Goal: Book appointment/travel/reservation

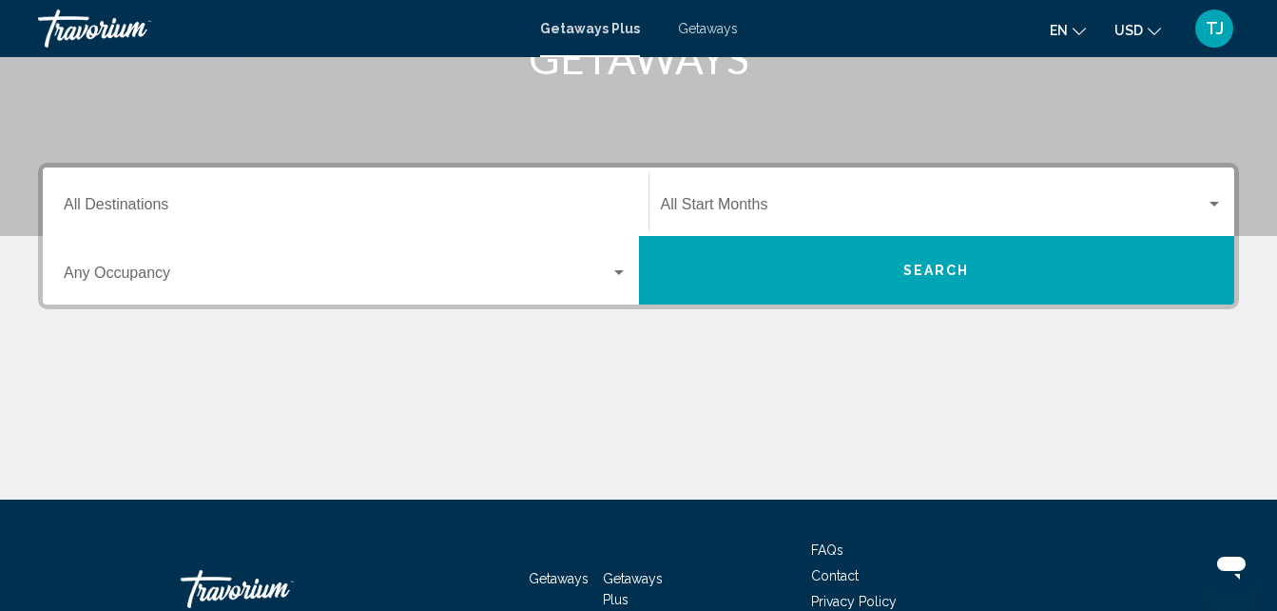
scroll to position [337, 0]
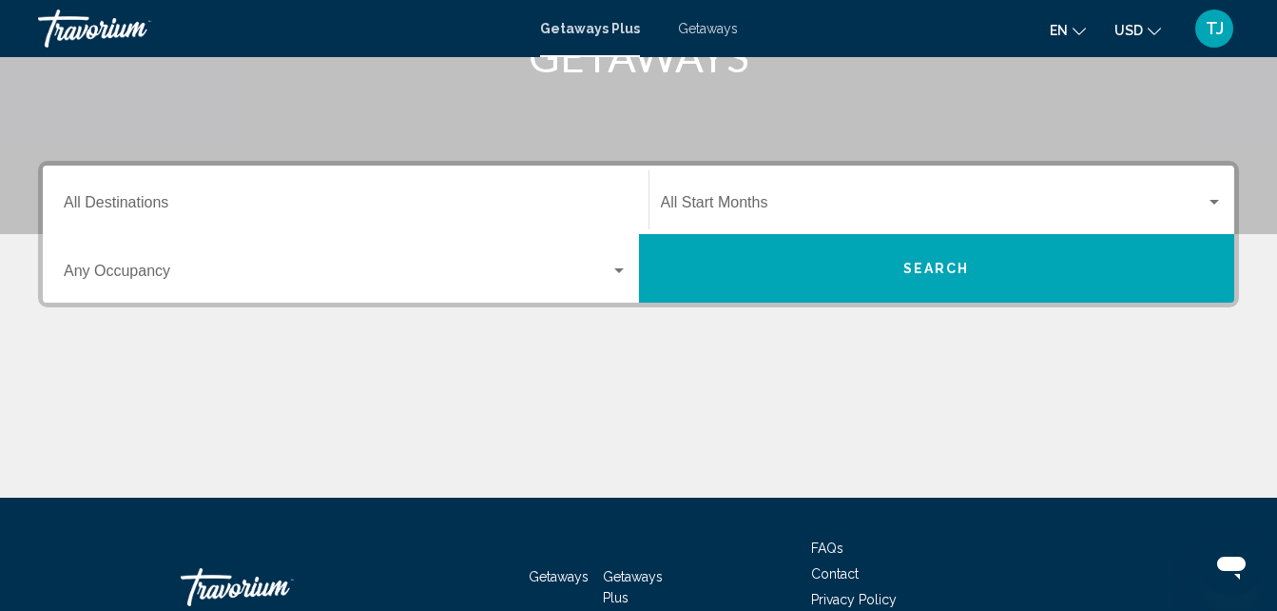
click at [582, 212] on input "Destination All Destinations" at bounding box center [346, 206] width 564 height 17
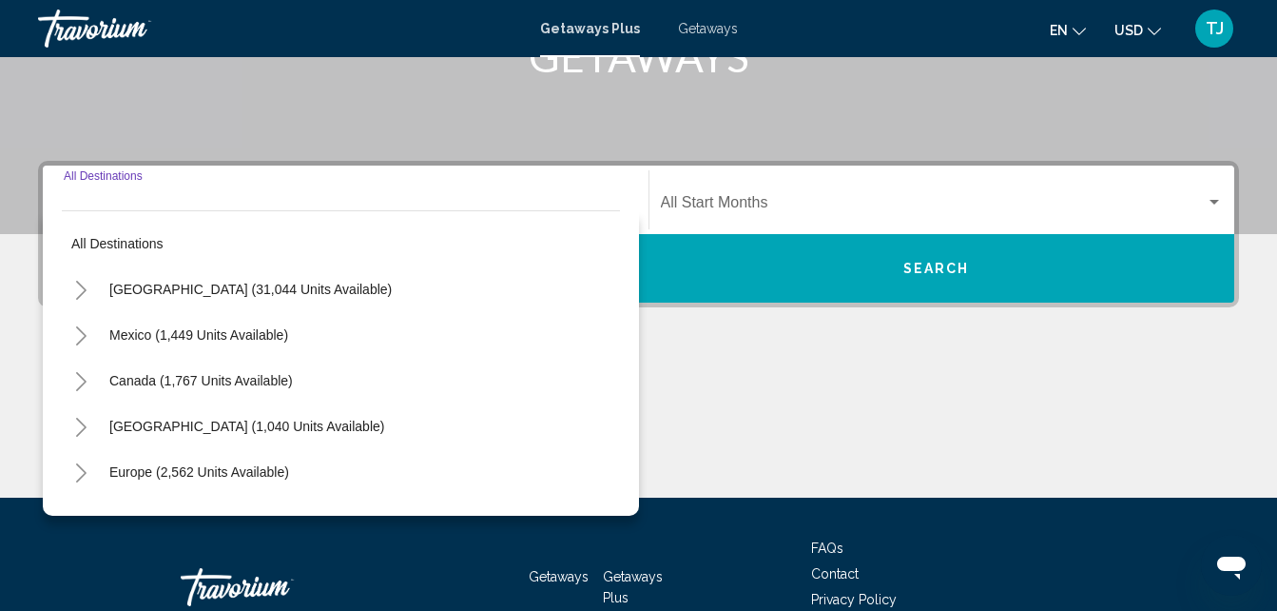
scroll to position [436, 0]
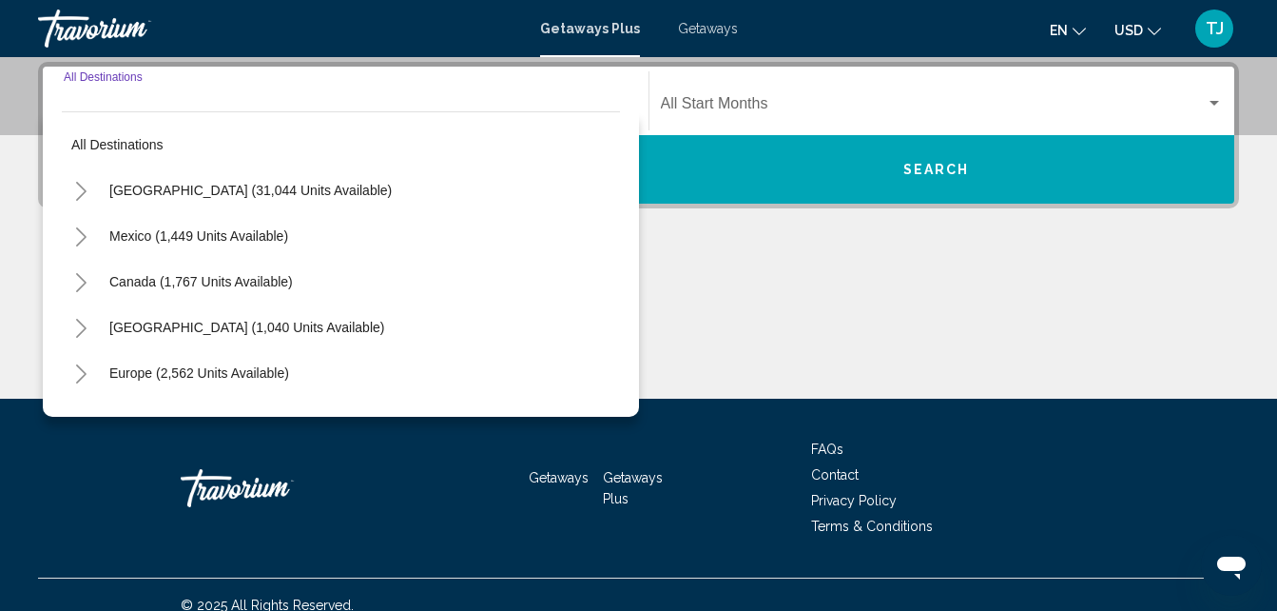
click at [679, 236] on div "Destination All Destinations All destinations [GEOGRAPHIC_DATA] (31,044 units a…" at bounding box center [638, 230] width 1277 height 337
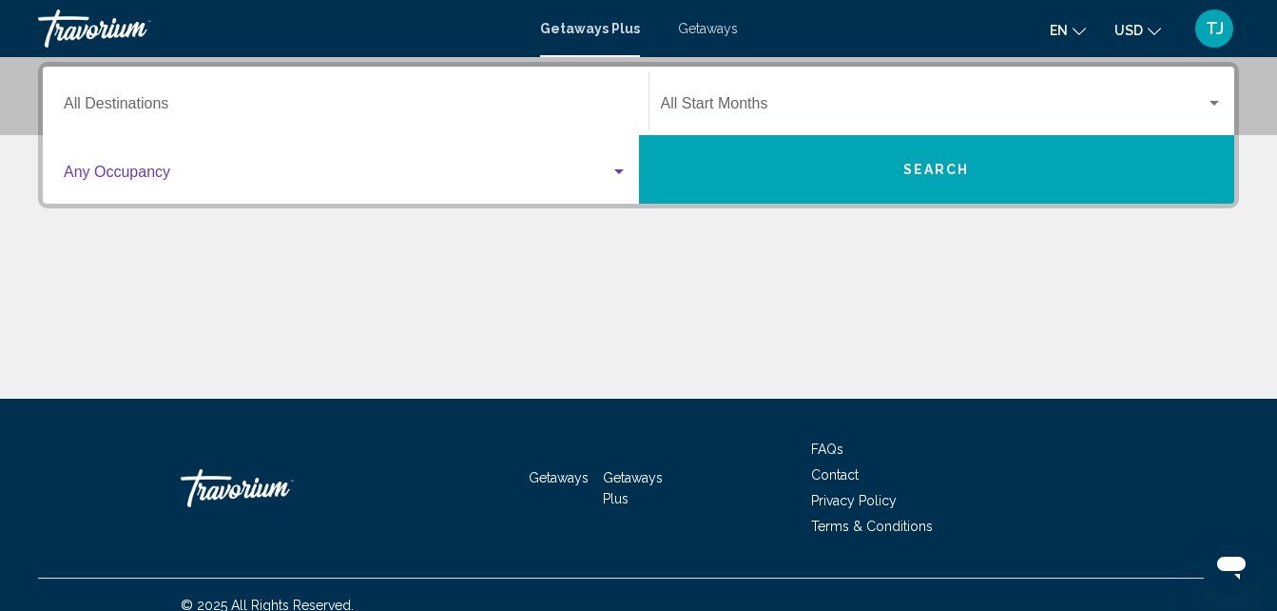
click at [615, 168] on div "Search widget" at bounding box center [619, 172] width 17 height 15
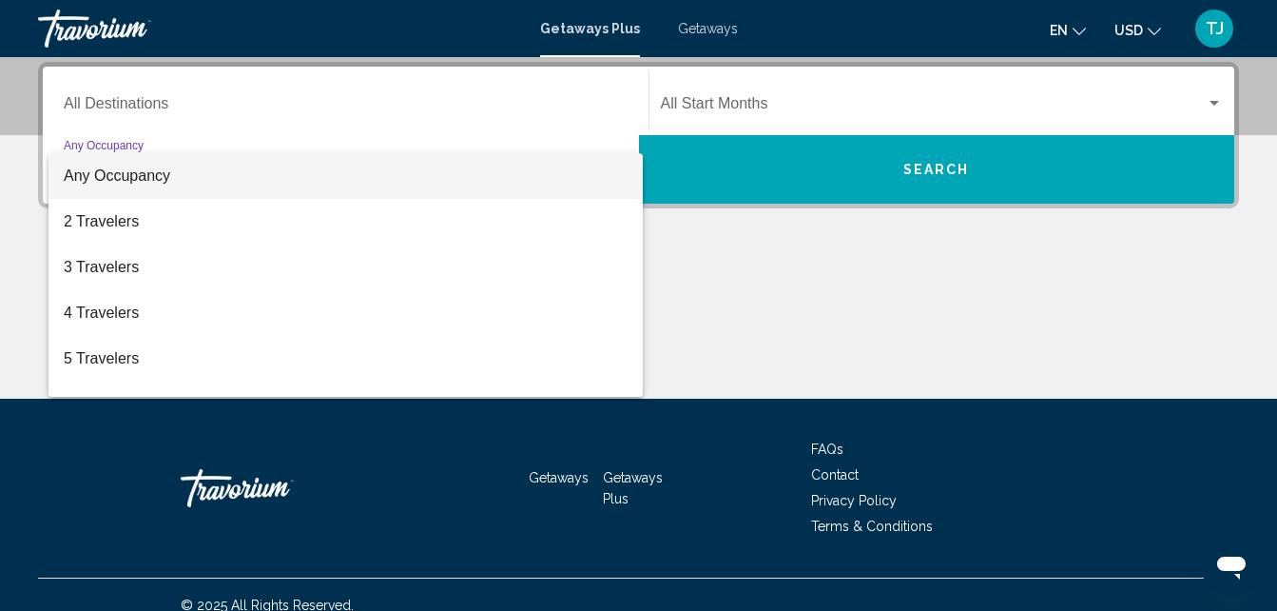
click at [595, 185] on span "Any Occupancy" at bounding box center [346, 176] width 564 height 46
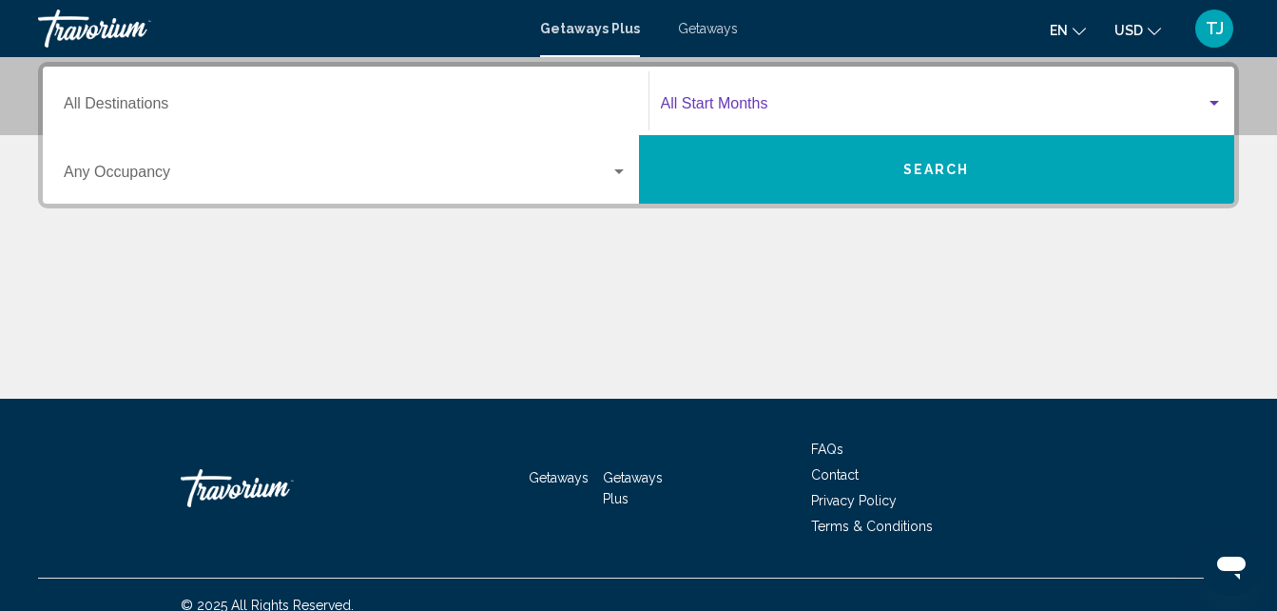
click at [985, 107] on span "Search widget" at bounding box center [934, 107] width 546 height 17
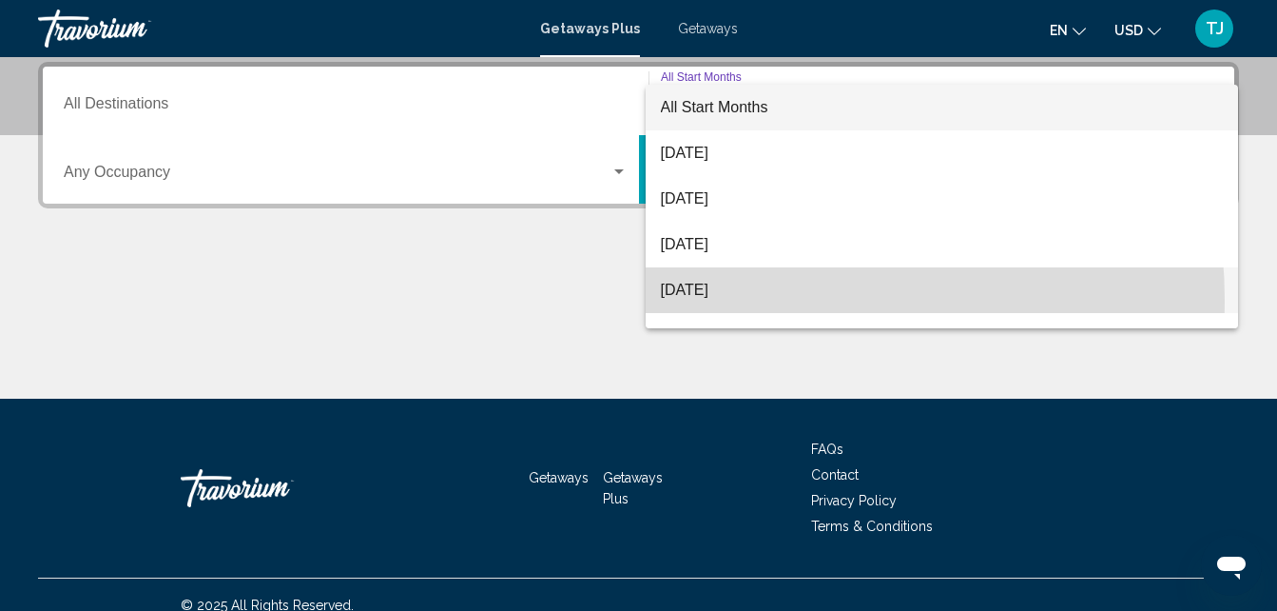
click at [754, 300] on span "[DATE]" at bounding box center [942, 290] width 563 height 46
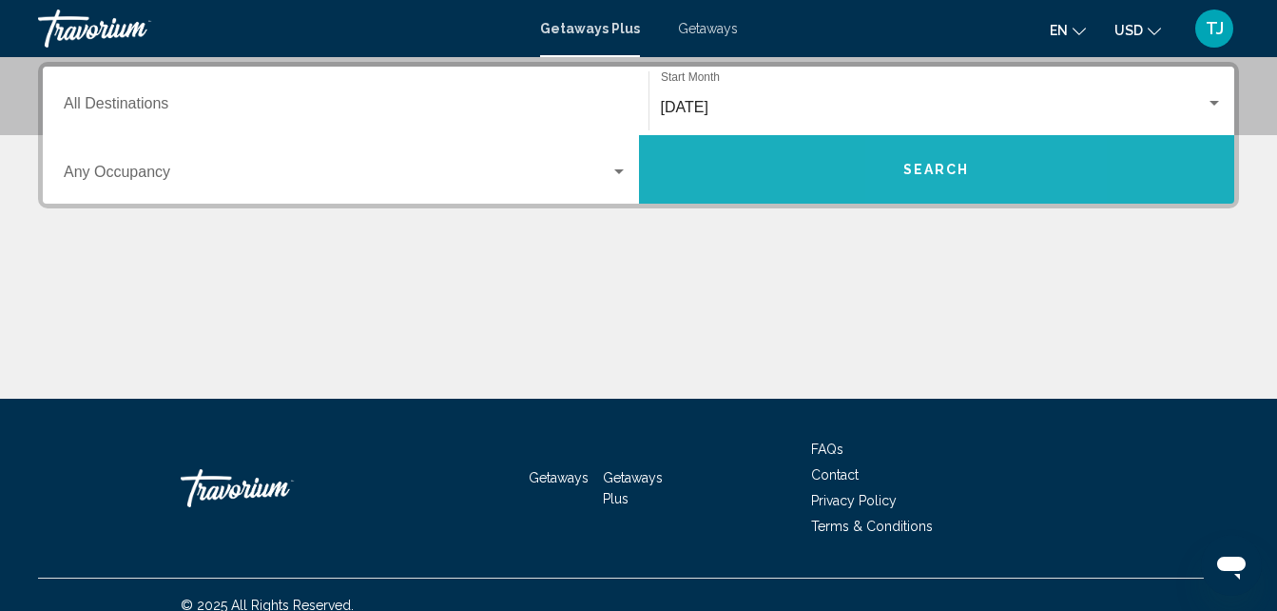
click at [930, 163] on span "Search" at bounding box center [936, 170] width 67 height 15
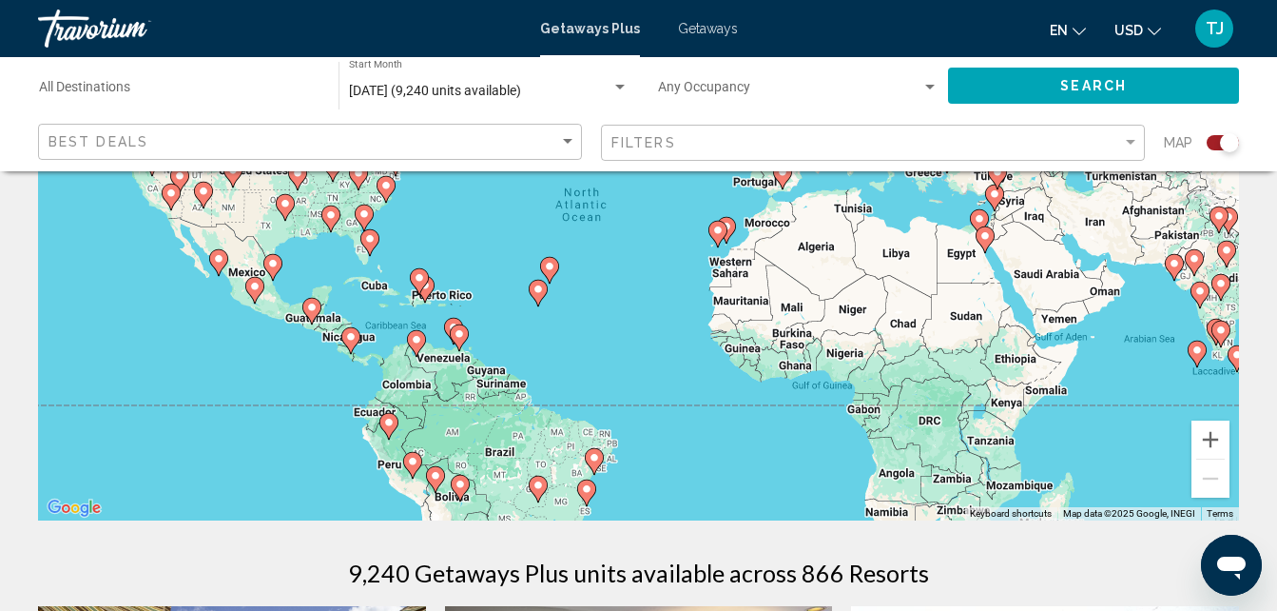
scroll to position [190, 0]
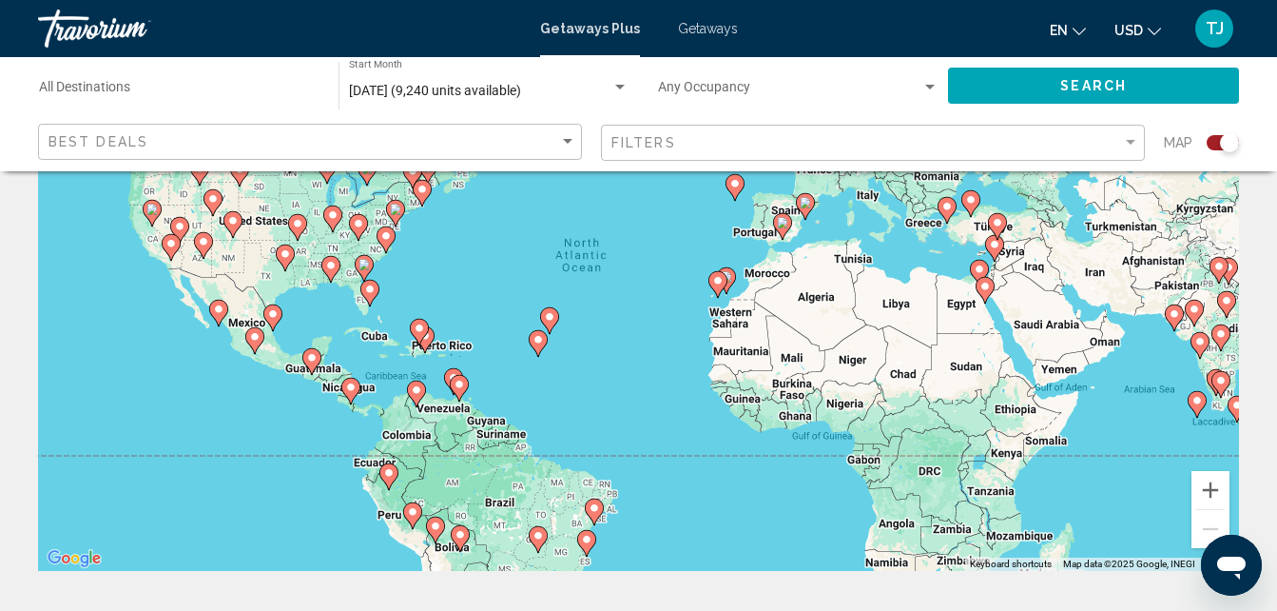
click at [422, 339] on icon "Main content" at bounding box center [419, 332] width 19 height 27
type input "**********"
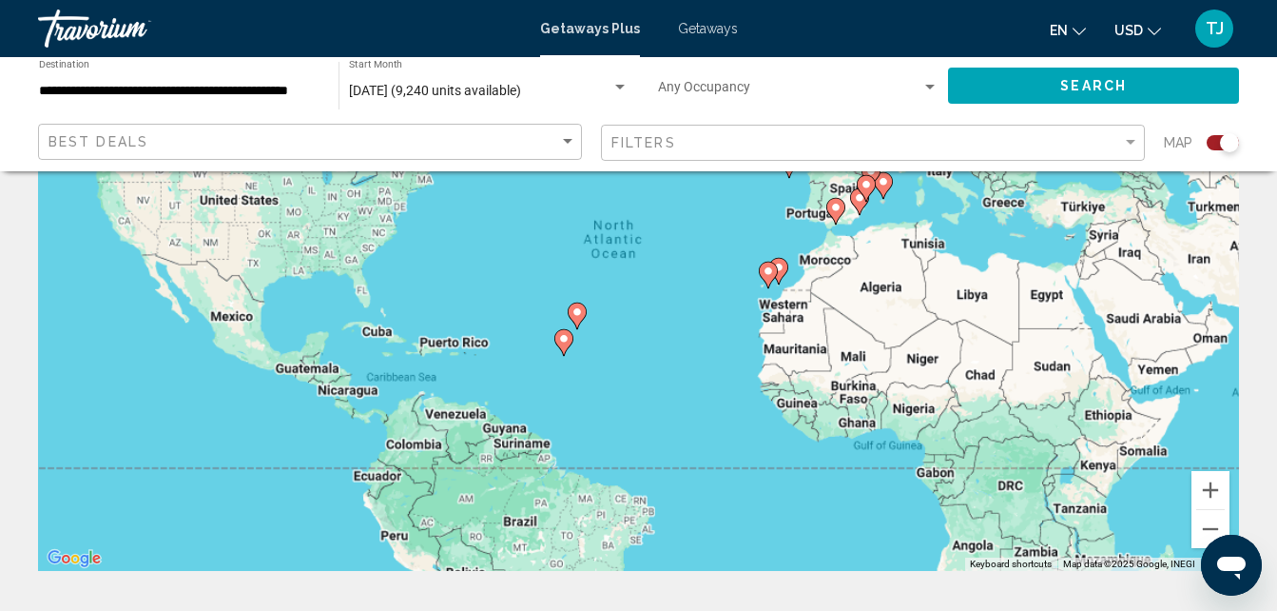
click at [422, 339] on div "To activate drag with keyboard, press Alt + Enter. Once in keyboard drag state,…" at bounding box center [638, 285] width 1201 height 571
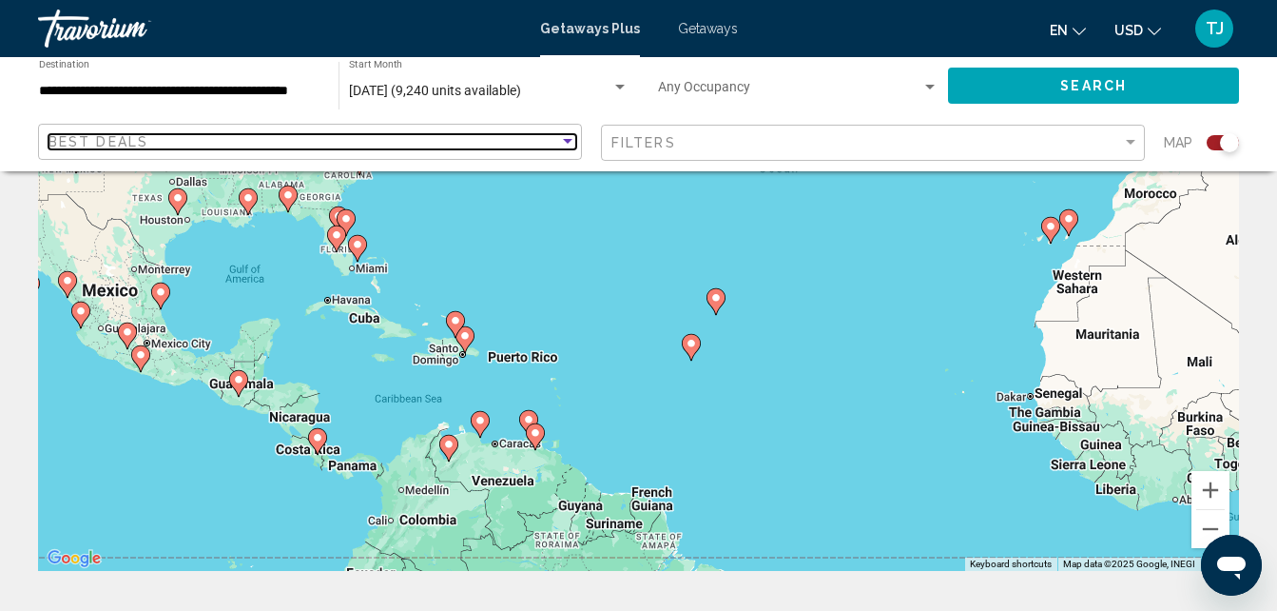
click at [562, 145] on div "Sort by" at bounding box center [567, 141] width 17 height 15
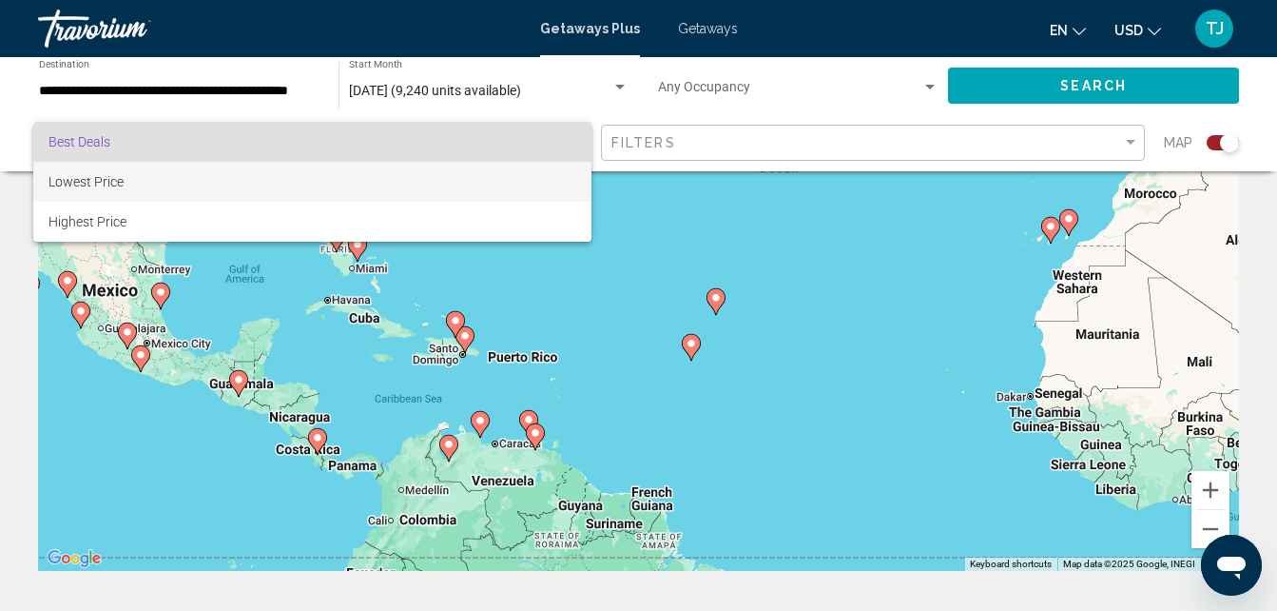
click at [524, 187] on span "Lowest Price" at bounding box center [312, 182] width 528 height 40
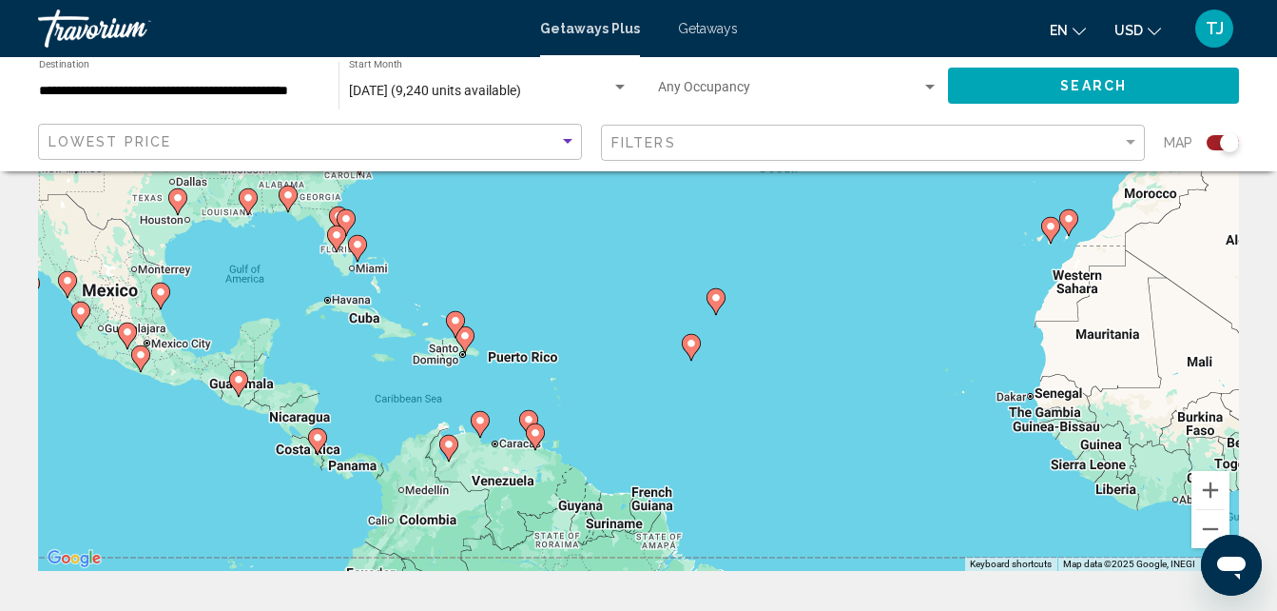
click at [1136, 133] on div "Filters" at bounding box center [875, 143] width 528 height 35
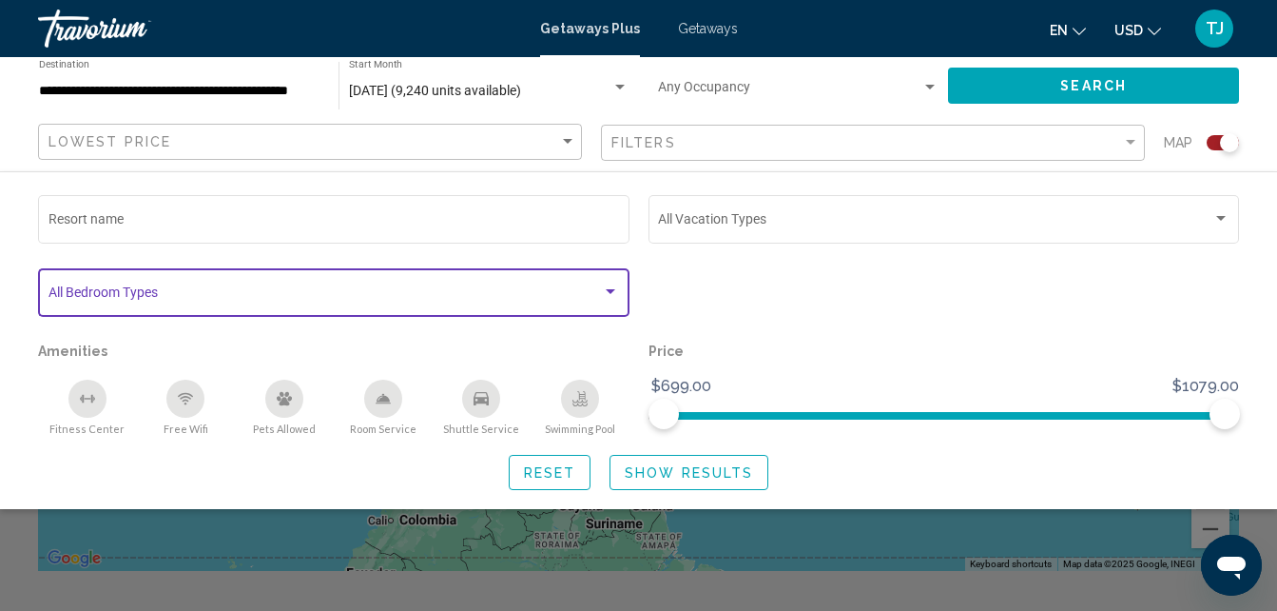
click at [608, 296] on div "Search widget" at bounding box center [610, 291] width 17 height 15
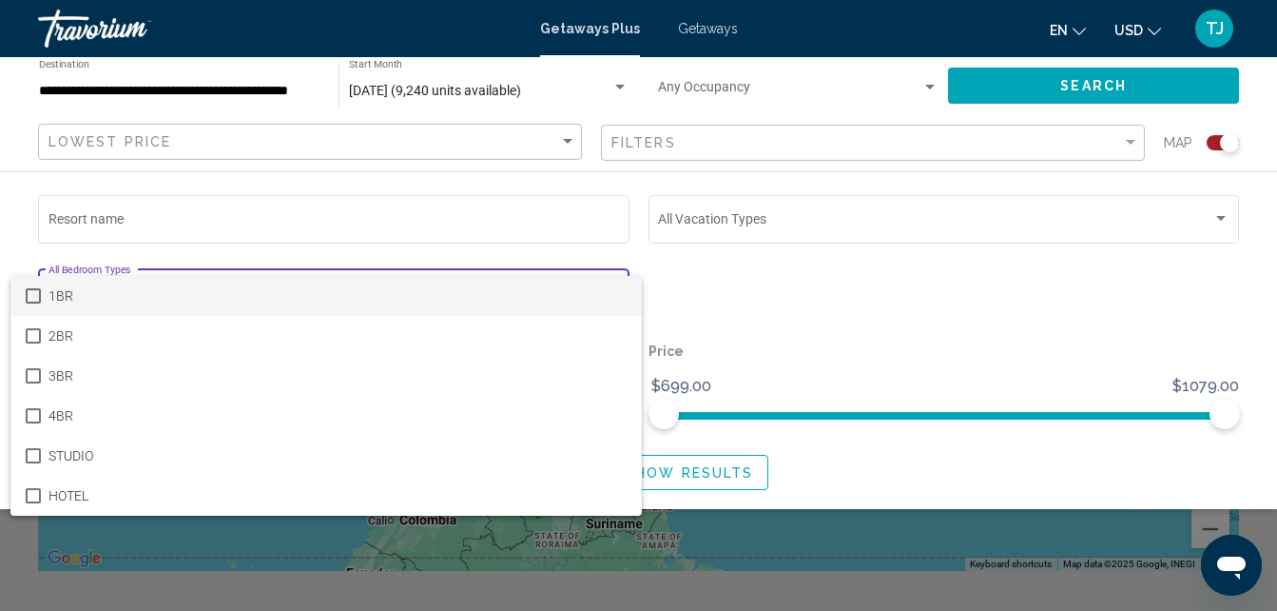
click at [432, 299] on span "1BR" at bounding box center [337, 296] width 579 height 40
click at [879, 270] on div at bounding box center [638, 305] width 1277 height 611
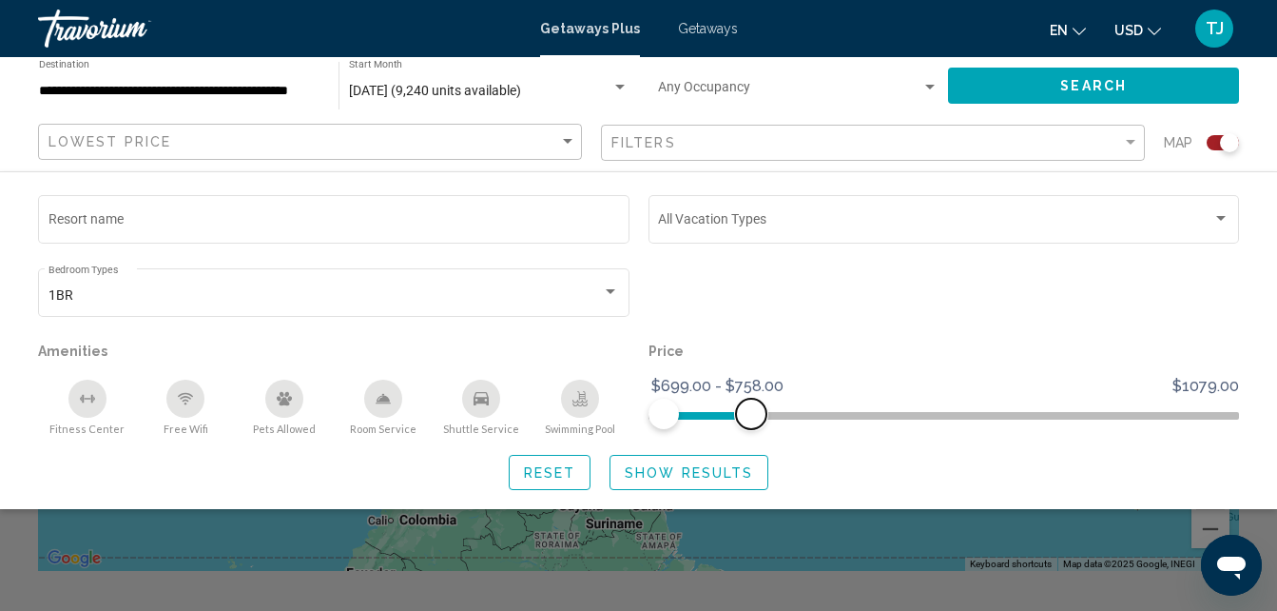
drag, startPoint x: 1222, startPoint y: 412, endPoint x: 750, endPoint y: 410, distance: 471.7
click at [750, 410] on span "Search widget" at bounding box center [751, 413] width 30 height 30
drag, startPoint x: 757, startPoint y: 412, endPoint x: 818, endPoint y: 416, distance: 61.0
click at [818, 416] on span "Search widget" at bounding box center [819, 413] width 30 height 30
click at [708, 473] on span "Show Results" at bounding box center [689, 472] width 128 height 15
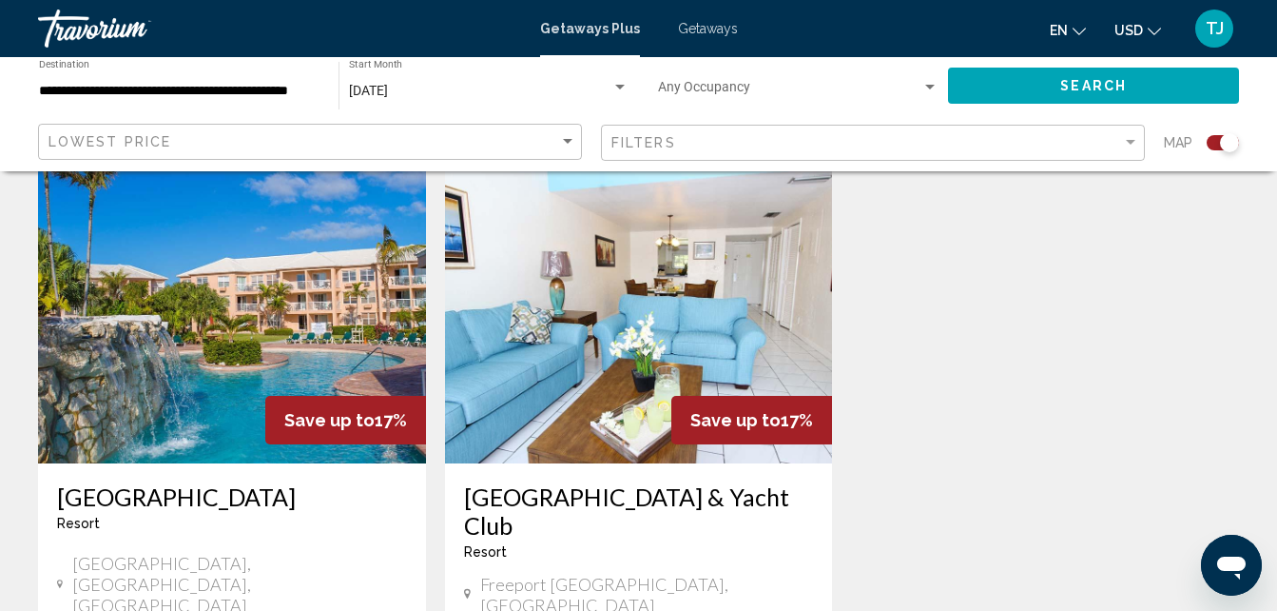
scroll to position [1315, 0]
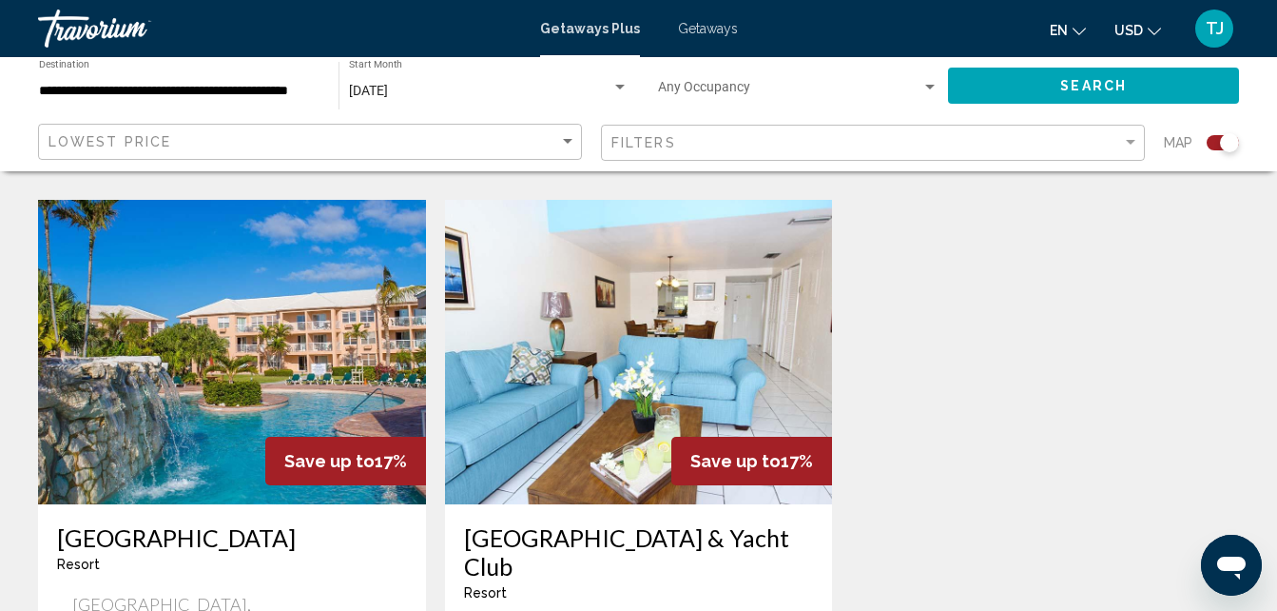
click at [236, 384] on img "Main content" at bounding box center [232, 352] width 388 height 304
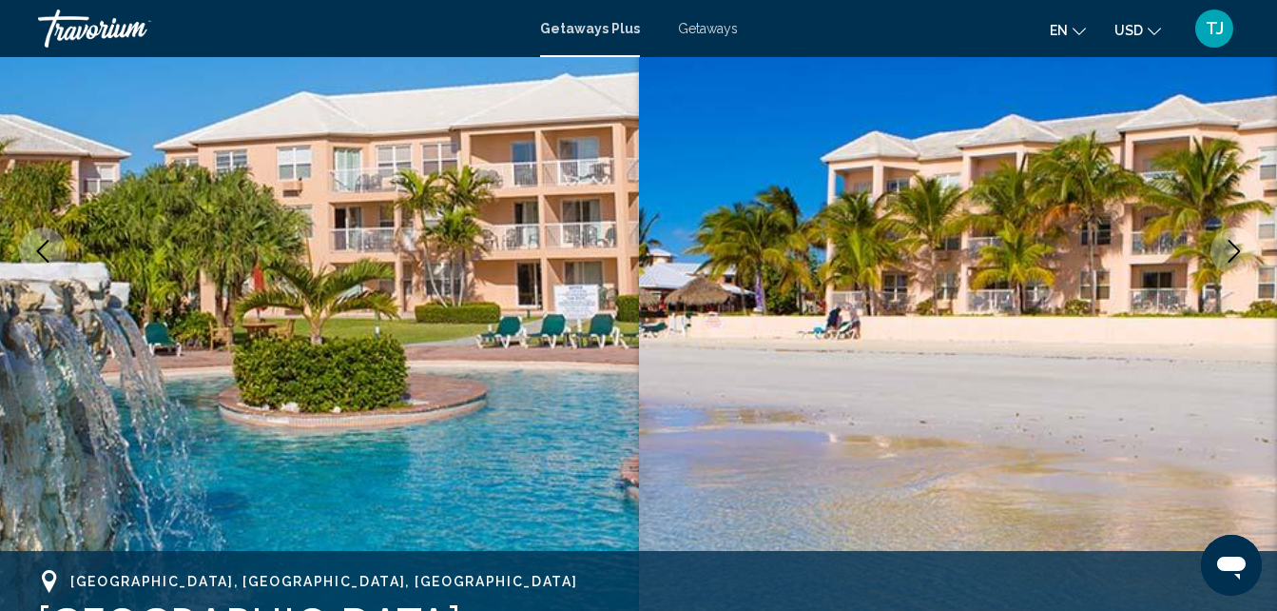
scroll to position [249, 0]
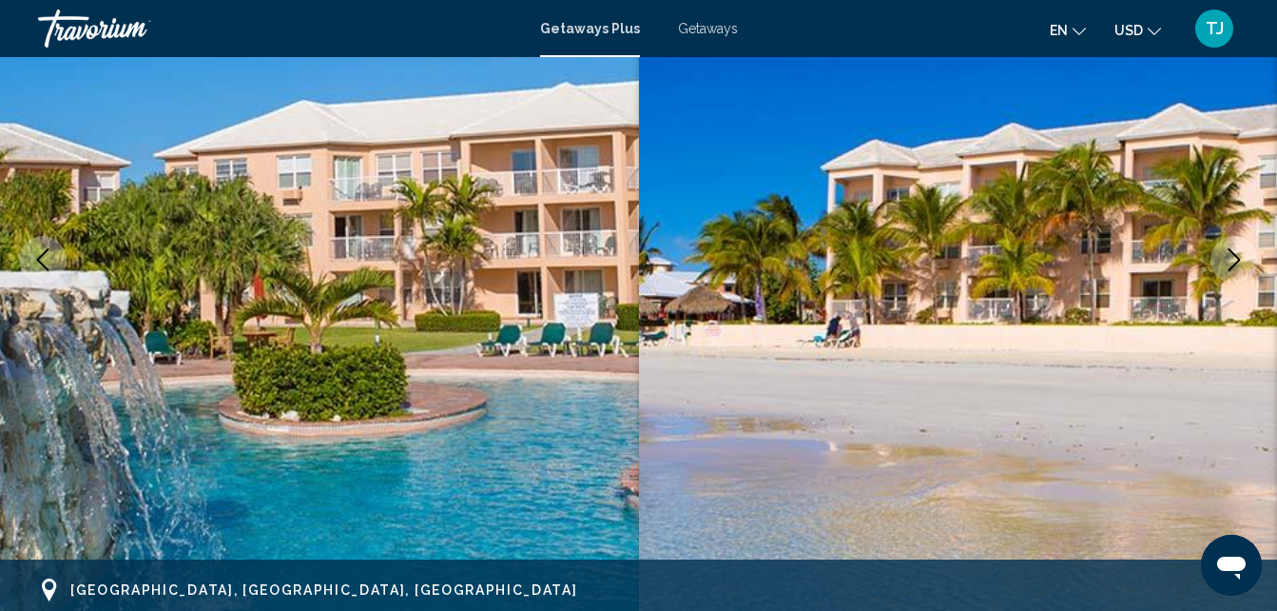
click at [1242, 263] on icon "Next image" at bounding box center [1234, 259] width 23 height 23
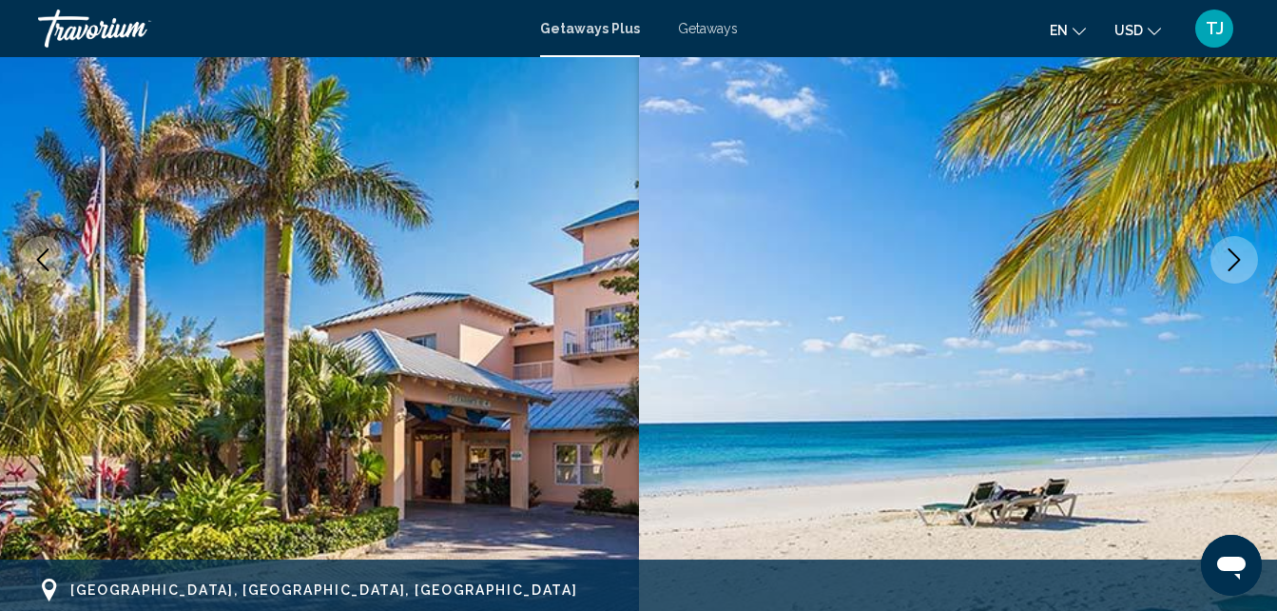
click at [1242, 263] on icon "Next image" at bounding box center [1234, 259] width 23 height 23
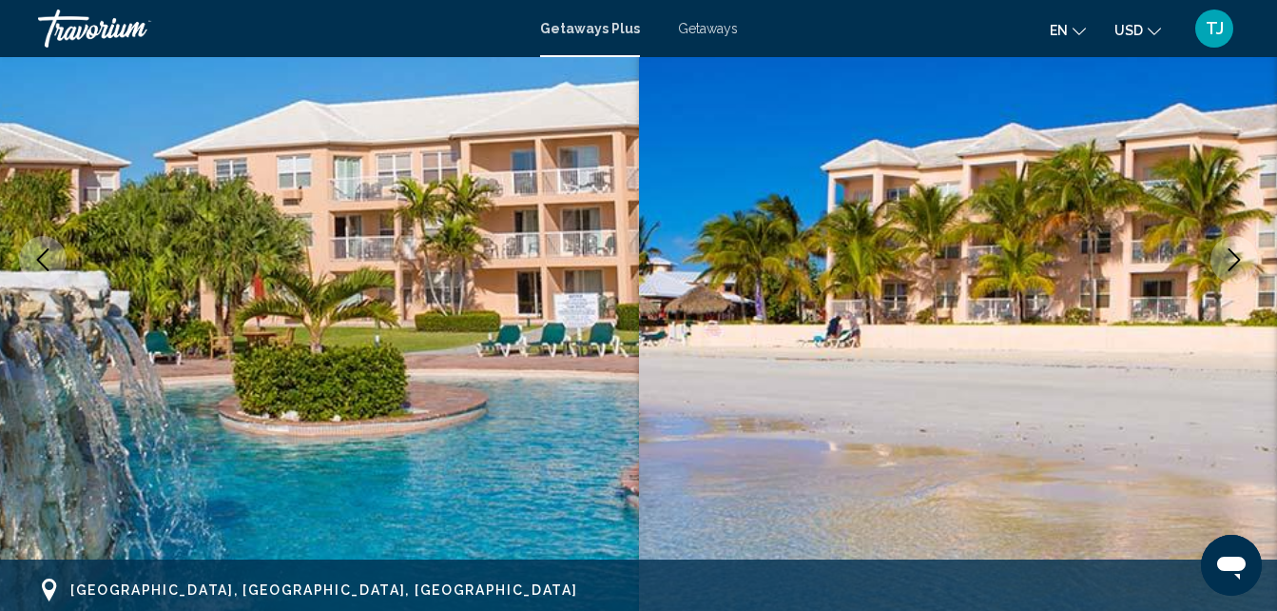
click at [1242, 263] on icon "Next image" at bounding box center [1234, 259] width 23 height 23
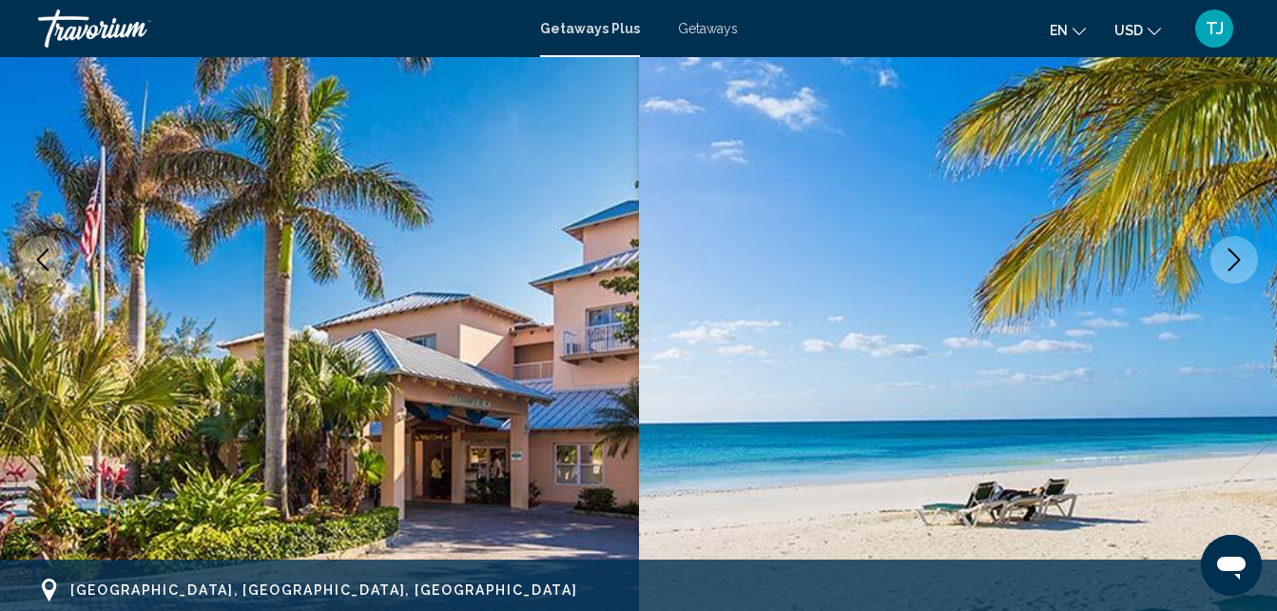
click at [1242, 263] on icon "Next image" at bounding box center [1234, 259] width 23 height 23
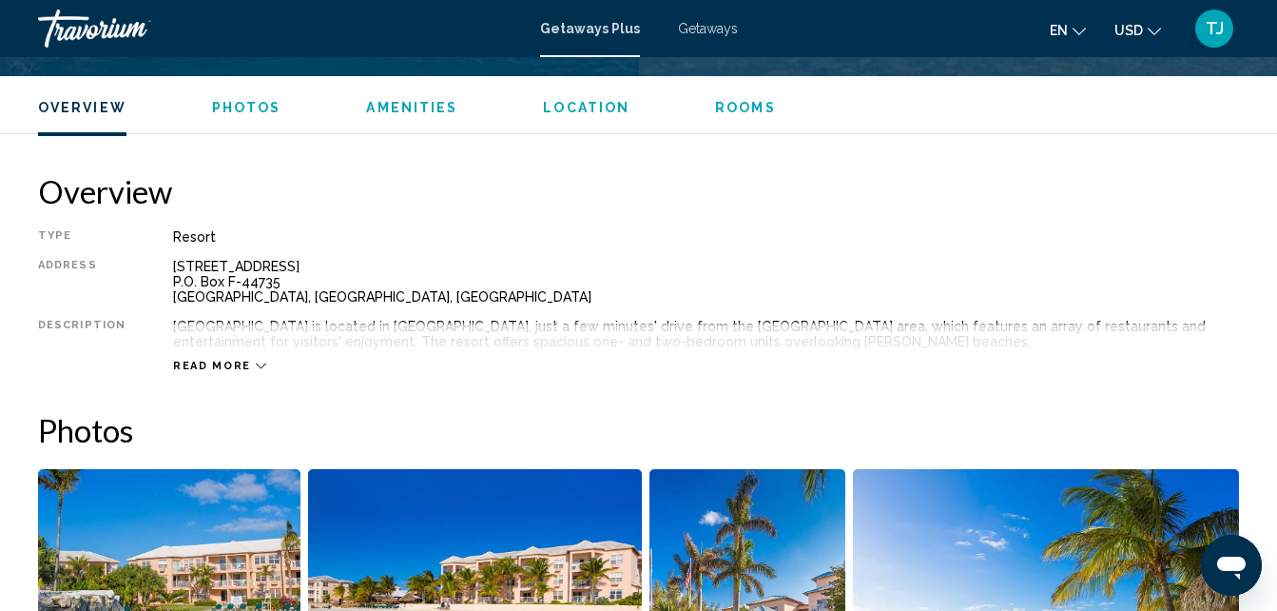
scroll to position [912, 0]
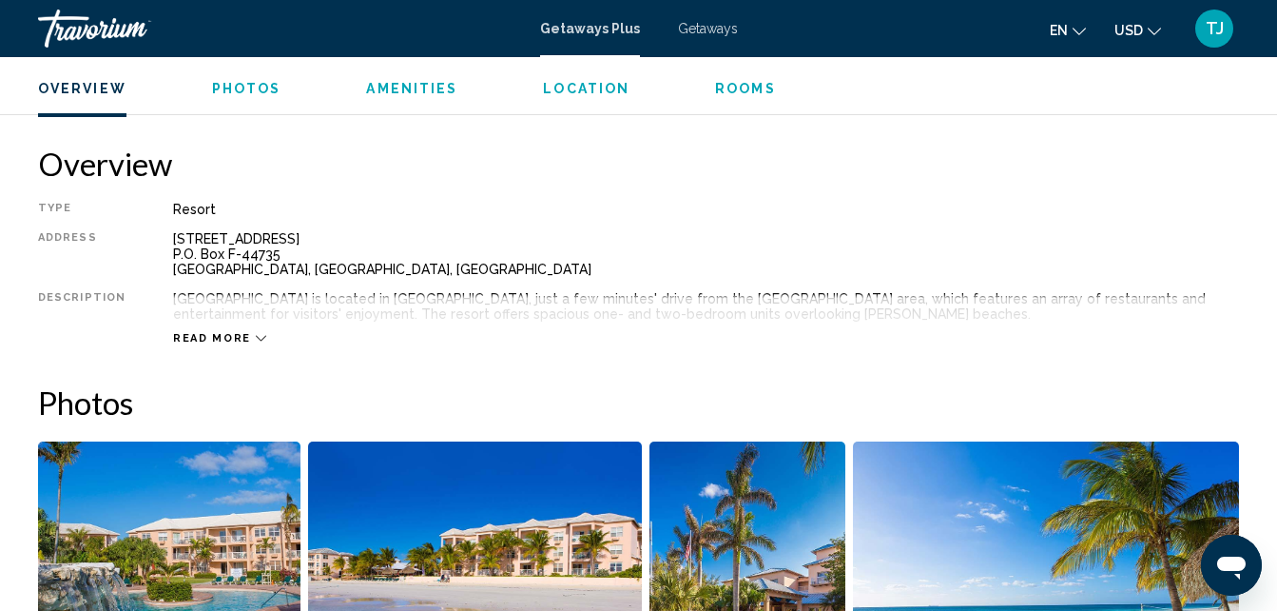
click at [417, 82] on span "Amenities" at bounding box center [411, 88] width 91 height 15
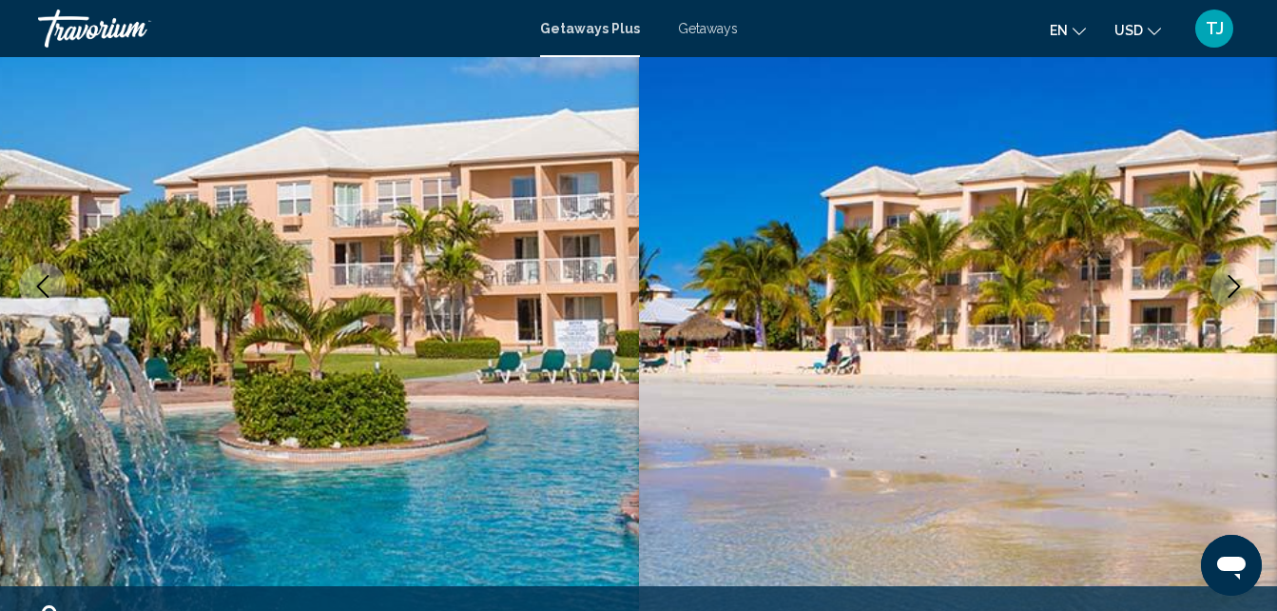
scroll to position [0, 0]
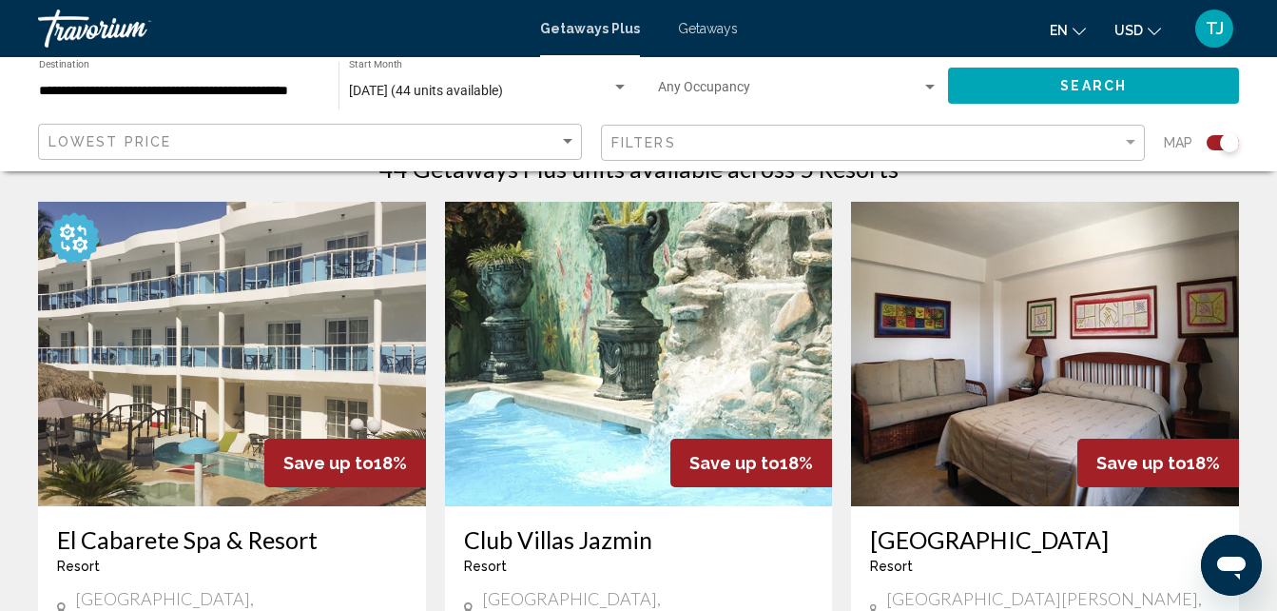
scroll to position [666, 0]
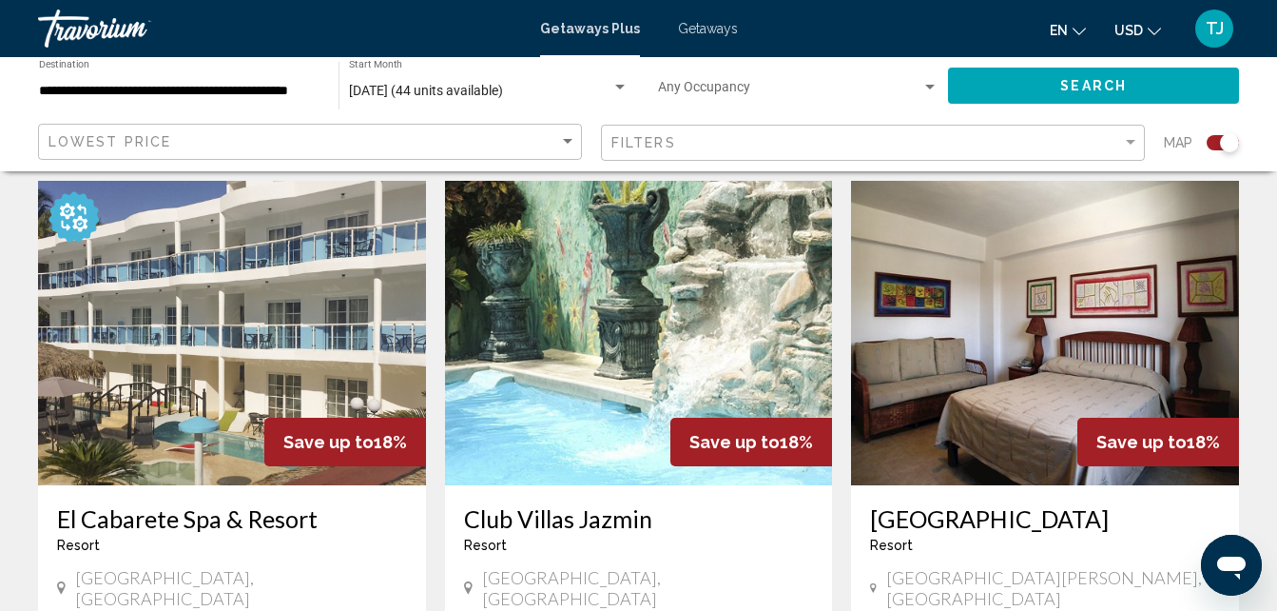
click at [685, 346] on img "Main content" at bounding box center [639, 333] width 388 height 304
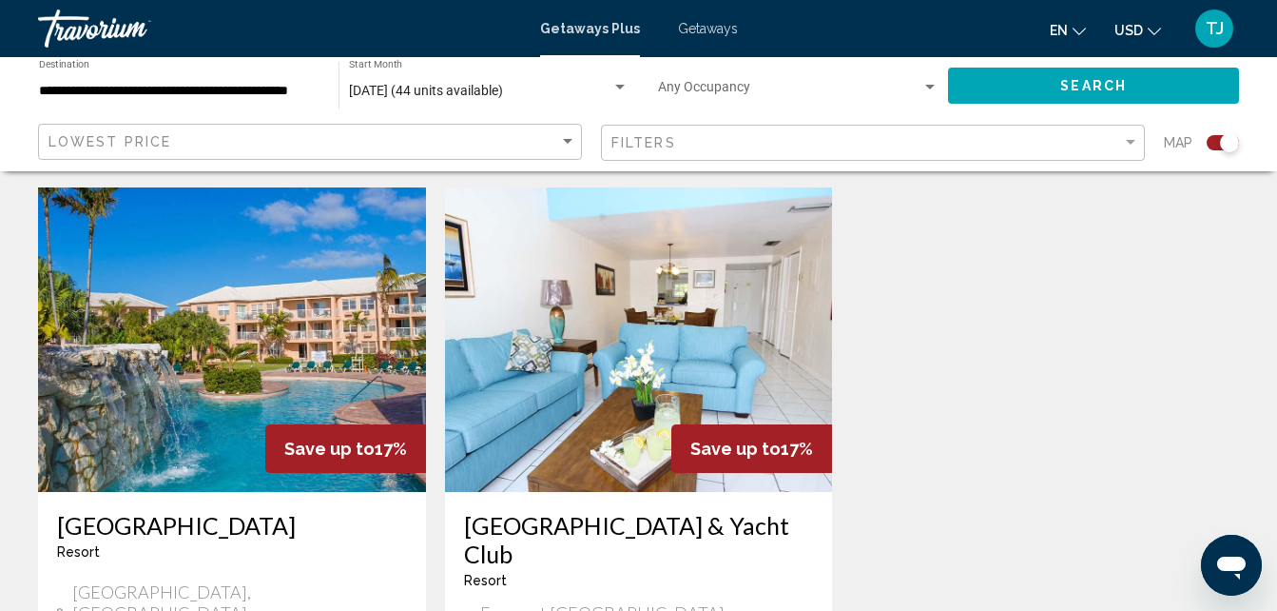
scroll to position [1335, 0]
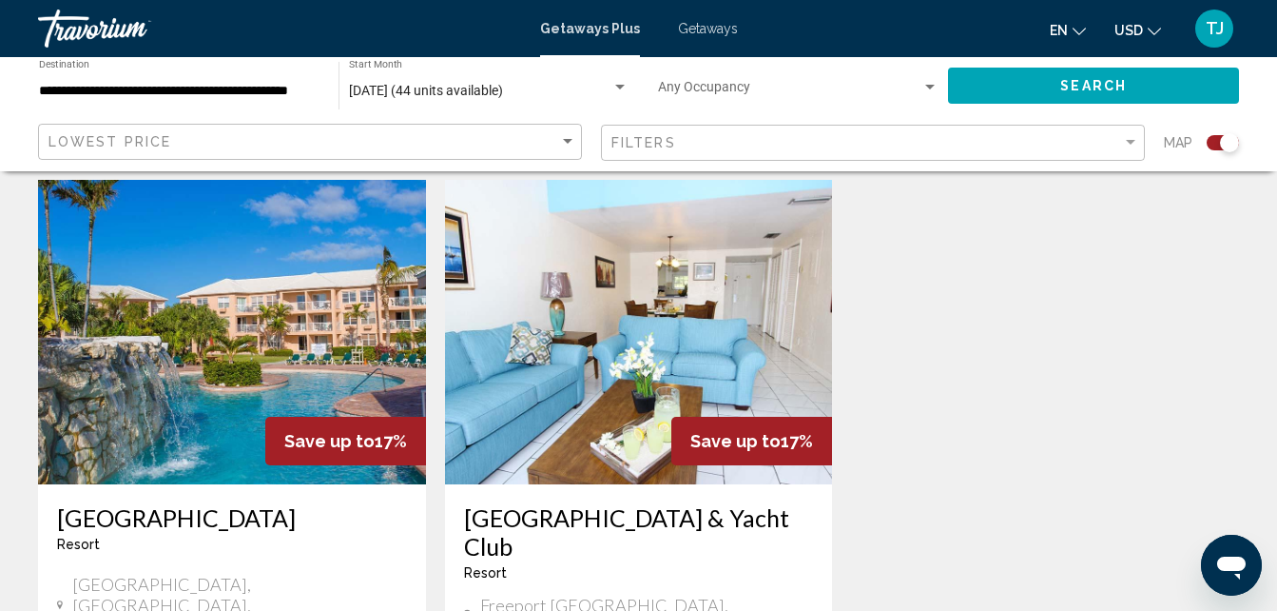
click at [699, 316] on img "Main content" at bounding box center [639, 332] width 388 height 304
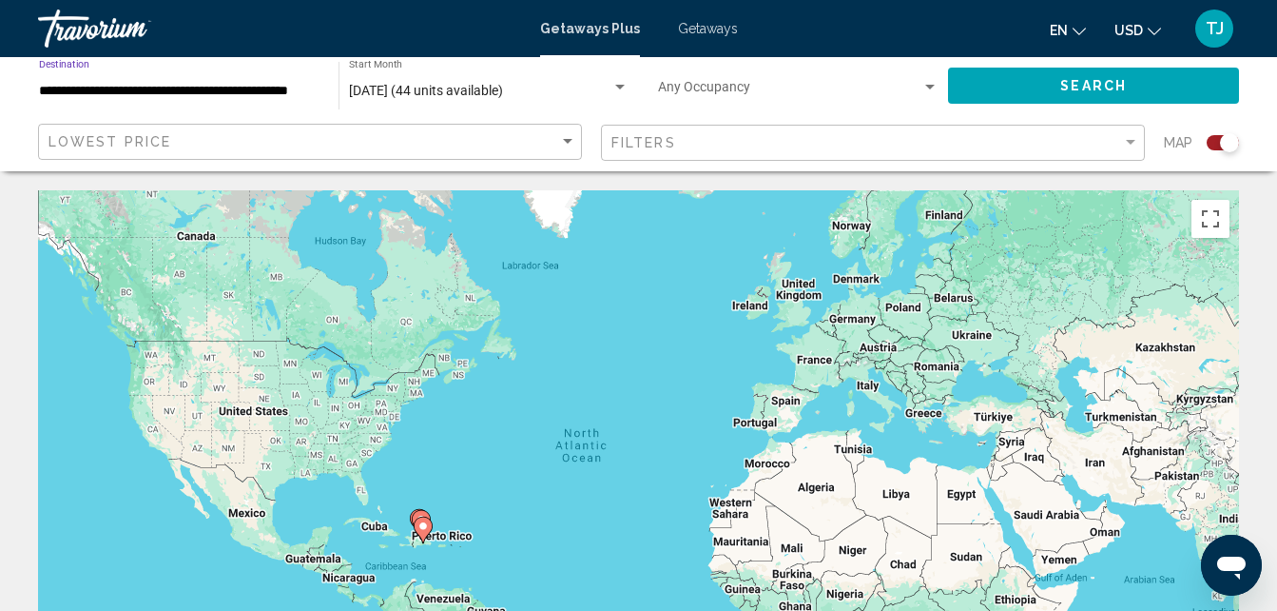
click at [294, 84] on input "**********" at bounding box center [179, 91] width 281 height 15
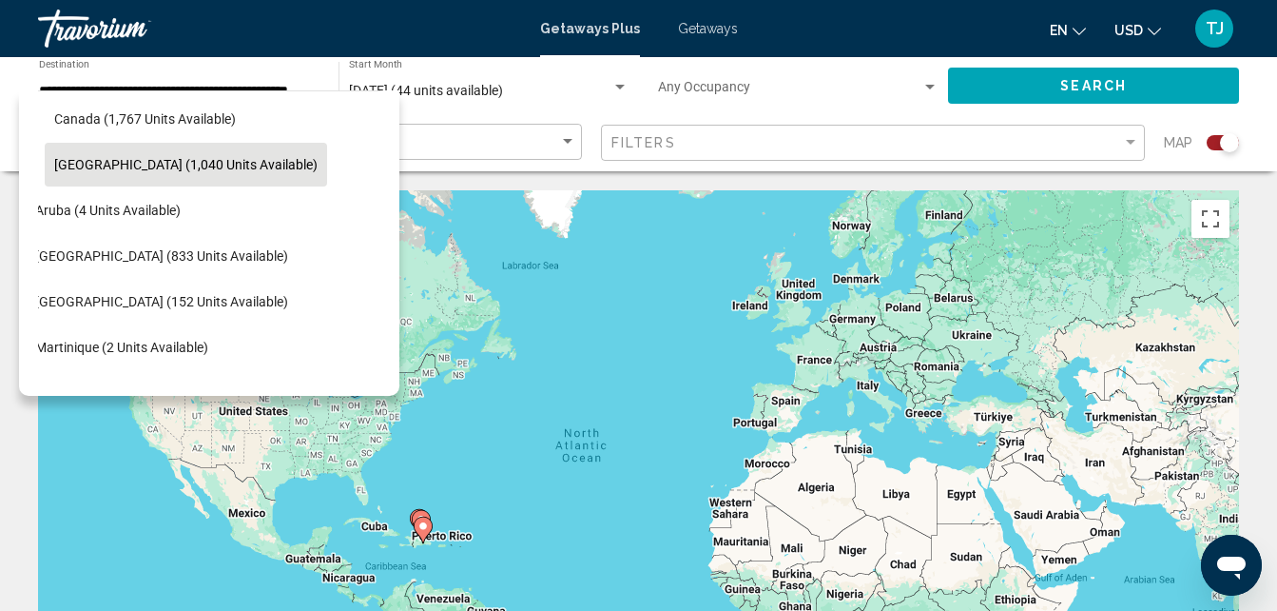
scroll to position [149, 31]
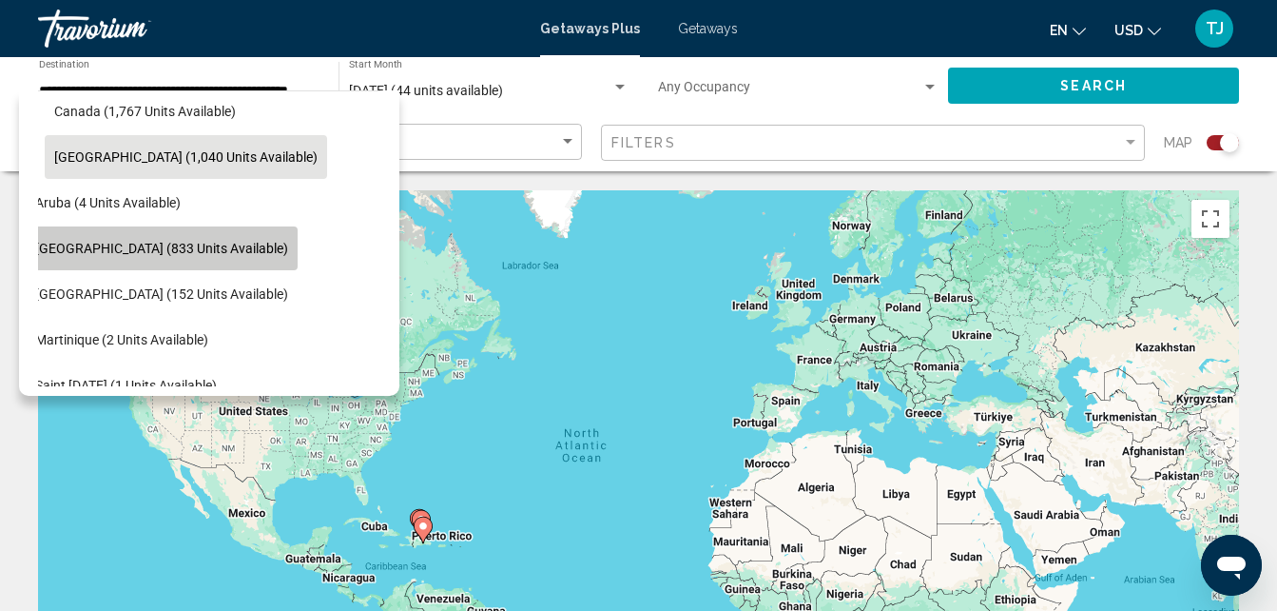
click at [172, 247] on span "[GEOGRAPHIC_DATA] (833 units available)" at bounding box center [161, 248] width 253 height 15
type input "**********"
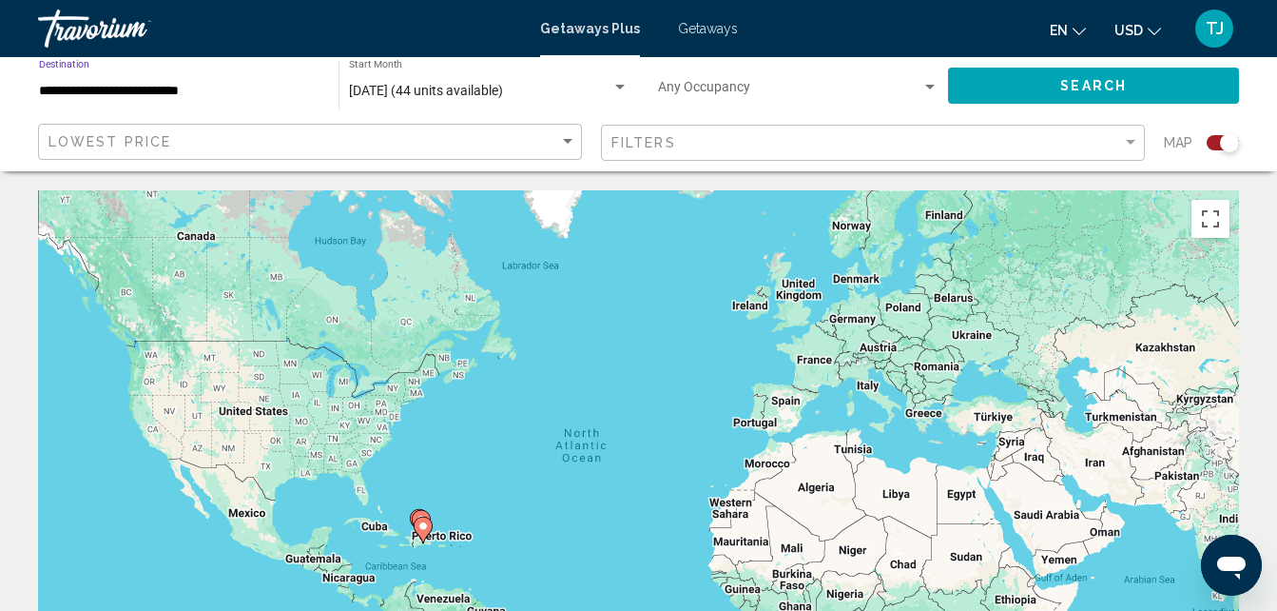
click at [1106, 87] on span "Search" at bounding box center [1093, 86] width 67 height 15
click at [702, 27] on span "Getaways" at bounding box center [708, 28] width 60 height 15
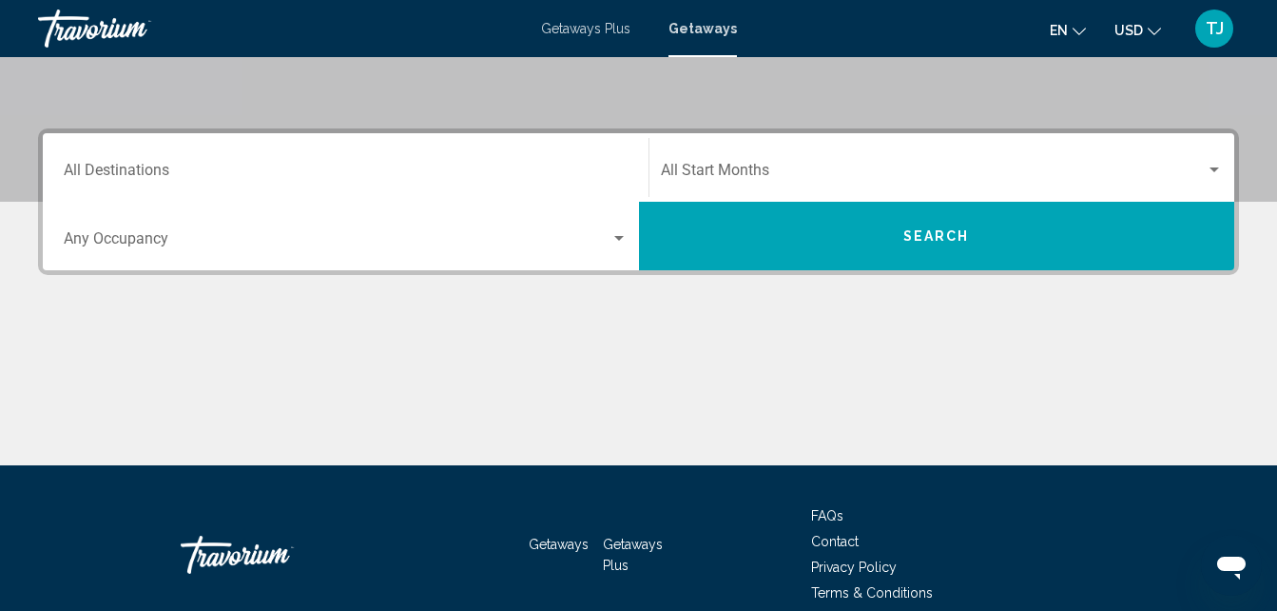
scroll to position [390, 0]
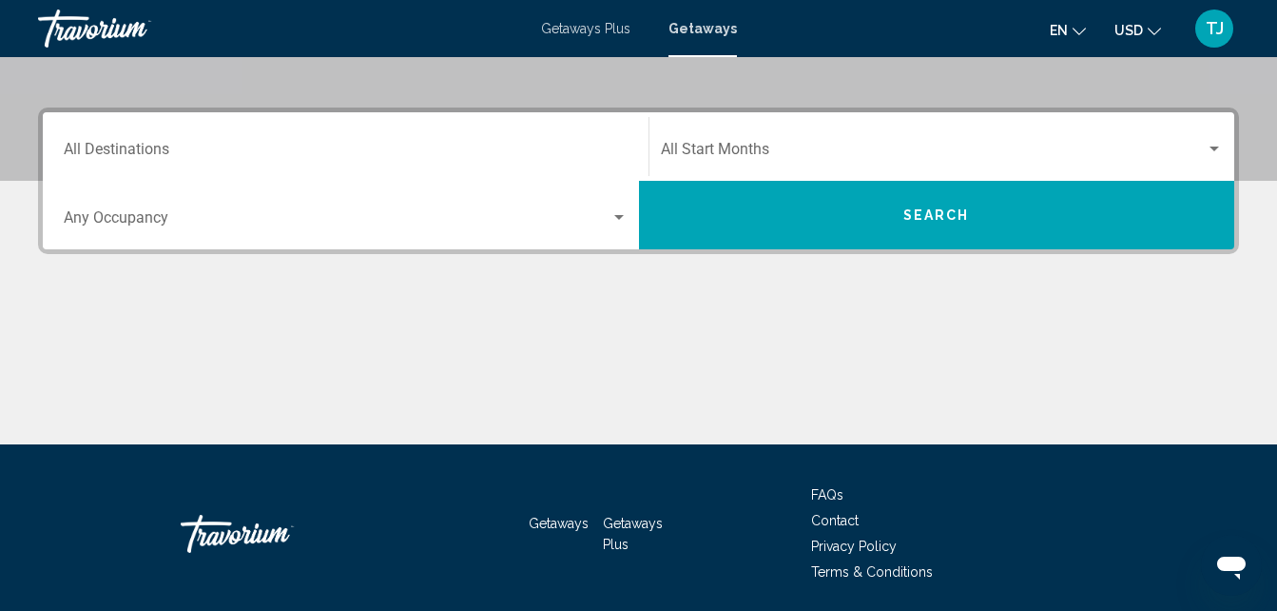
click at [679, 132] on div "Start Month All Start Months" at bounding box center [942, 147] width 563 height 60
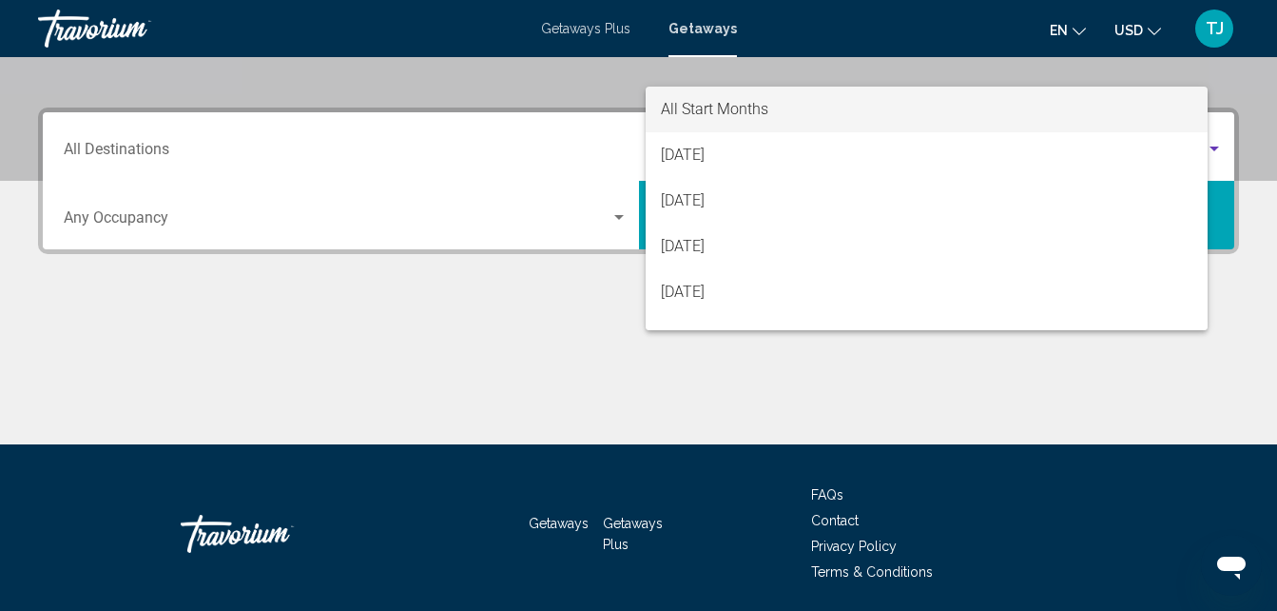
scroll to position [436, 0]
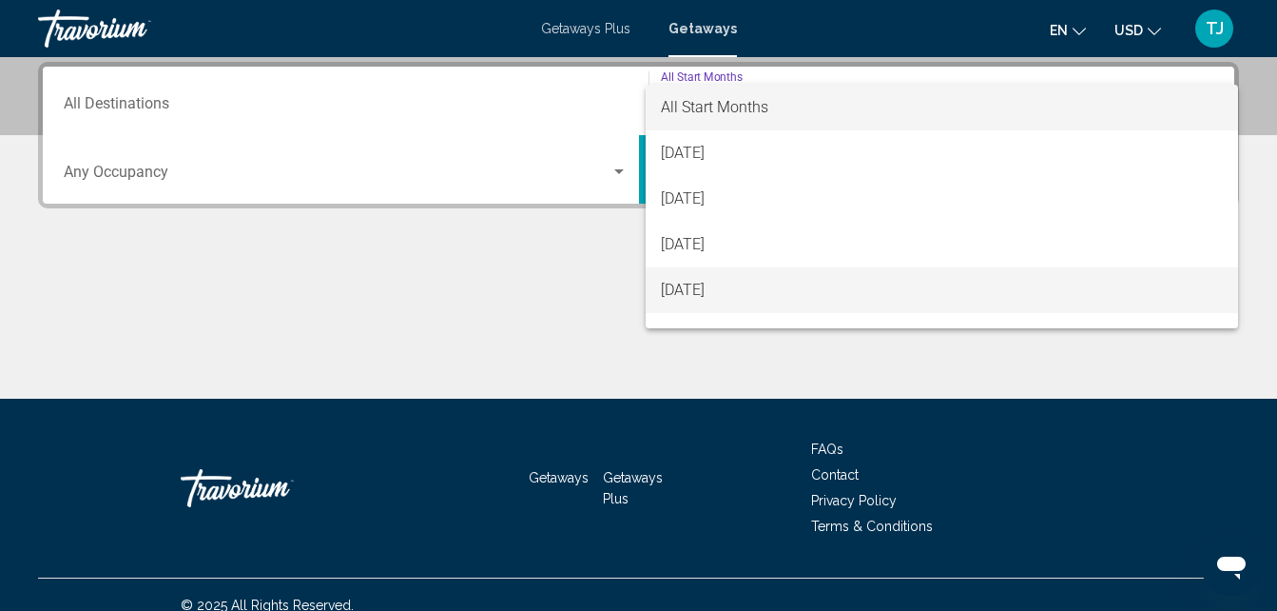
click at [688, 290] on span "[DATE]" at bounding box center [942, 290] width 563 height 46
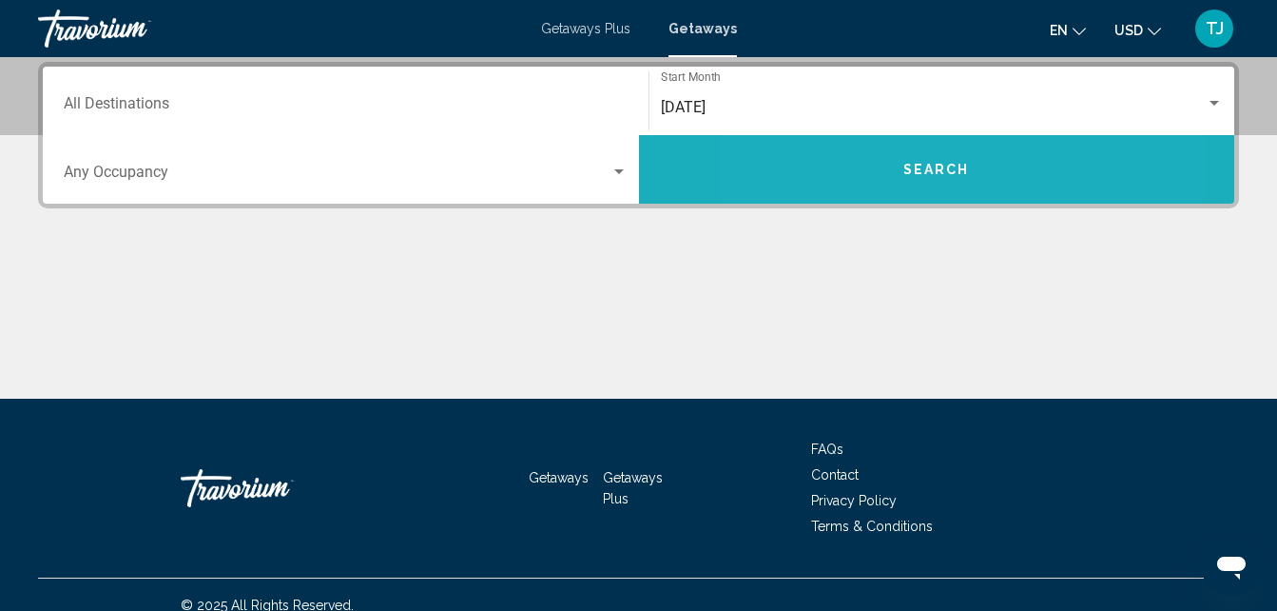
click at [858, 156] on button "Search" at bounding box center [937, 169] width 596 height 68
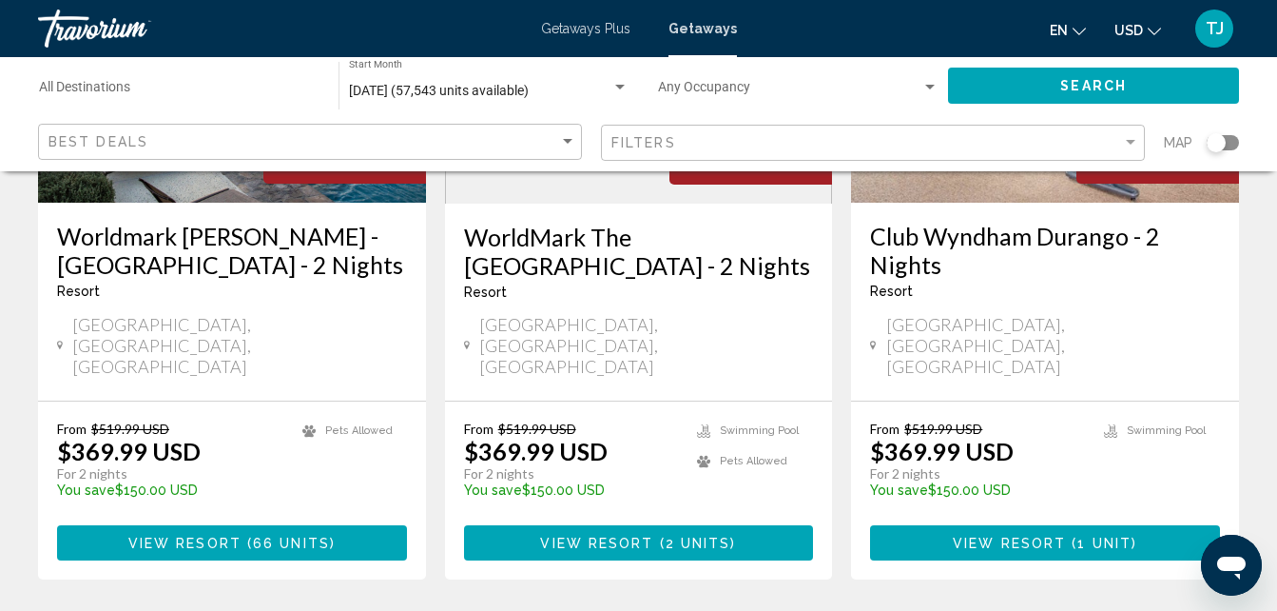
scroll to position [2563, 0]
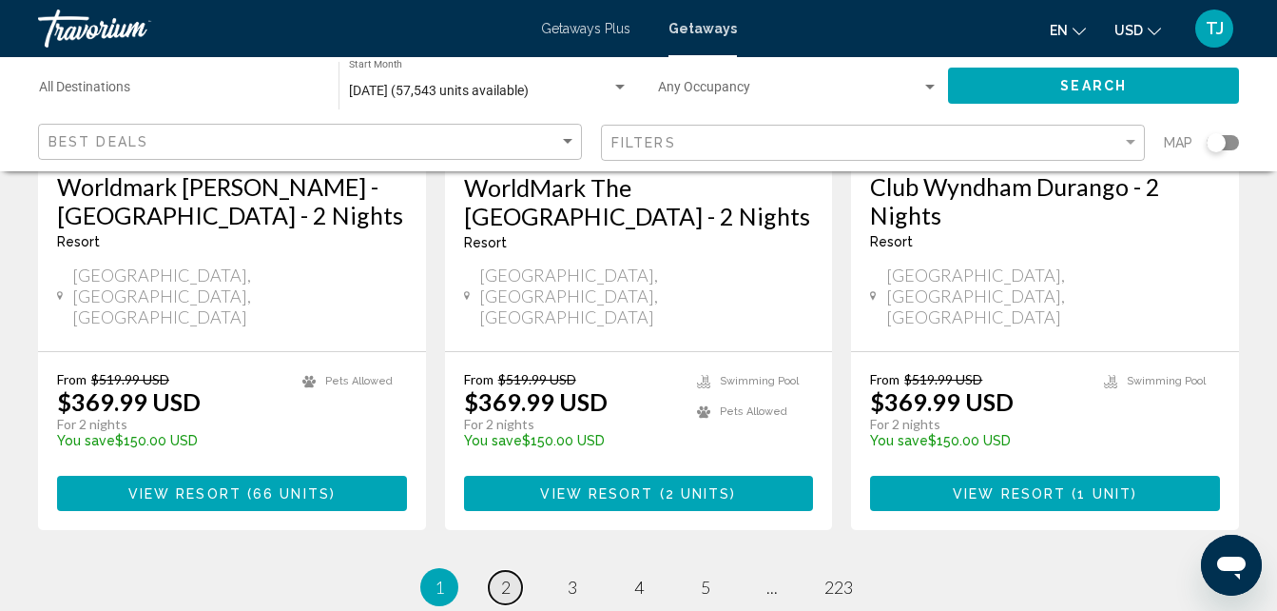
click at [504, 576] on span "2" at bounding box center [506, 586] width 10 height 21
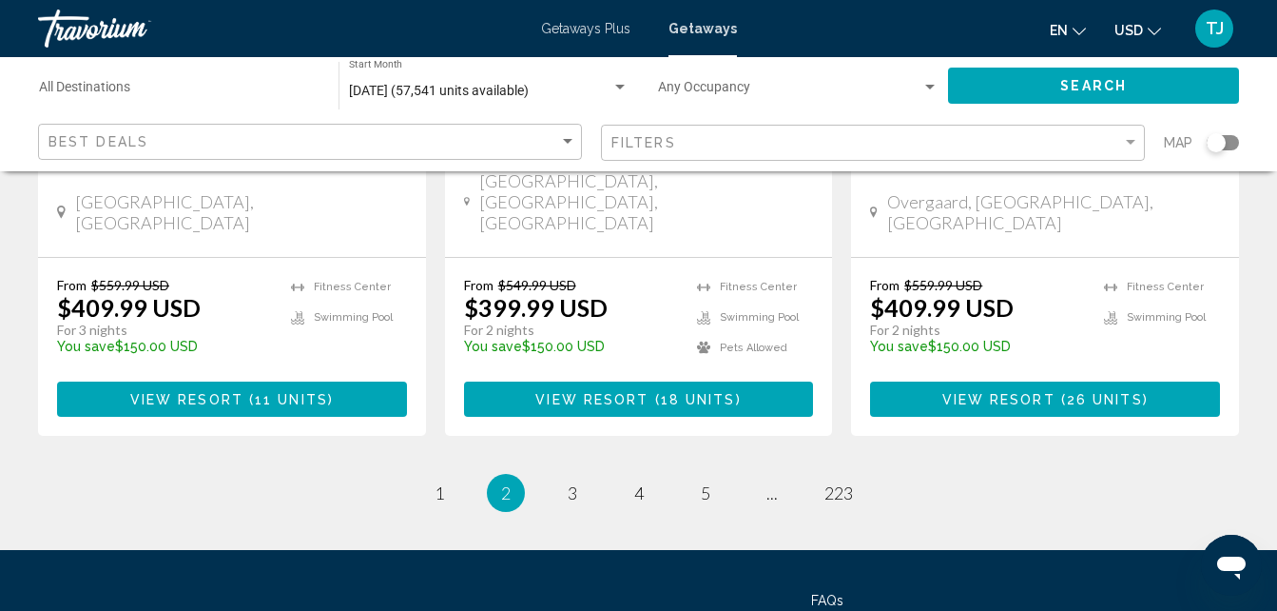
scroll to position [2633, 0]
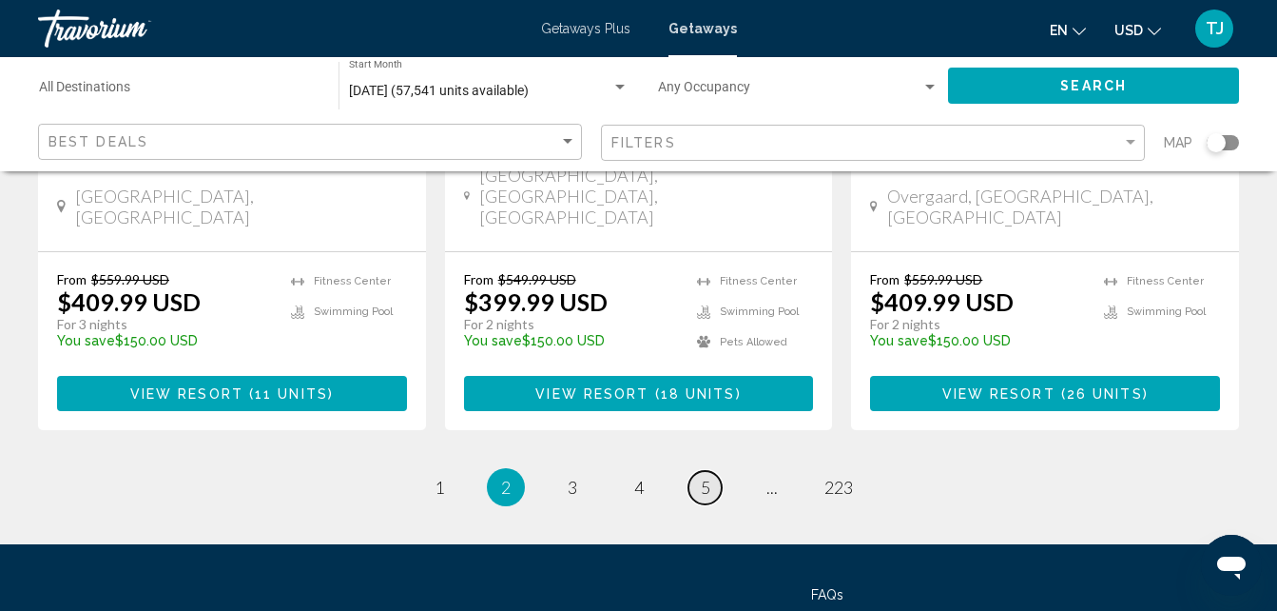
click at [712, 471] on link "page 5" at bounding box center [705, 487] width 33 height 33
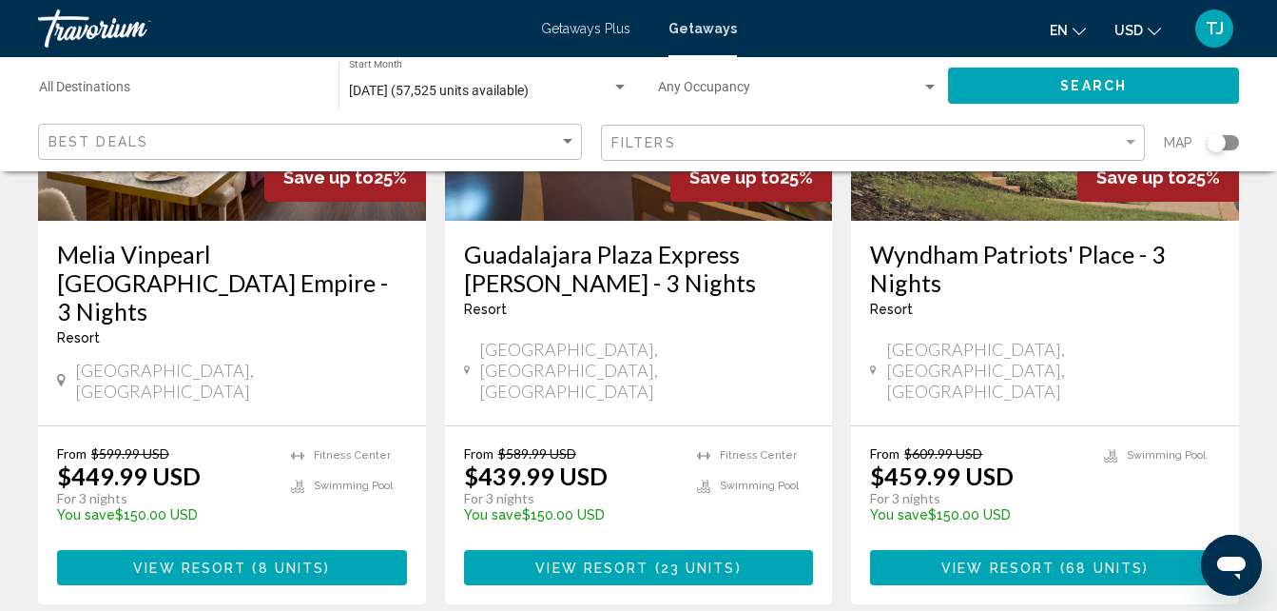
scroll to position [2551, 0]
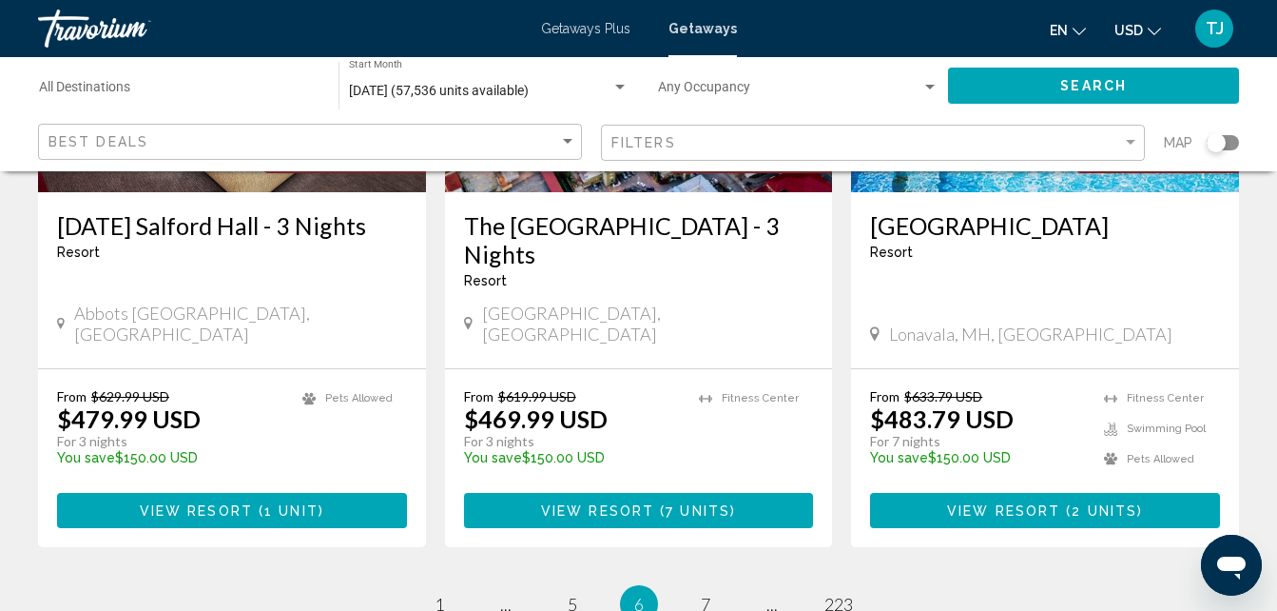
scroll to position [2540, 0]
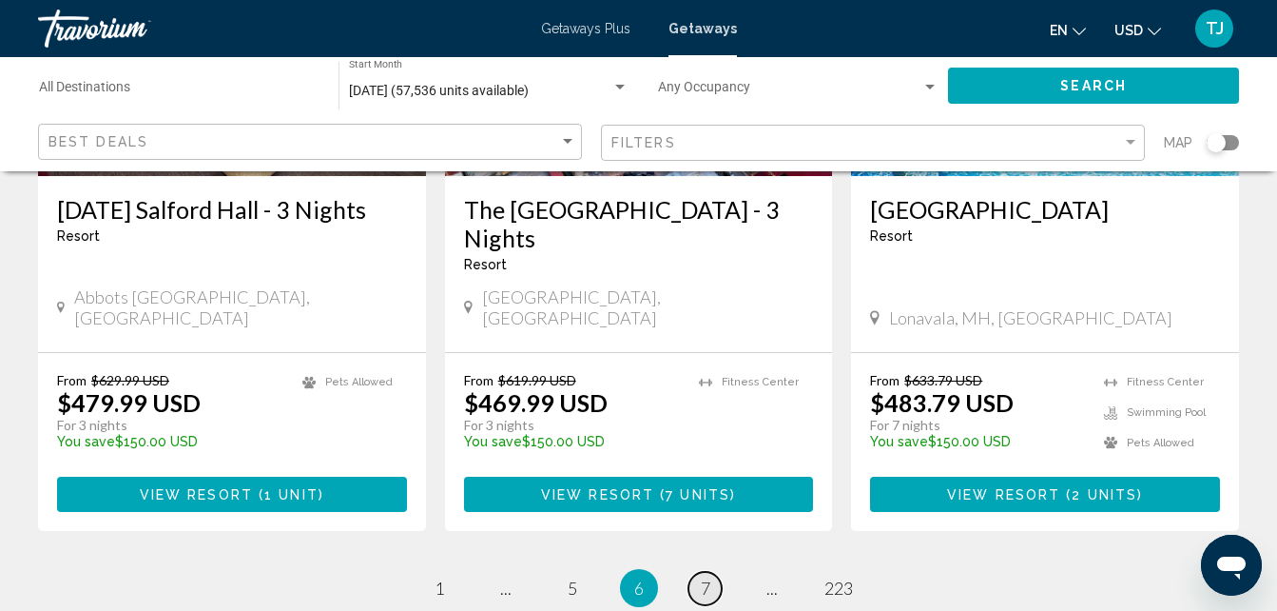
click at [709, 577] on span "7" at bounding box center [706, 587] width 10 height 21
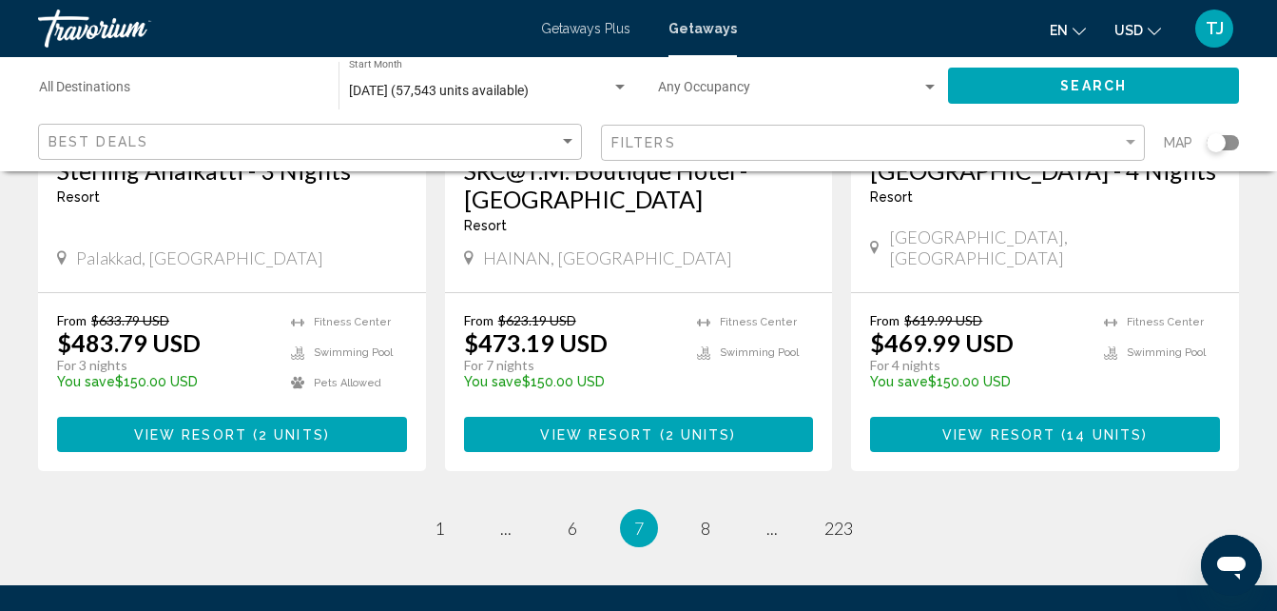
scroll to position [2572, 0]
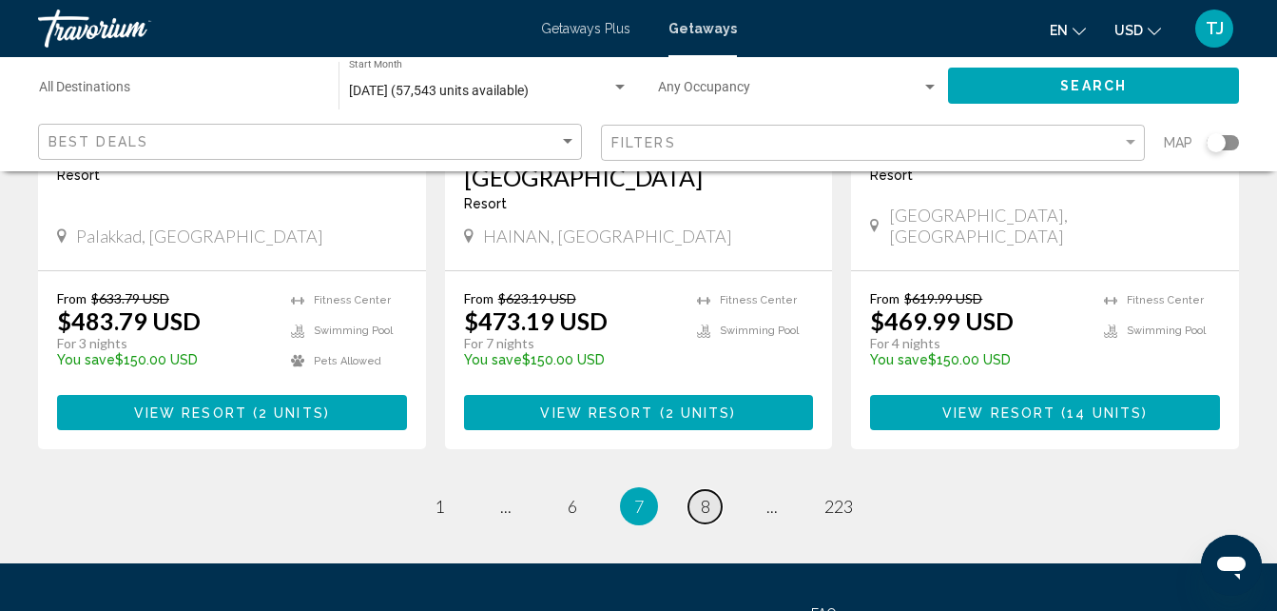
click at [706, 495] on span "8" at bounding box center [706, 505] width 10 height 21
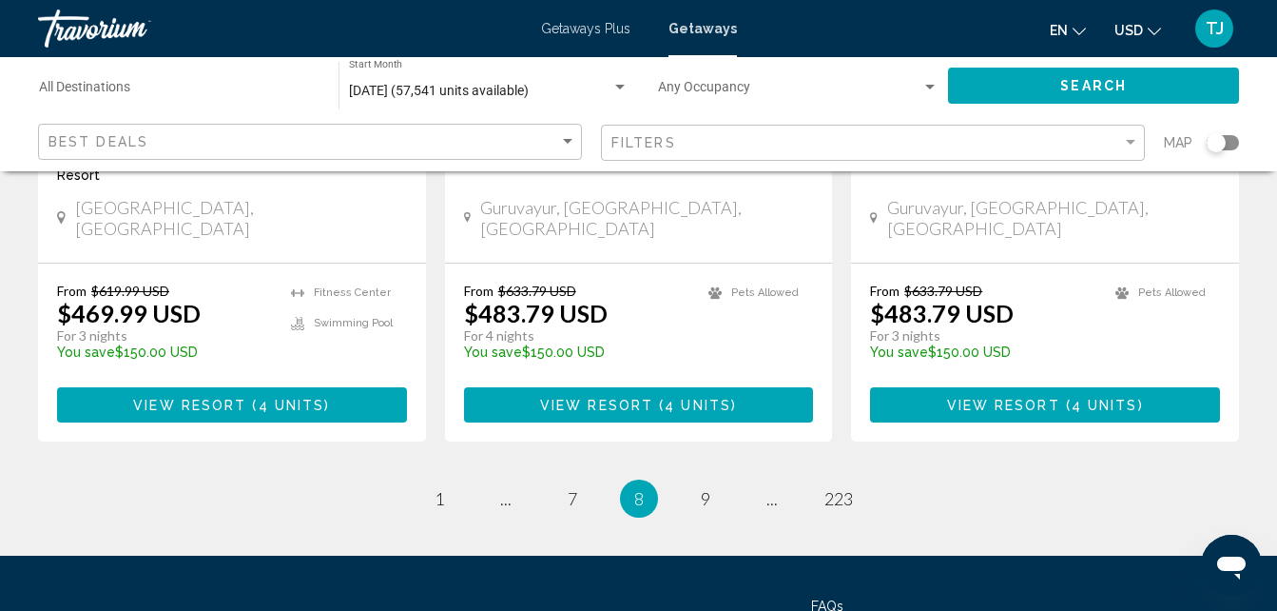
scroll to position [2572, 0]
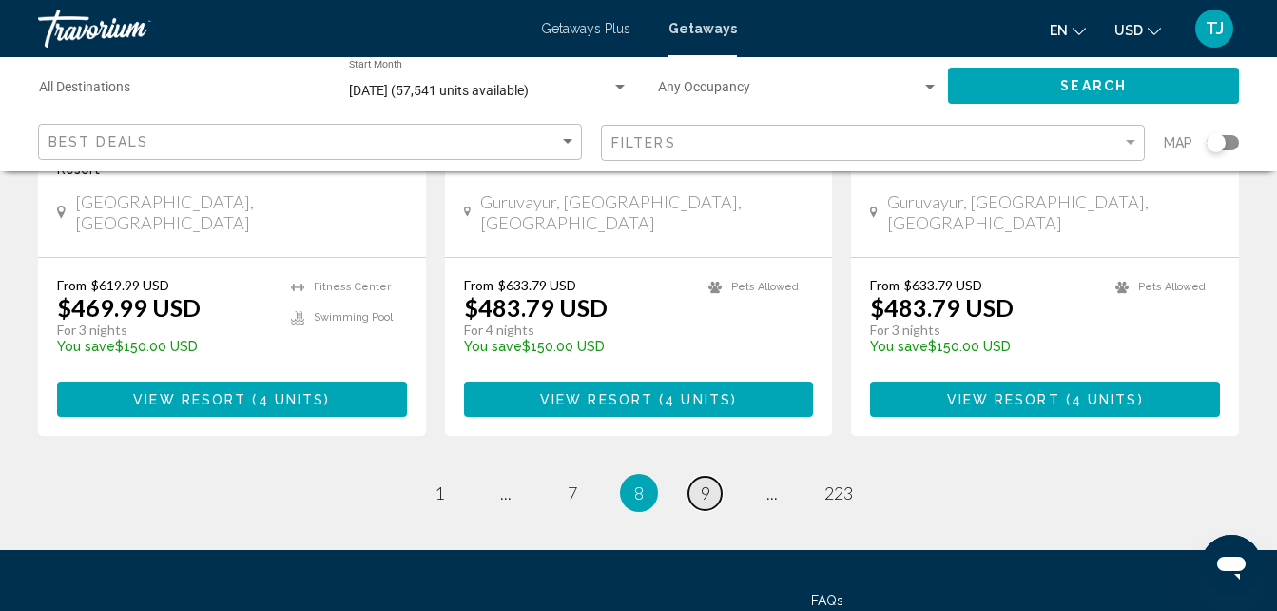
click at [709, 482] on span "9" at bounding box center [706, 492] width 10 height 21
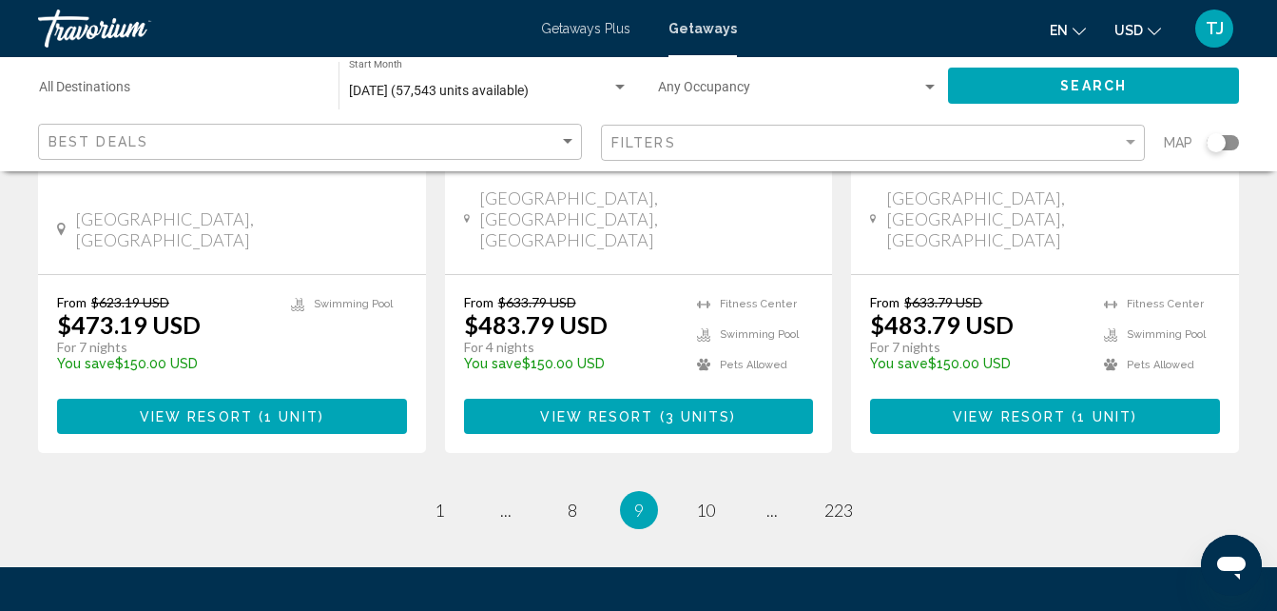
scroll to position [2623, 0]
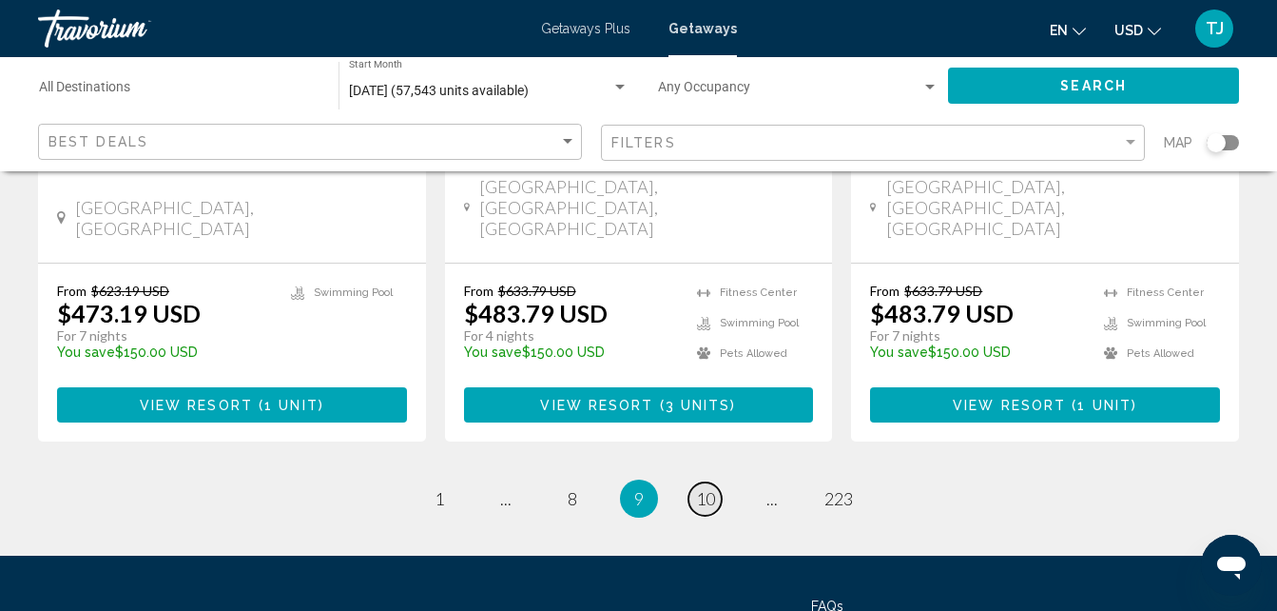
click at [715, 482] on link "page 10" at bounding box center [705, 498] width 33 height 33
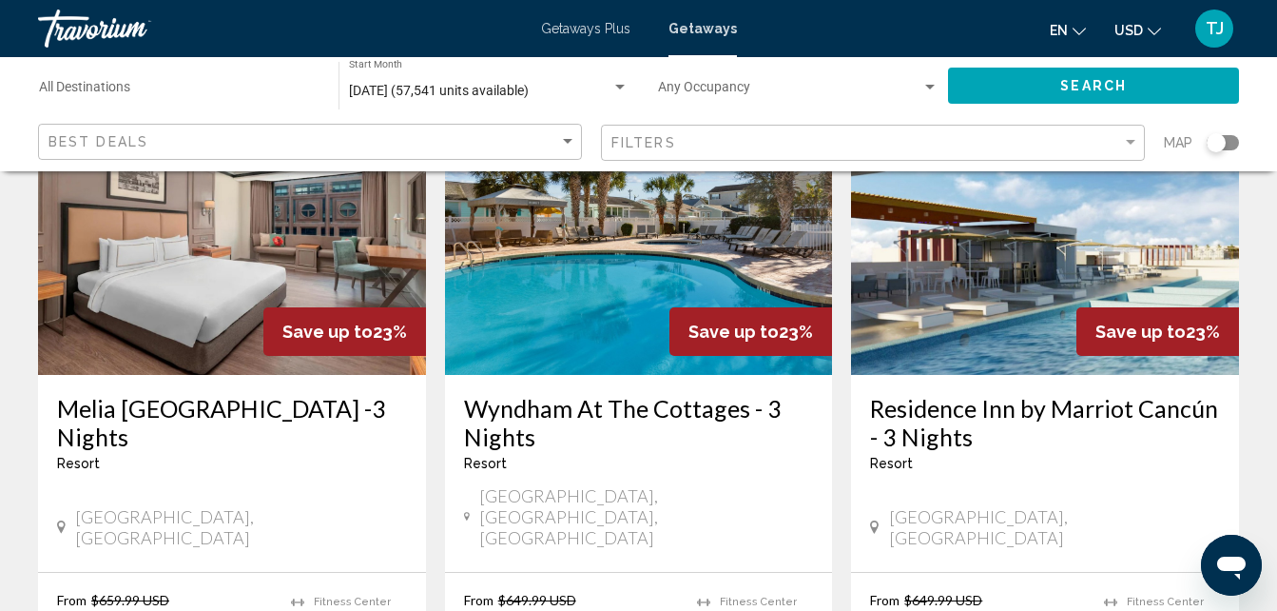
scroll to position [181, 0]
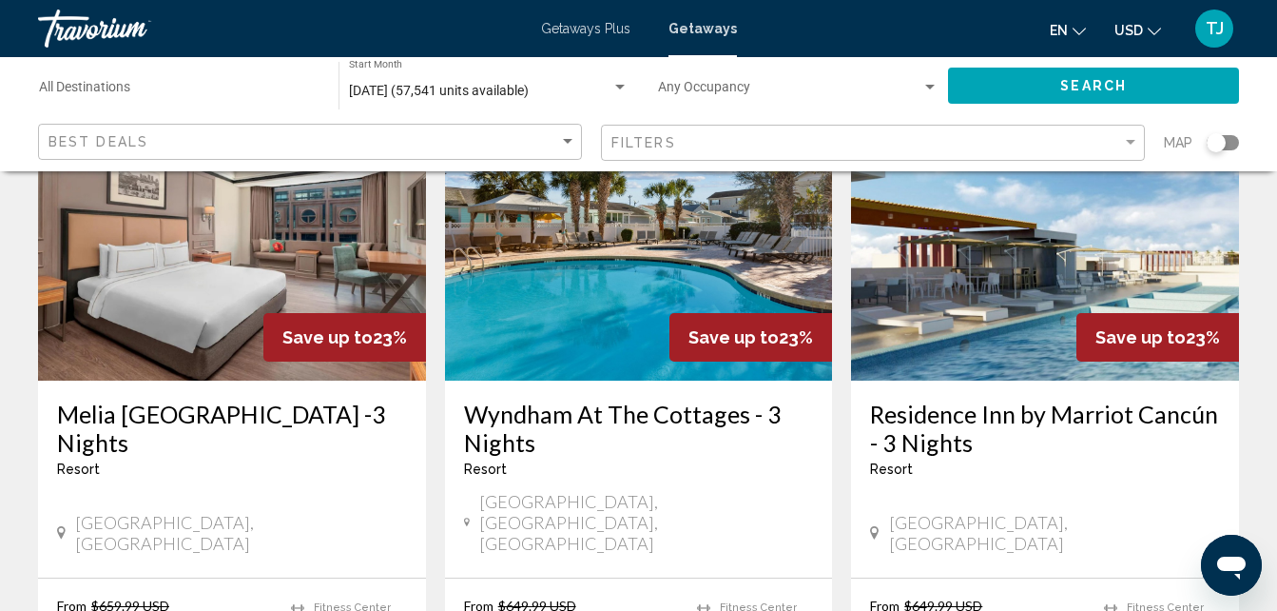
click at [1098, 230] on img "Main content" at bounding box center [1045, 228] width 388 height 304
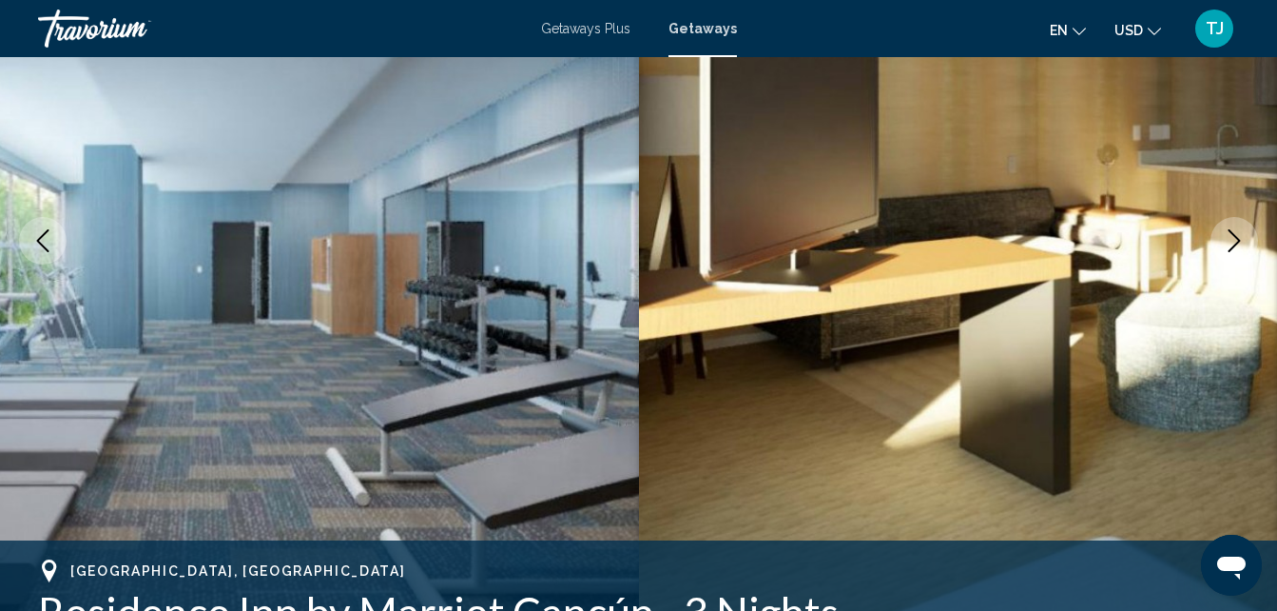
scroll to position [304, 0]
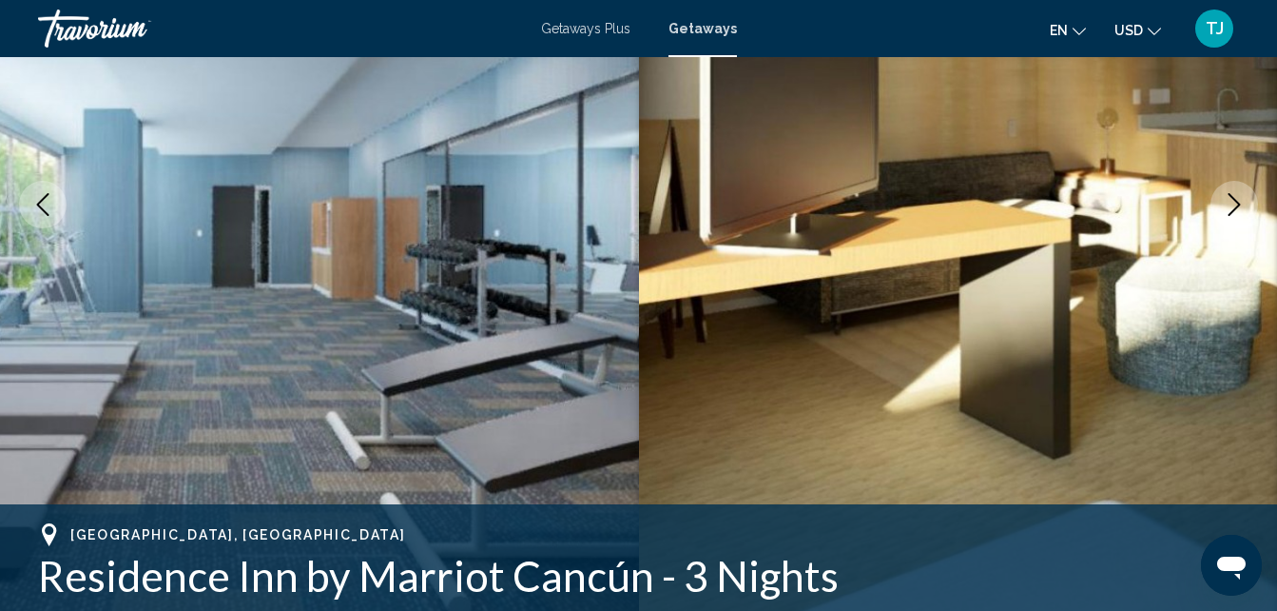
click at [1222, 204] on button "Next image" at bounding box center [1235, 205] width 48 height 48
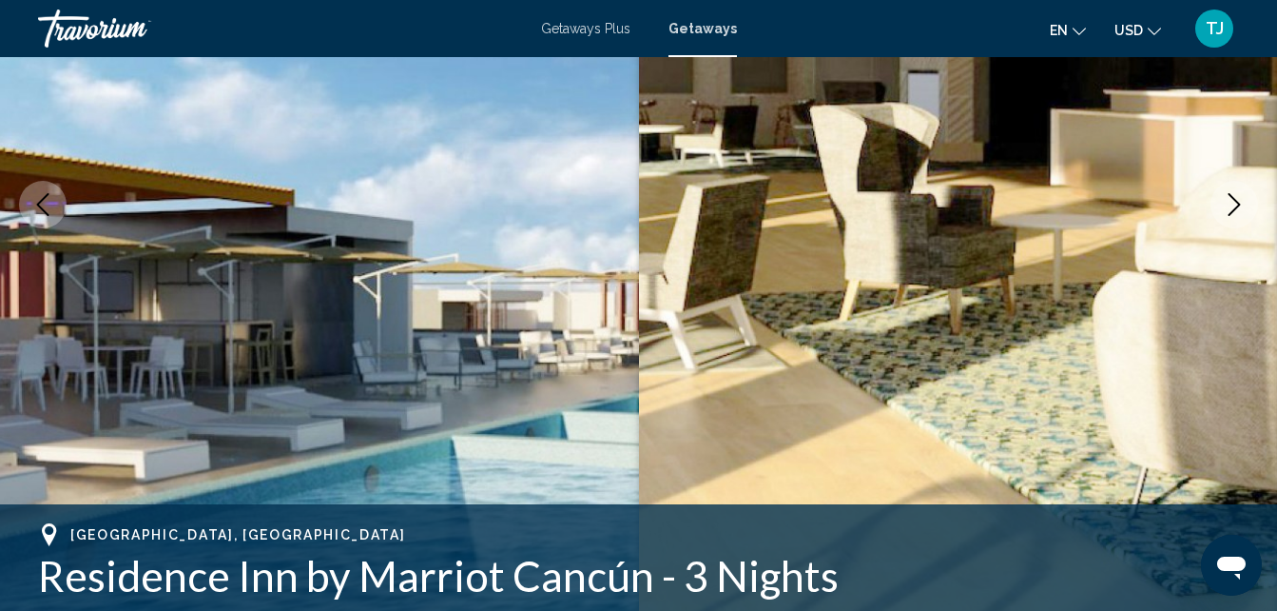
click at [1222, 204] on button "Next image" at bounding box center [1235, 205] width 48 height 48
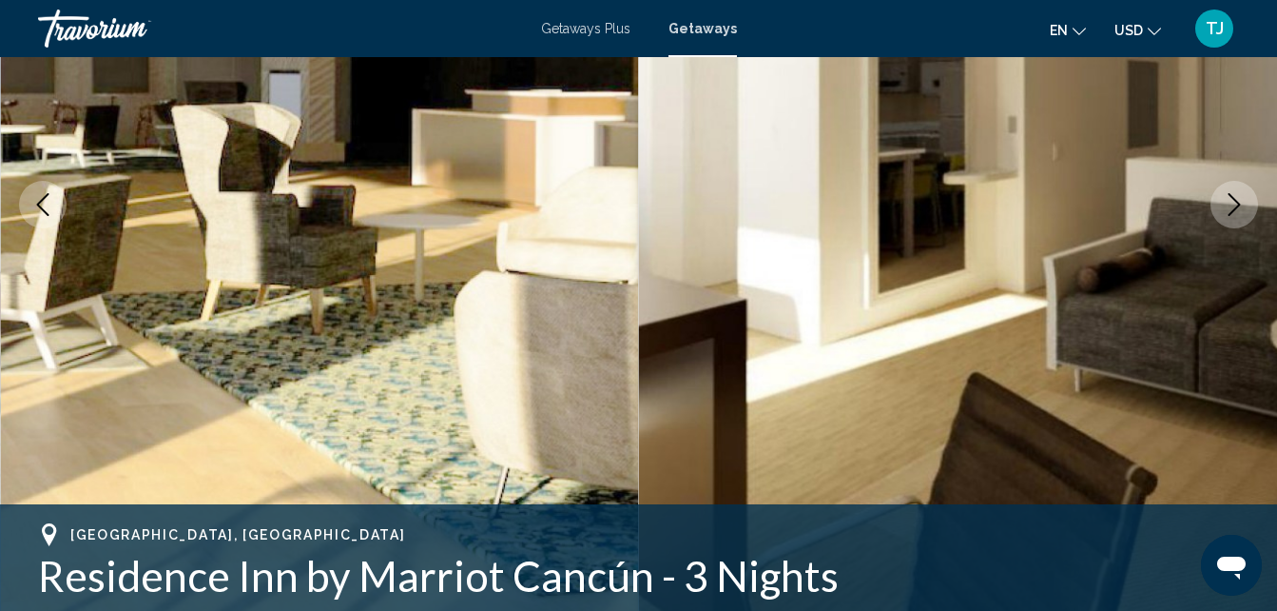
click at [1222, 204] on button "Next image" at bounding box center [1235, 205] width 48 height 48
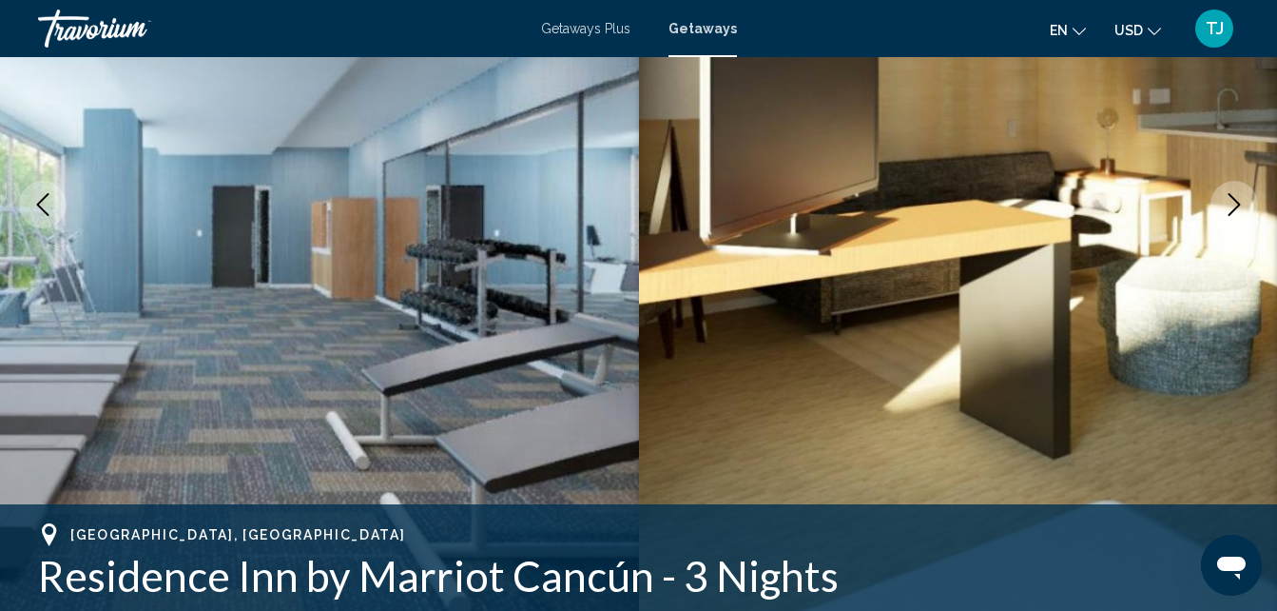
click at [1222, 204] on button "Next image" at bounding box center [1235, 205] width 48 height 48
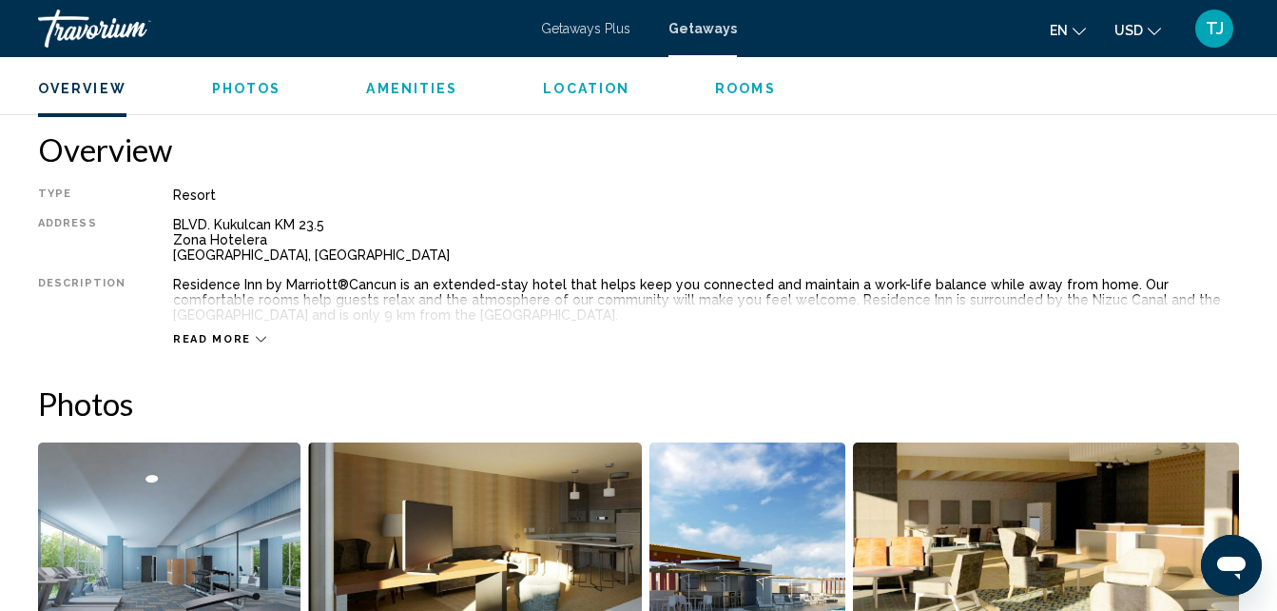
scroll to position [944, 0]
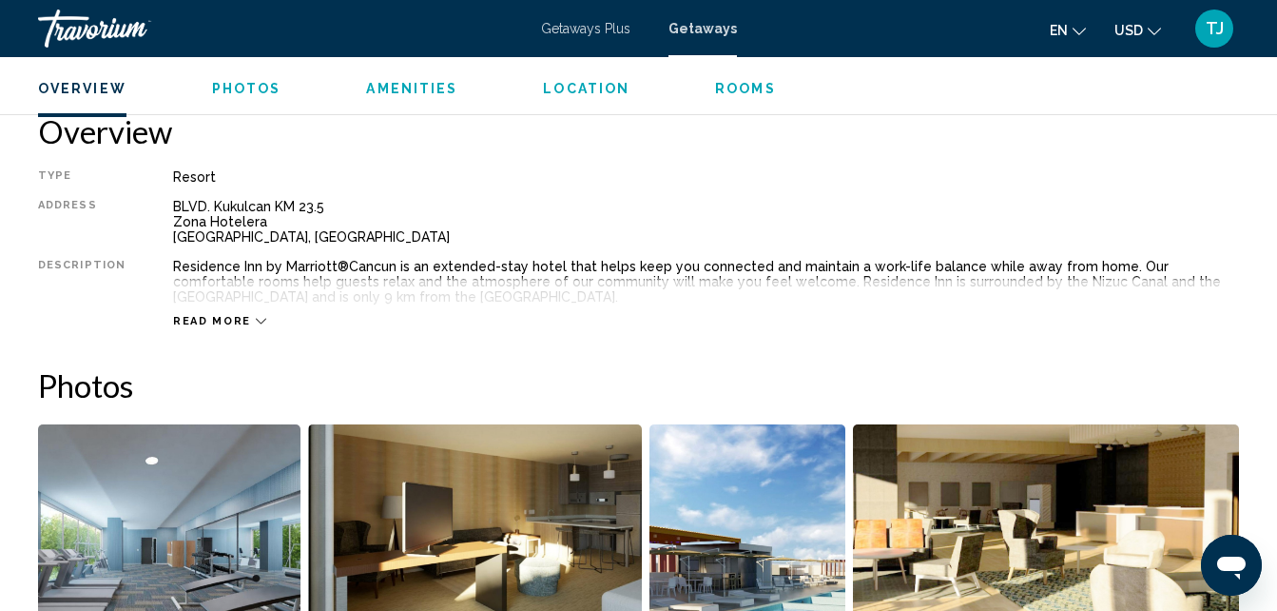
click at [225, 322] on span "Read more" at bounding box center [212, 321] width 78 height 12
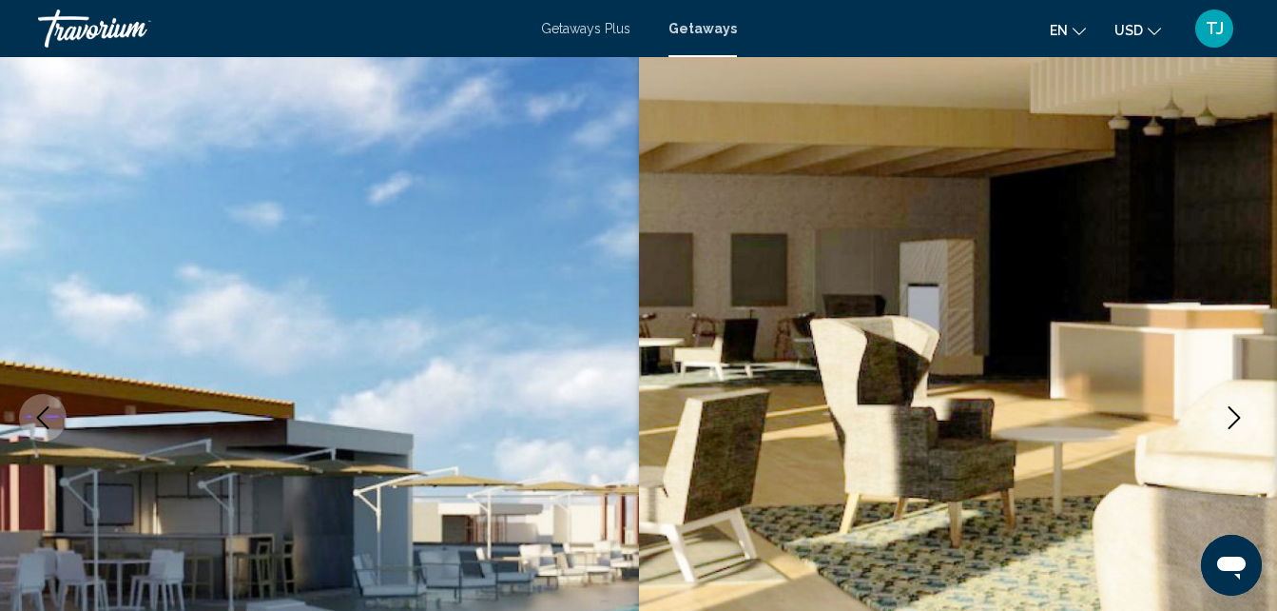
scroll to position [0, 0]
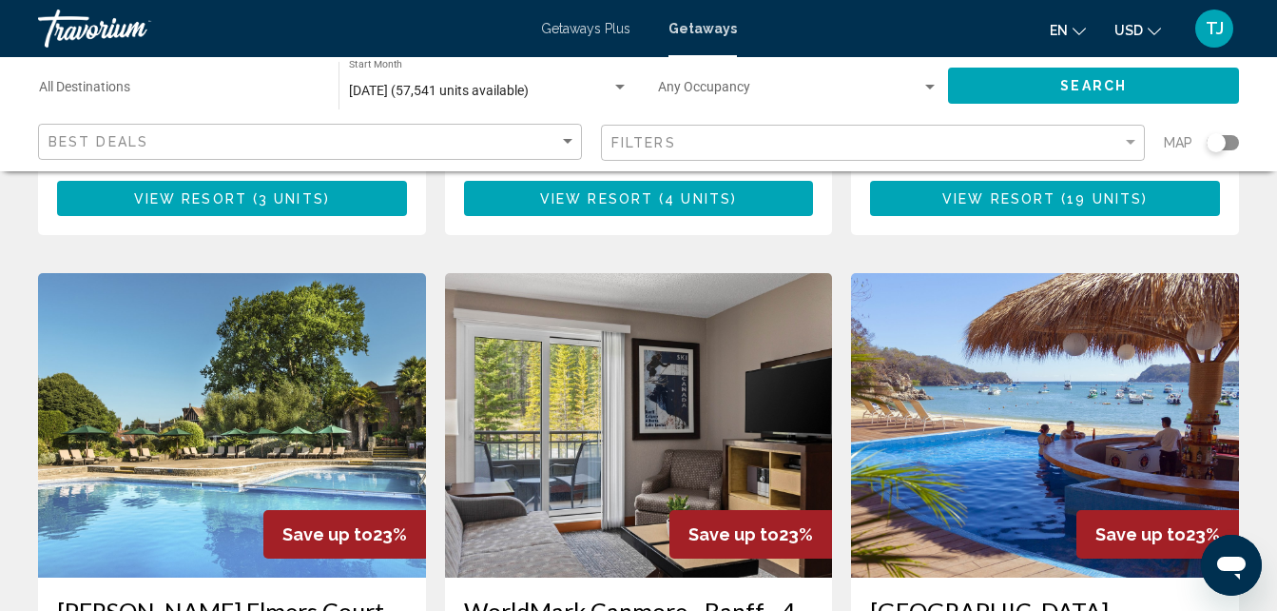
scroll to position [2090, 0]
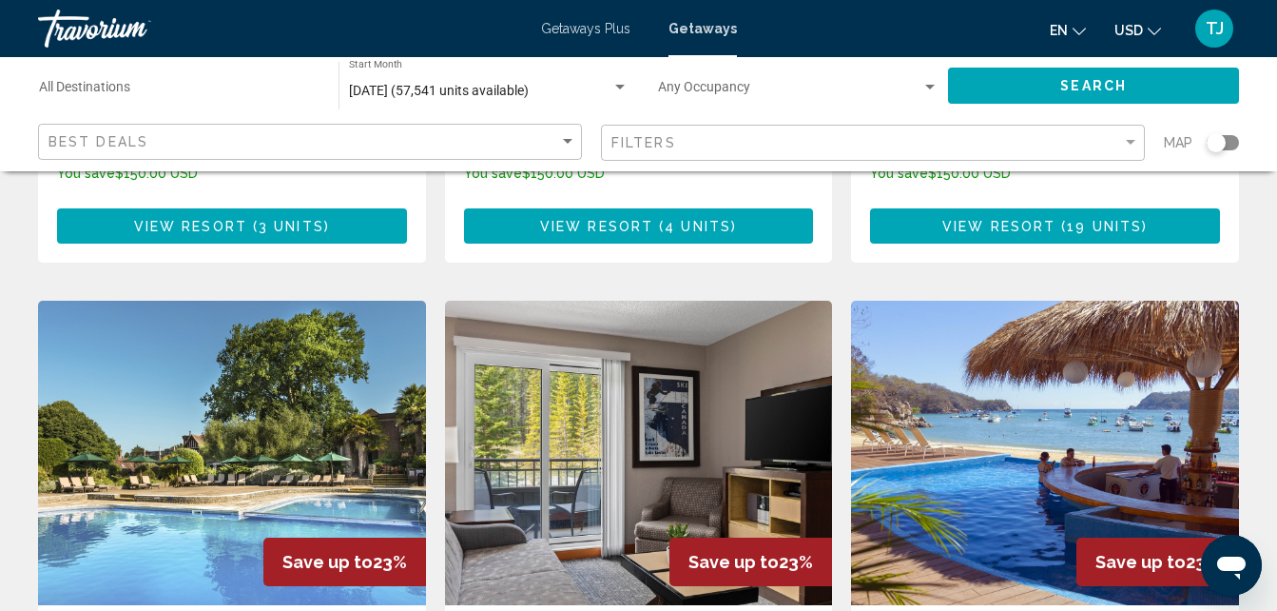
click at [1079, 314] on img "Main content" at bounding box center [1045, 453] width 388 height 304
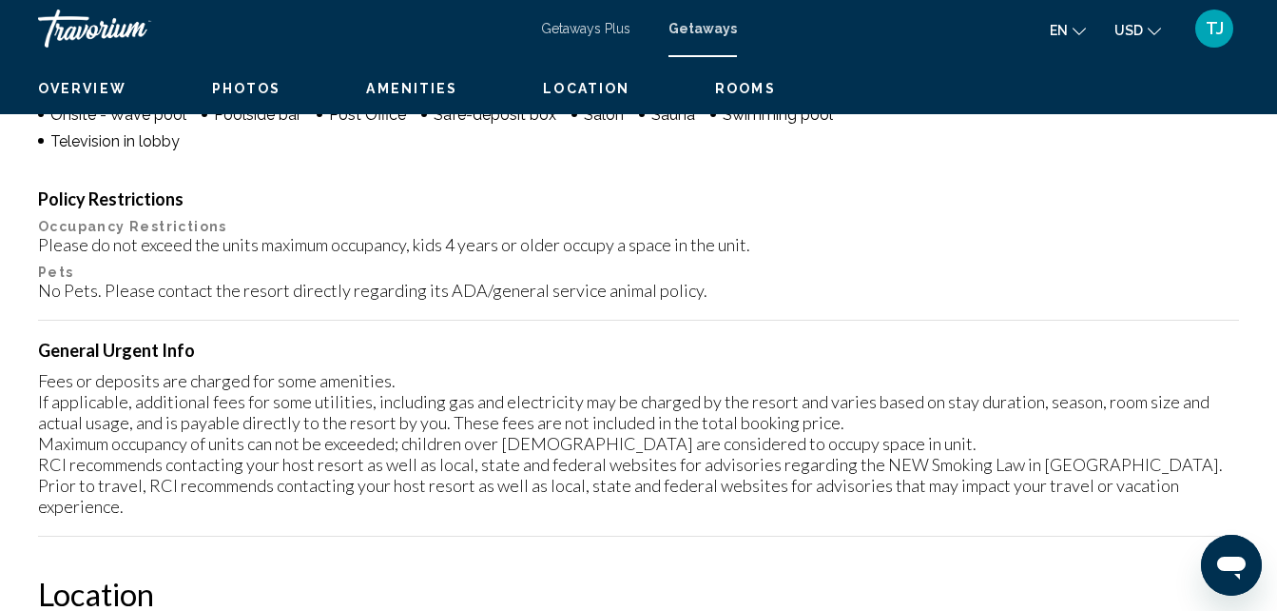
scroll to position [204, 0]
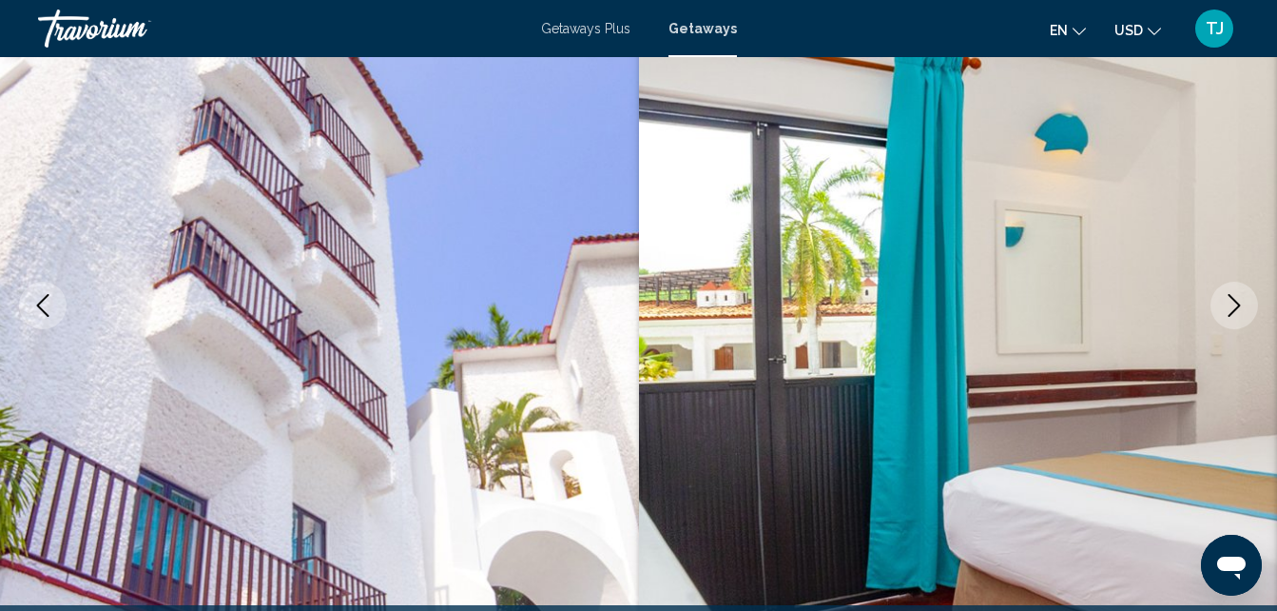
click at [1235, 310] on icon "Next image" at bounding box center [1235, 305] width 12 height 23
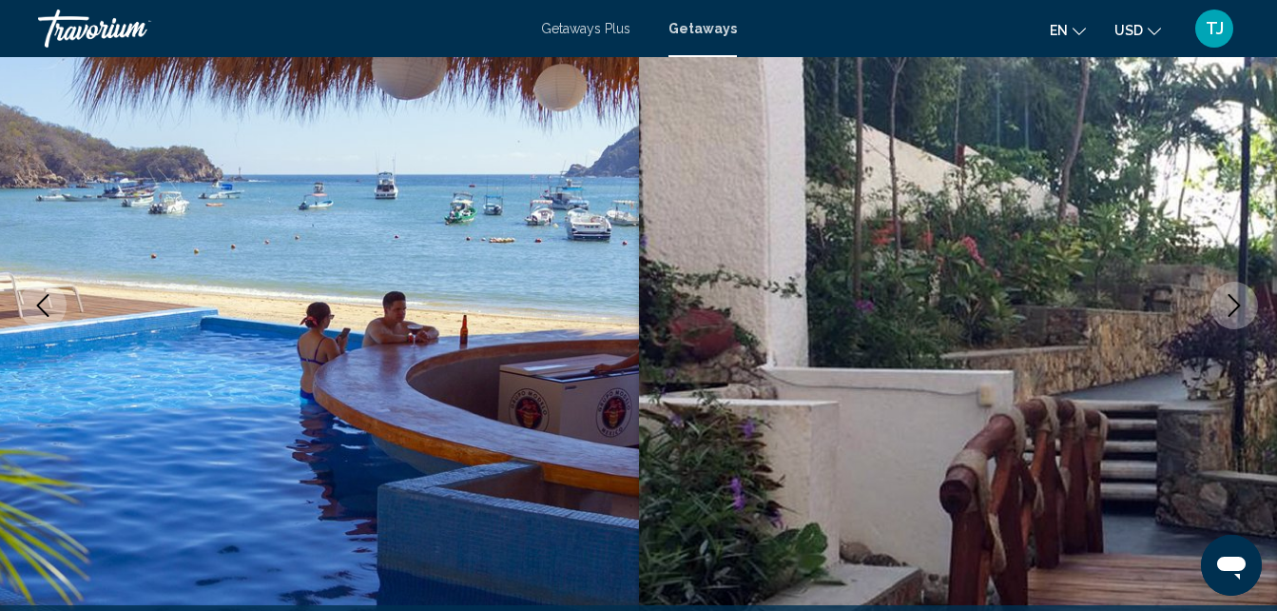
click at [1235, 310] on icon "Next image" at bounding box center [1235, 305] width 12 height 23
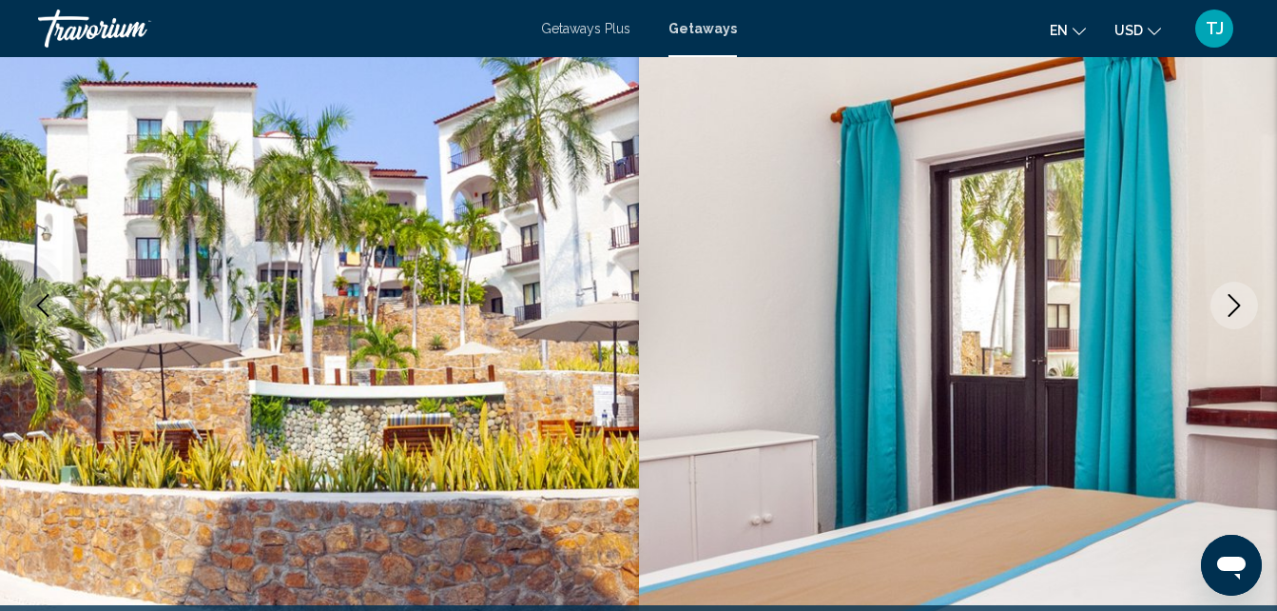
click at [1235, 310] on icon "Next image" at bounding box center [1235, 305] width 12 height 23
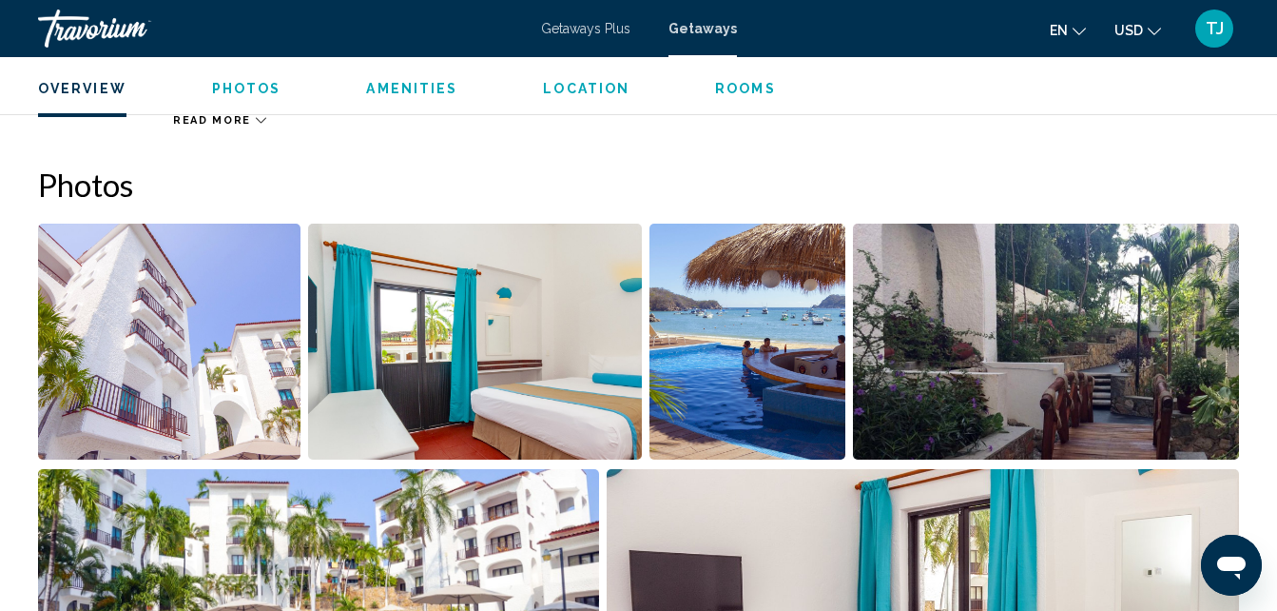
scroll to position [1122, 0]
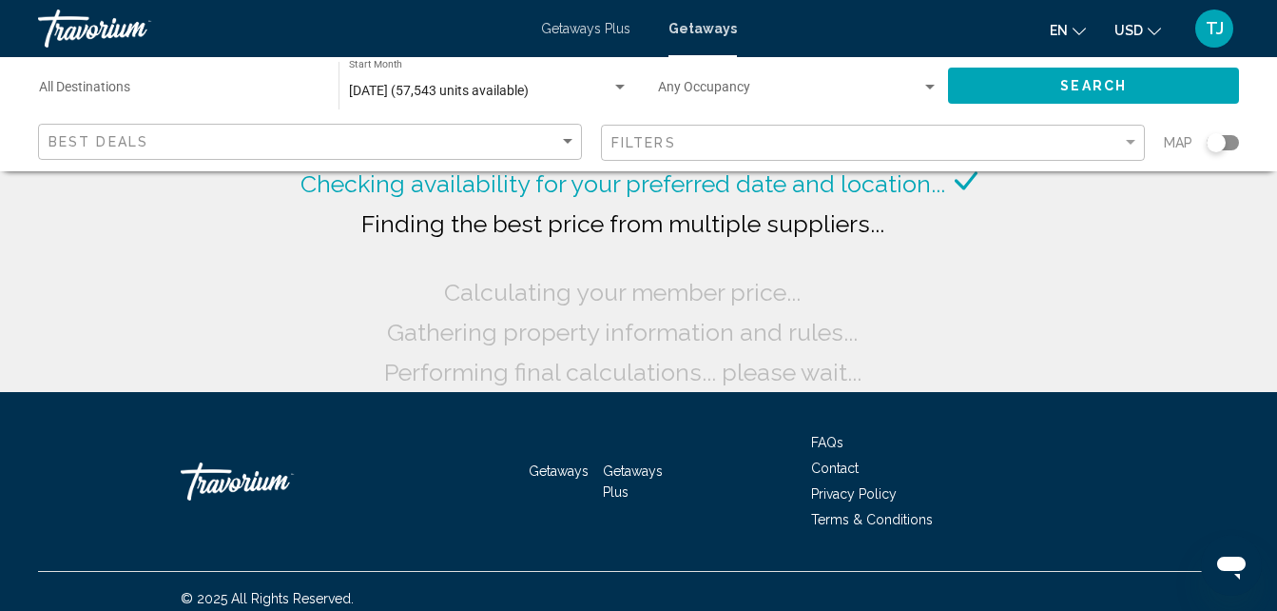
click at [623, 32] on span "Getaways Plus" at bounding box center [585, 28] width 89 height 15
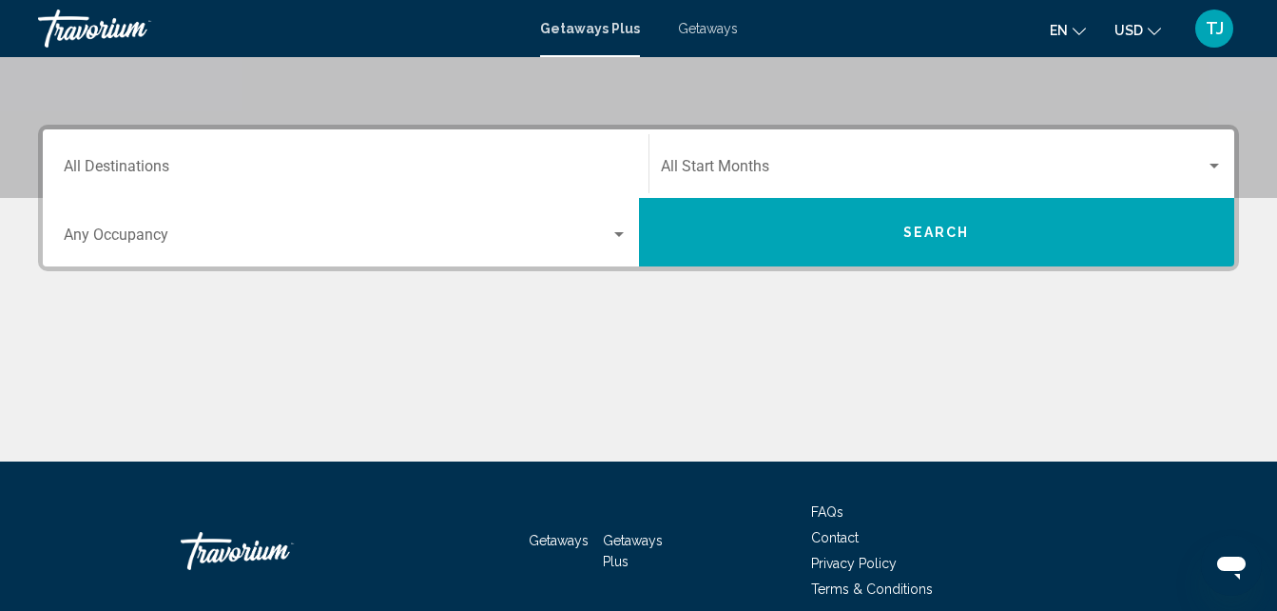
scroll to position [394, 0]
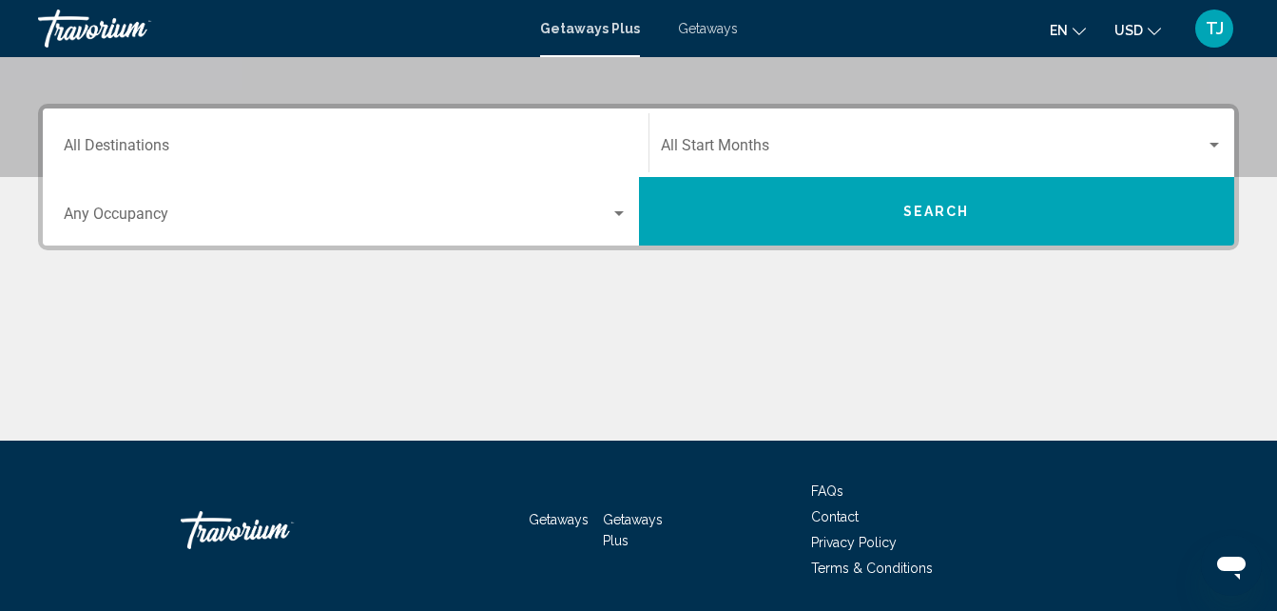
click at [591, 159] on div "Destination All Destinations" at bounding box center [346, 143] width 564 height 60
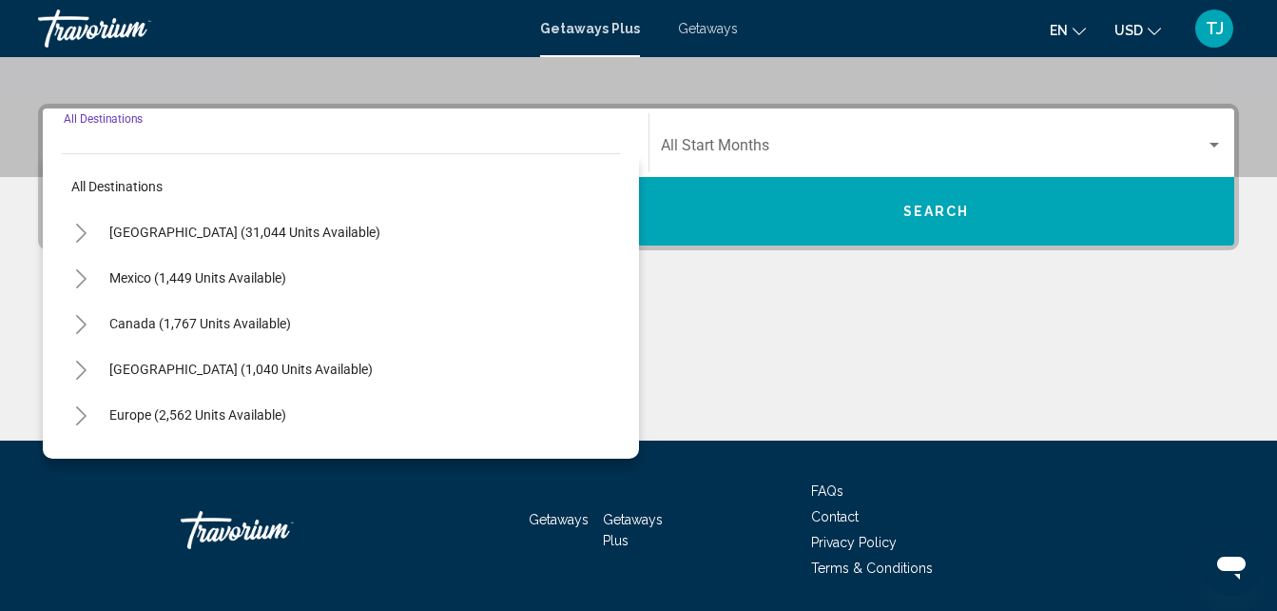
scroll to position [436, 0]
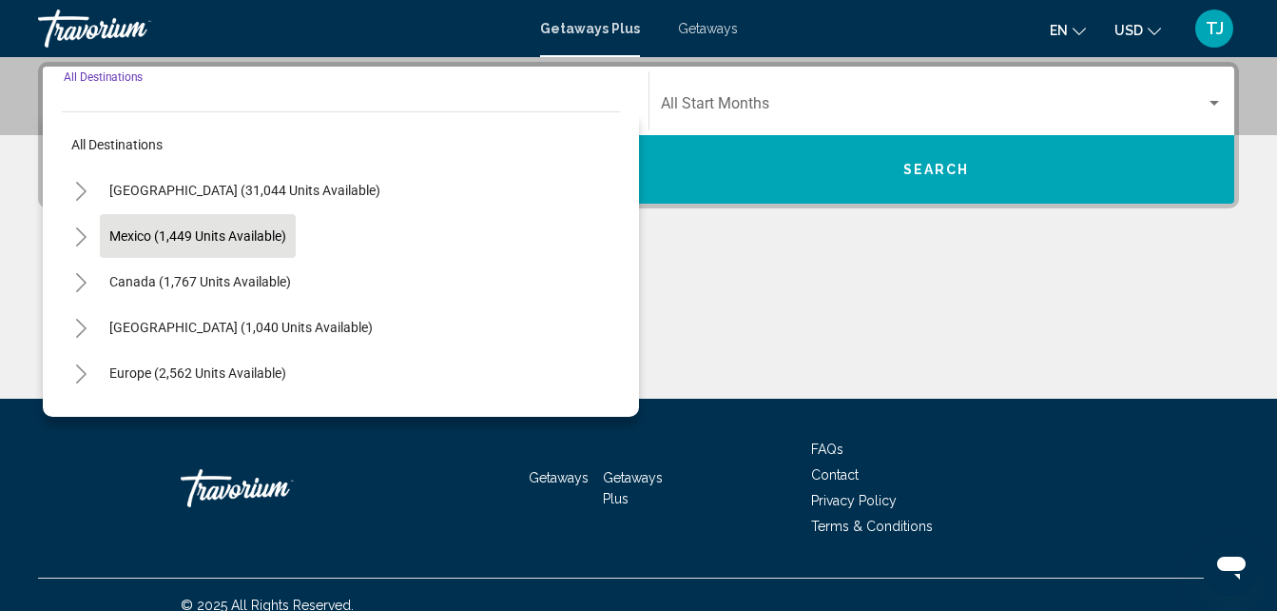
click at [196, 224] on button "Mexico (1,449 units available)" at bounding box center [198, 236] width 196 height 44
type input "**********"
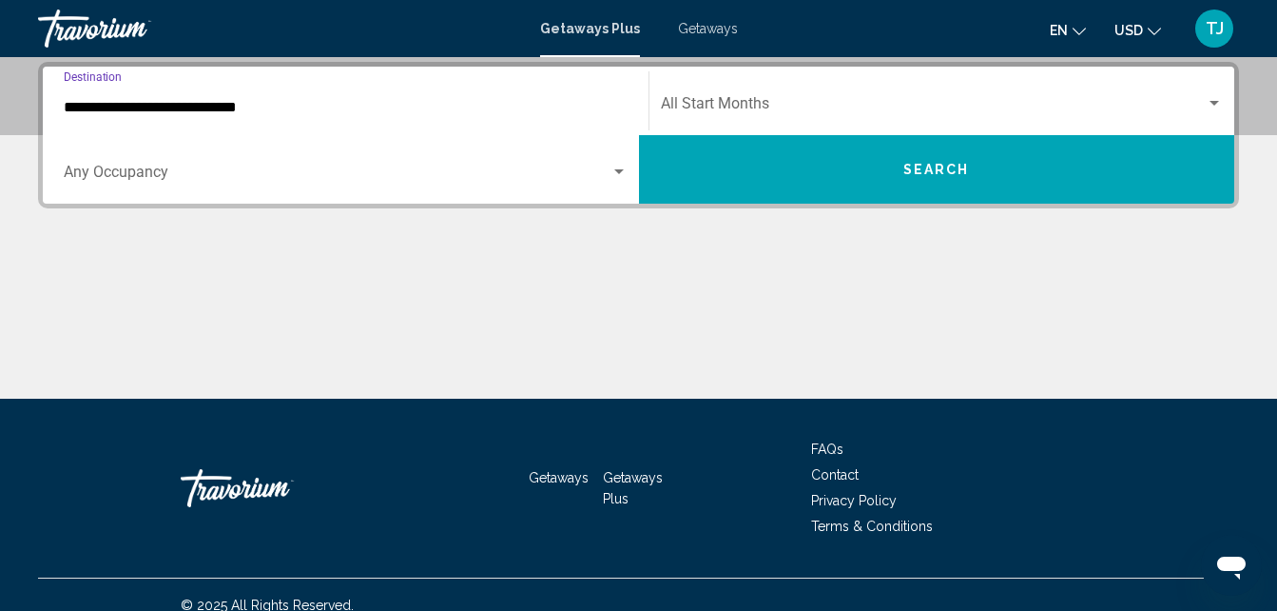
click at [811, 101] on span "Search widget" at bounding box center [934, 107] width 546 height 17
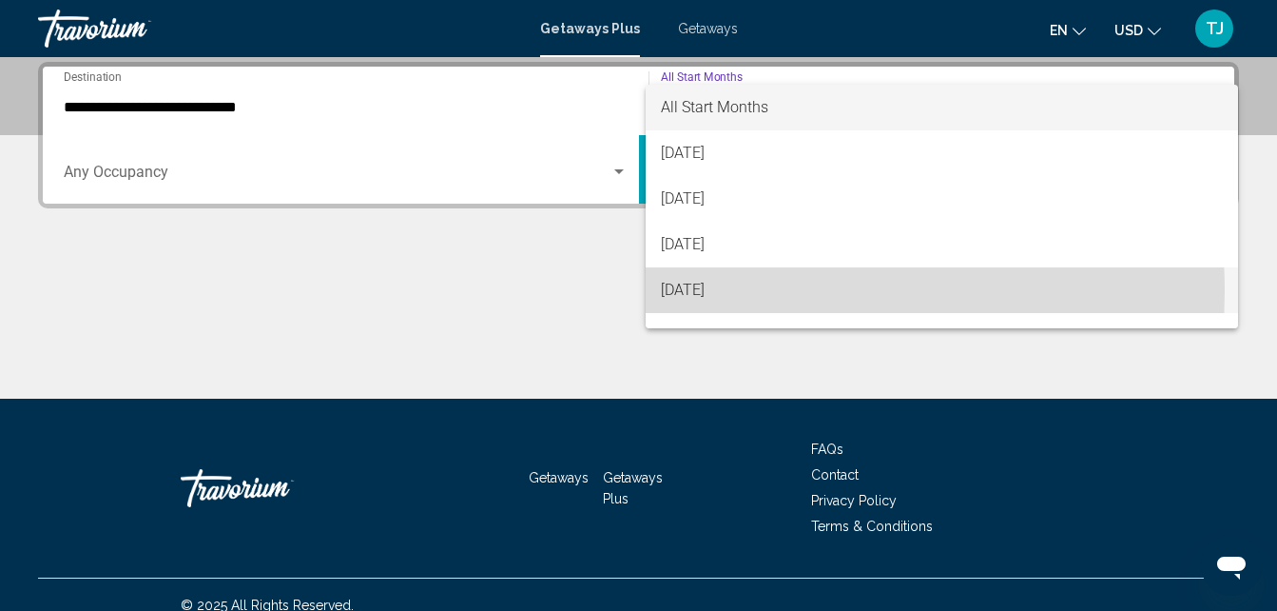
click at [719, 291] on span "[DATE]" at bounding box center [942, 290] width 563 height 46
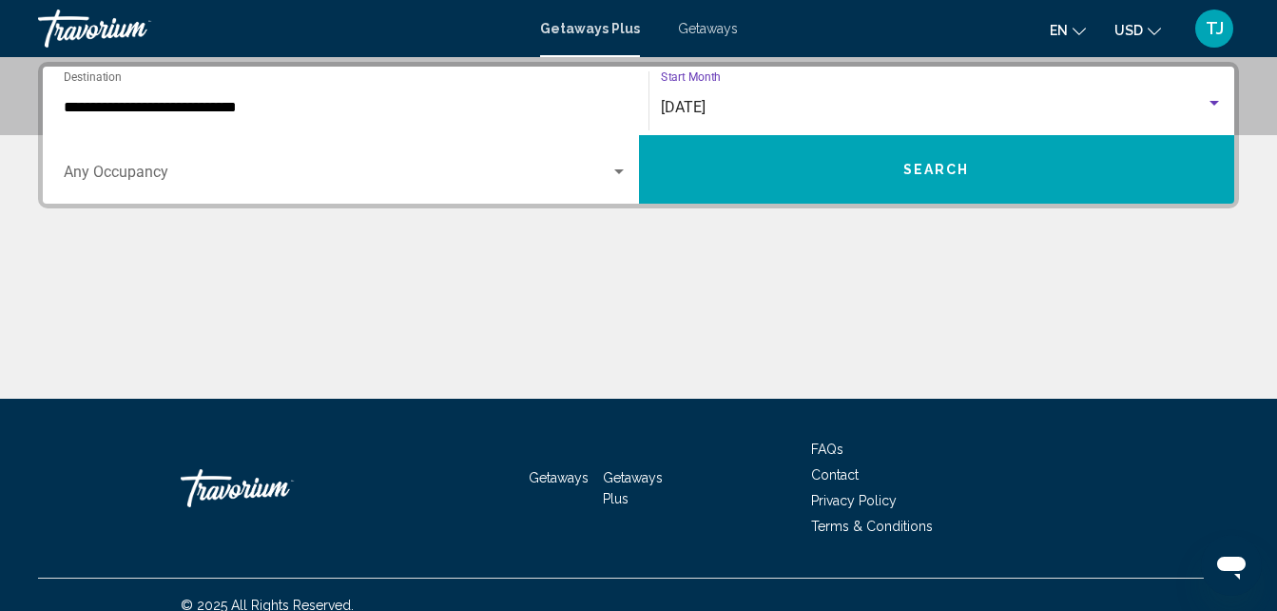
click at [947, 198] on button "Search" at bounding box center [937, 169] width 596 height 68
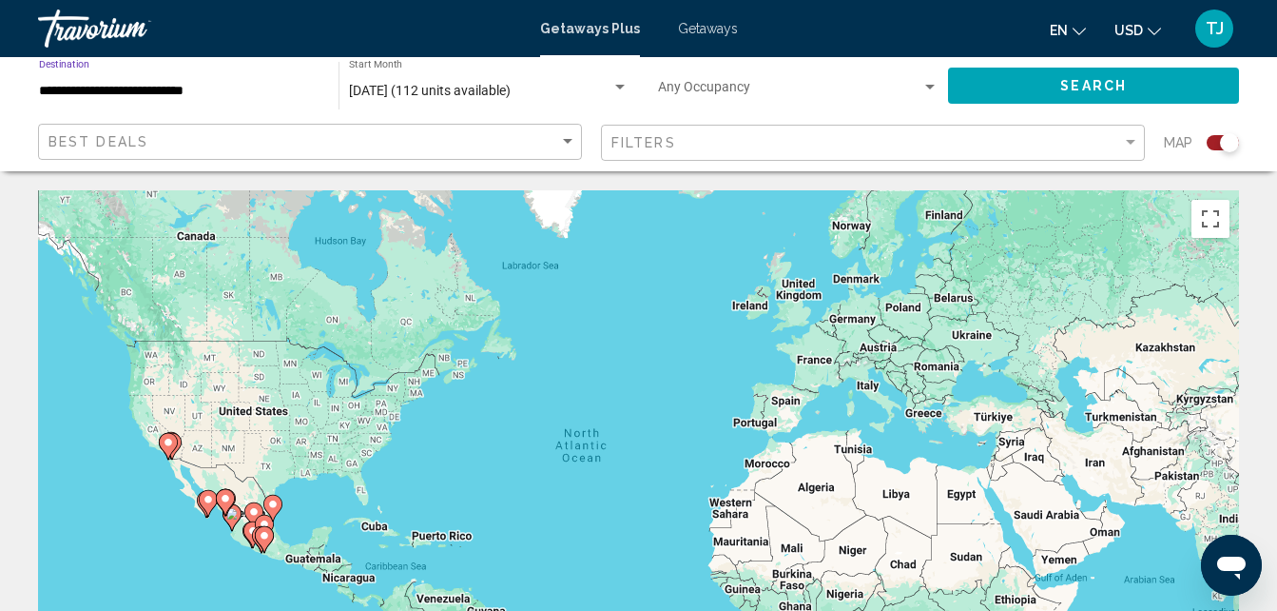
click at [225, 87] on input "**********" at bounding box center [179, 91] width 281 height 15
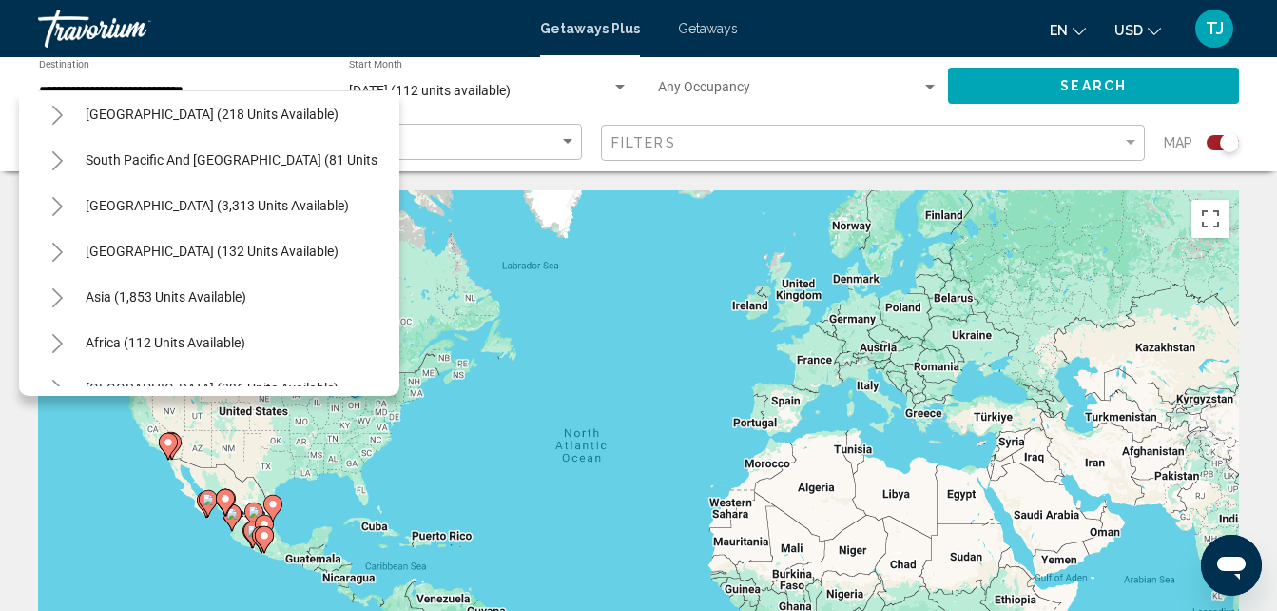
scroll to position [688, 0]
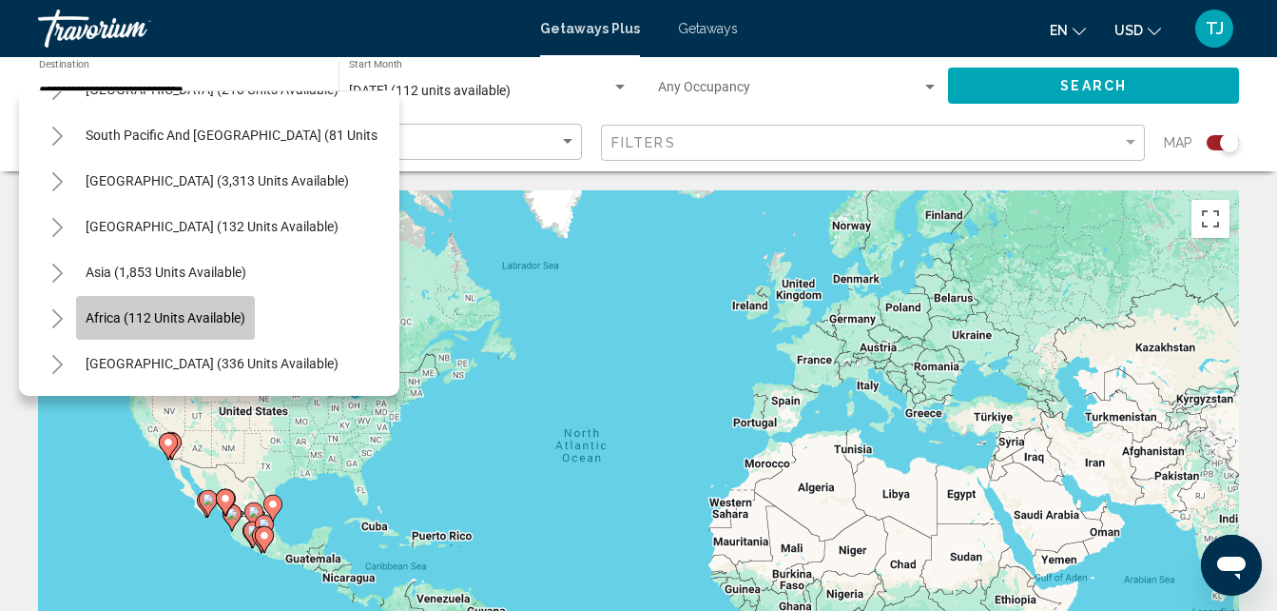
click at [196, 310] on span "Africa (112 units available)" at bounding box center [166, 317] width 160 height 15
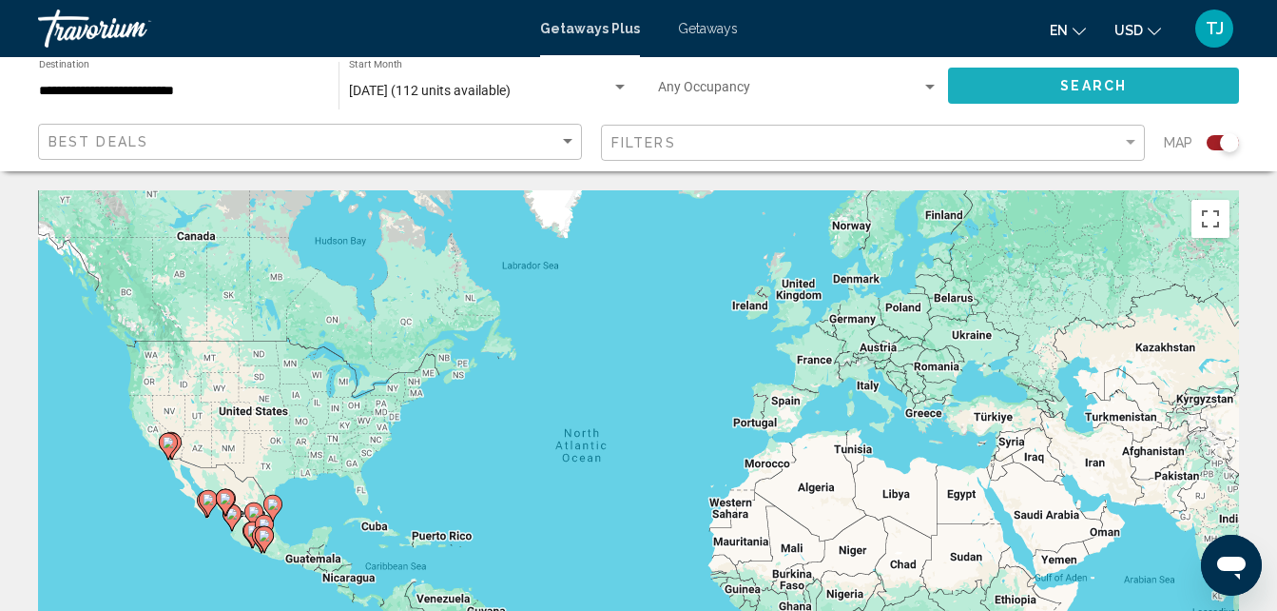
click at [1031, 82] on button "Search" at bounding box center [1093, 85] width 291 height 35
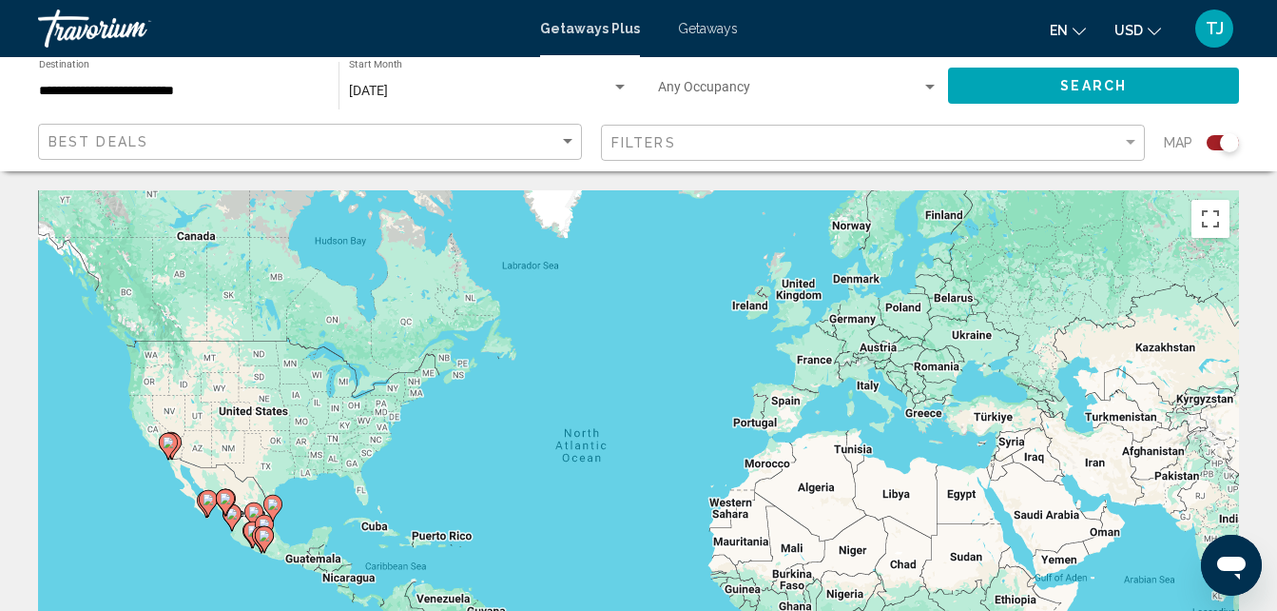
click at [316, 82] on div "**********" at bounding box center [179, 86] width 281 height 52
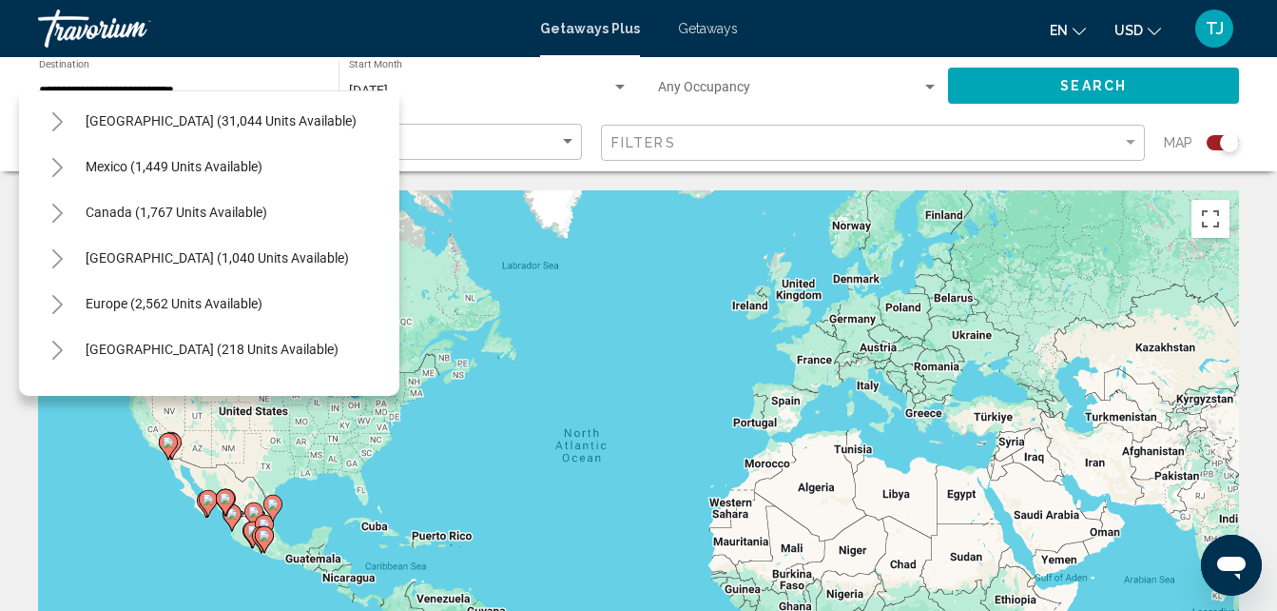
scroll to position [31, 0]
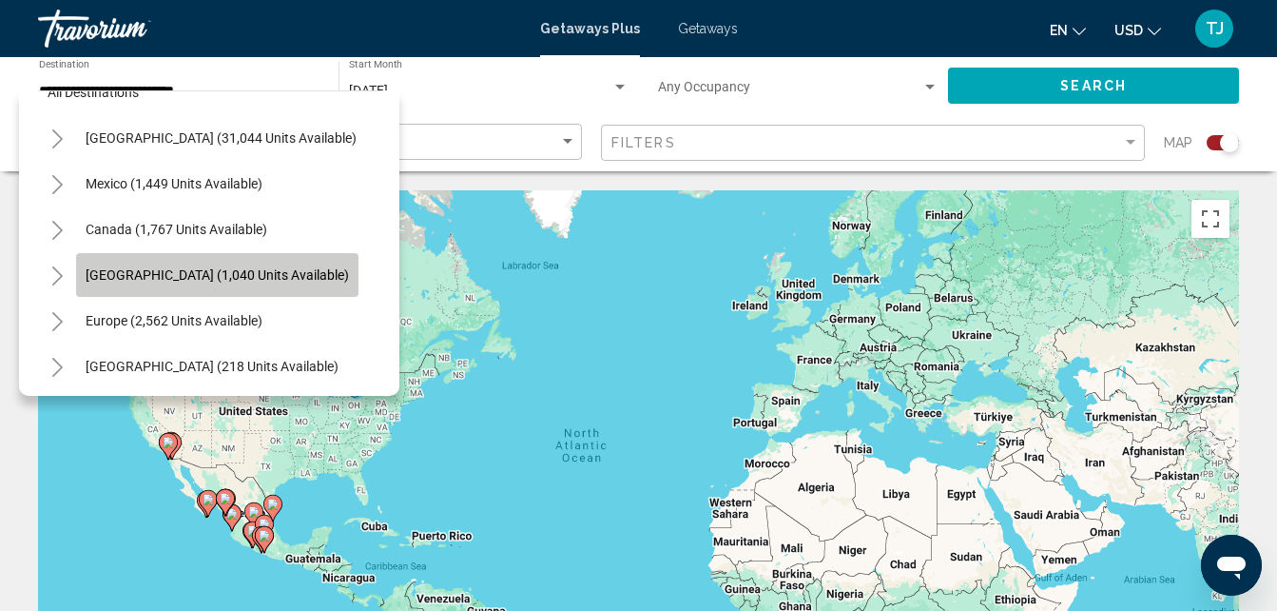
click at [244, 283] on button "[GEOGRAPHIC_DATA] (1,040 units available)" at bounding box center [217, 275] width 282 height 44
type input "**********"
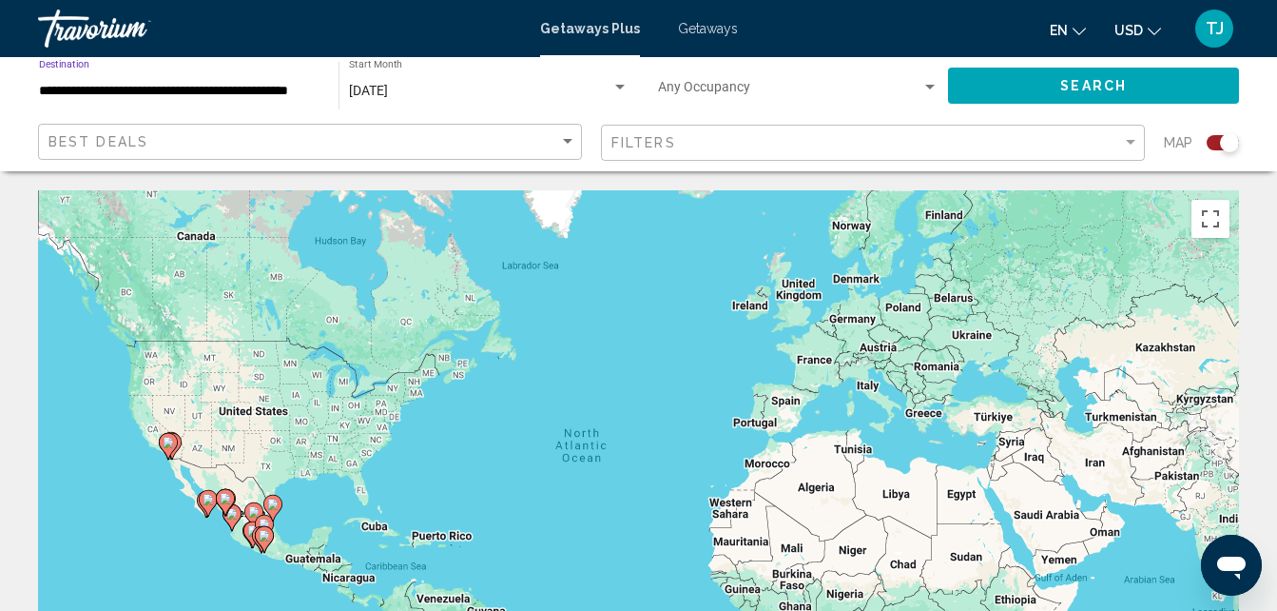
click at [1048, 83] on button "Search" at bounding box center [1093, 85] width 291 height 35
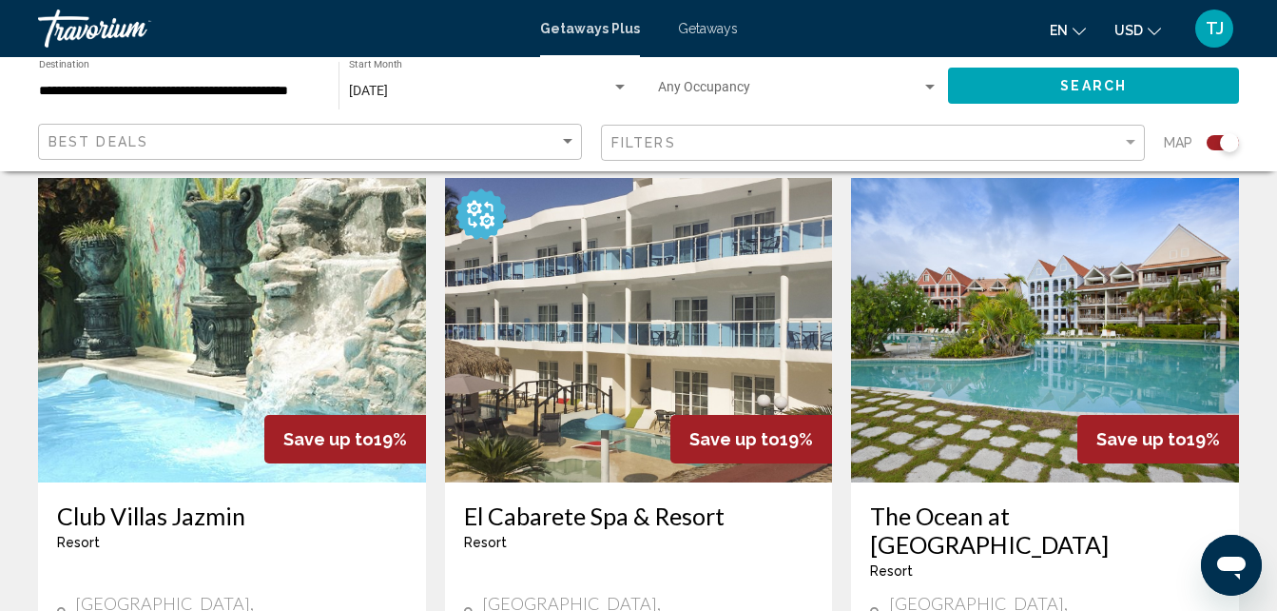
scroll to position [1406, 0]
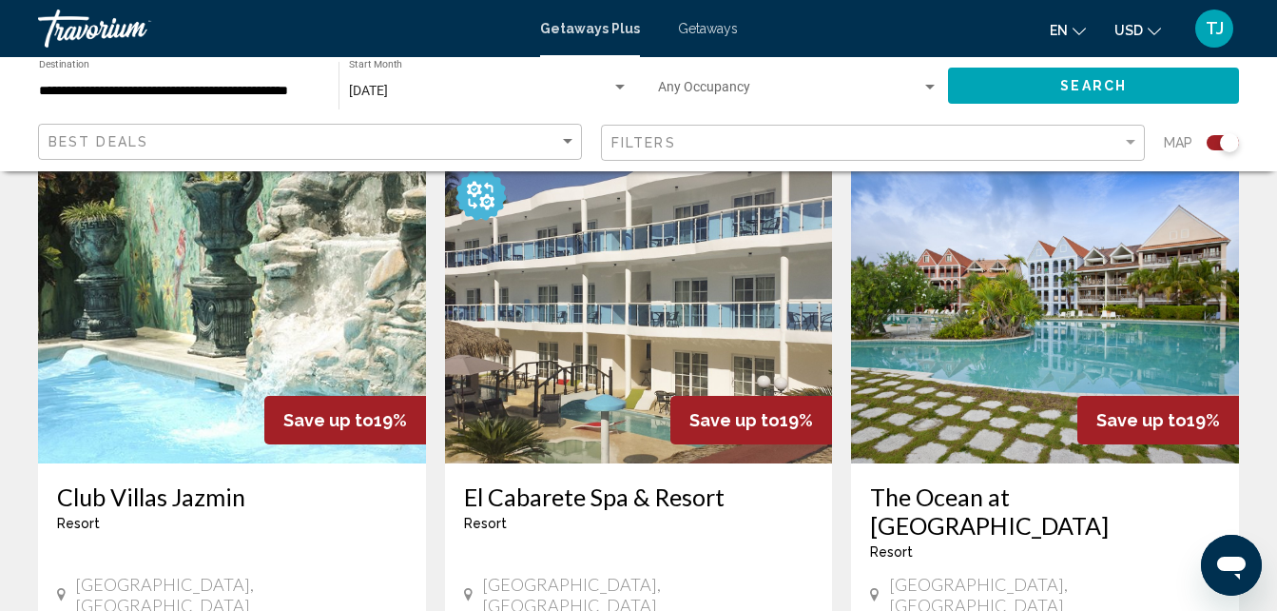
click at [1042, 280] on img "Main content" at bounding box center [1045, 311] width 388 height 304
